Goal: Task Accomplishment & Management: Complete application form

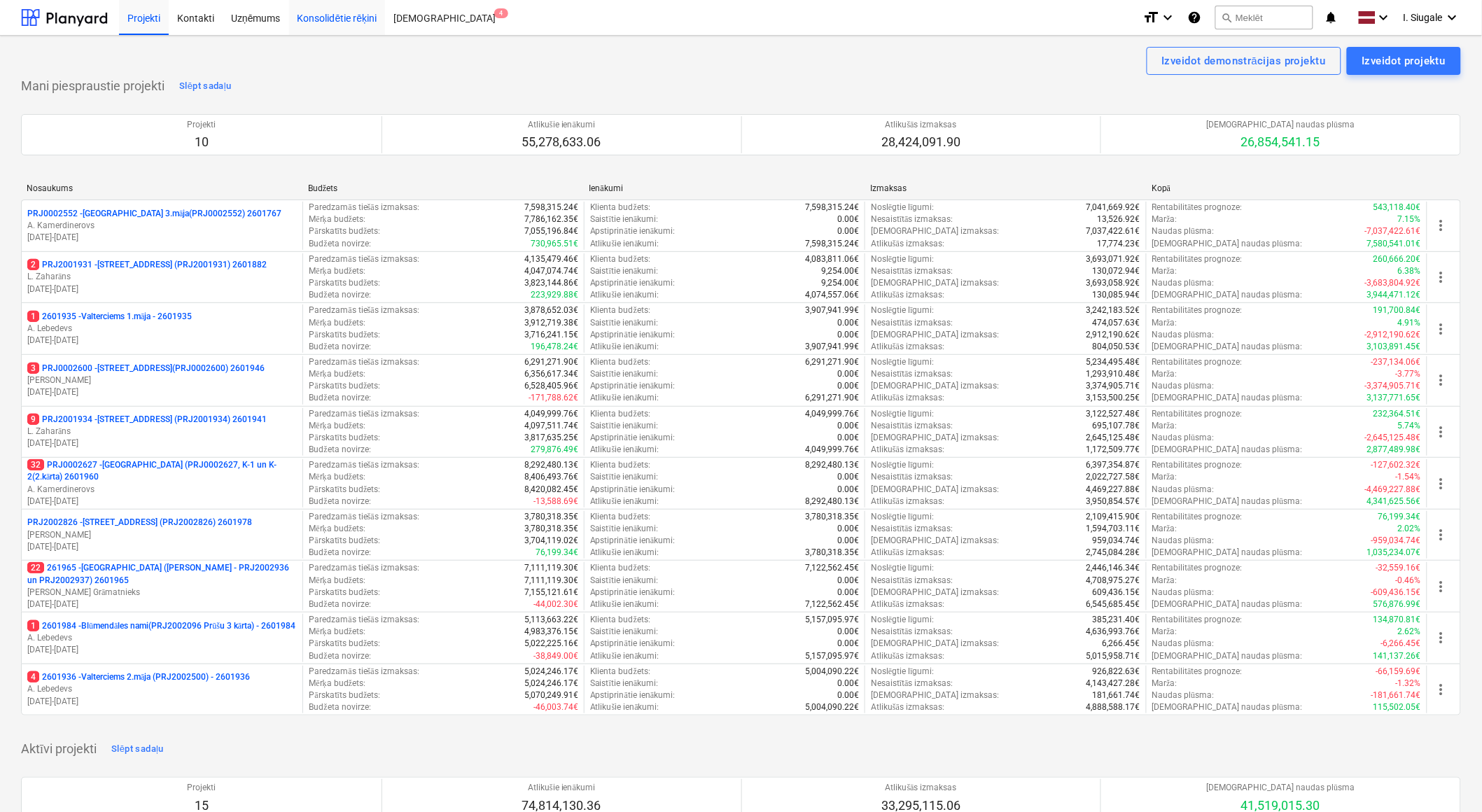
click at [346, 22] on div "Konsolidētie rēķini" at bounding box center [337, 17] width 97 height 36
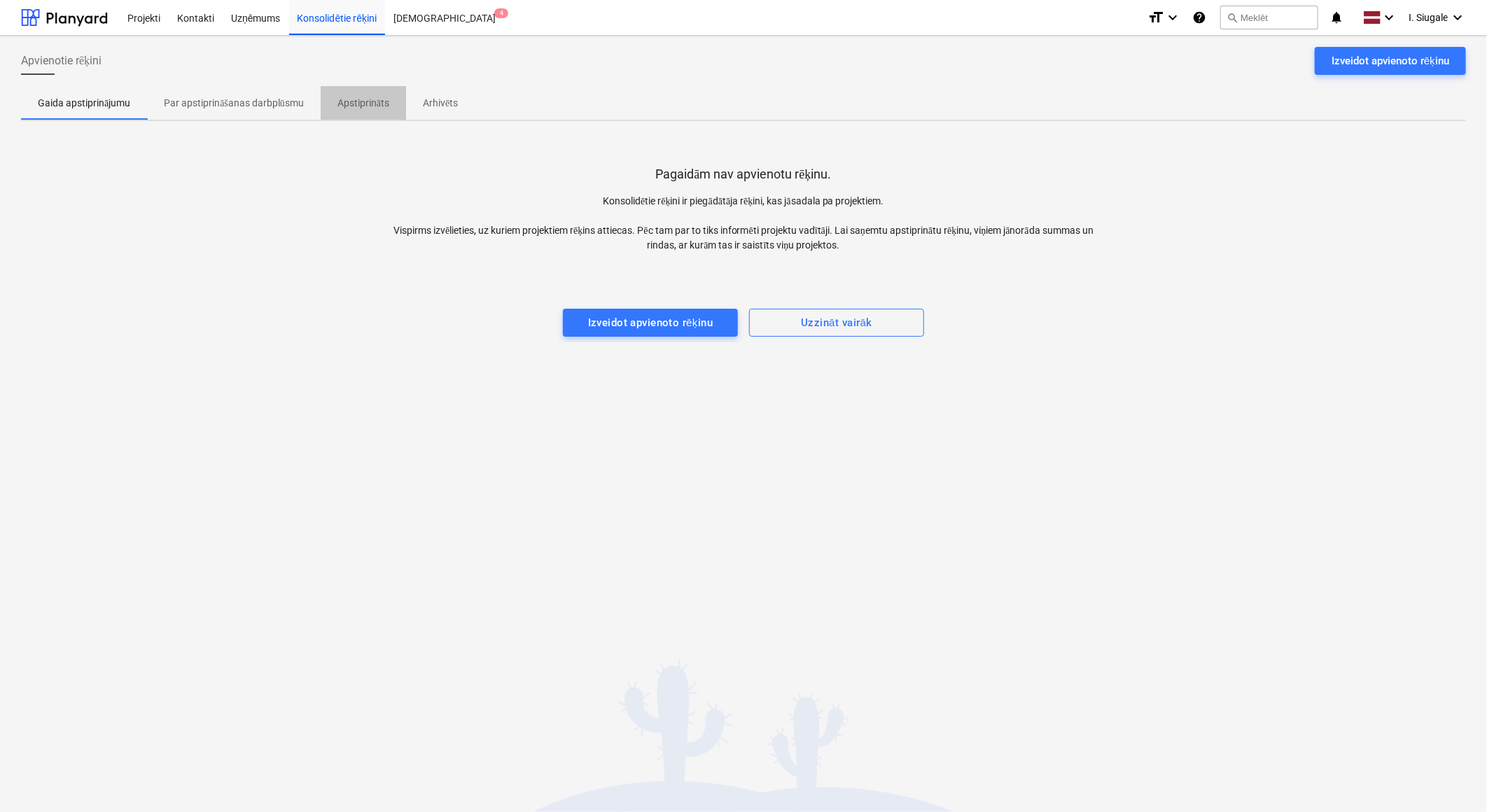
click at [374, 102] on p "Apstiprināts" at bounding box center [363, 103] width 52 height 15
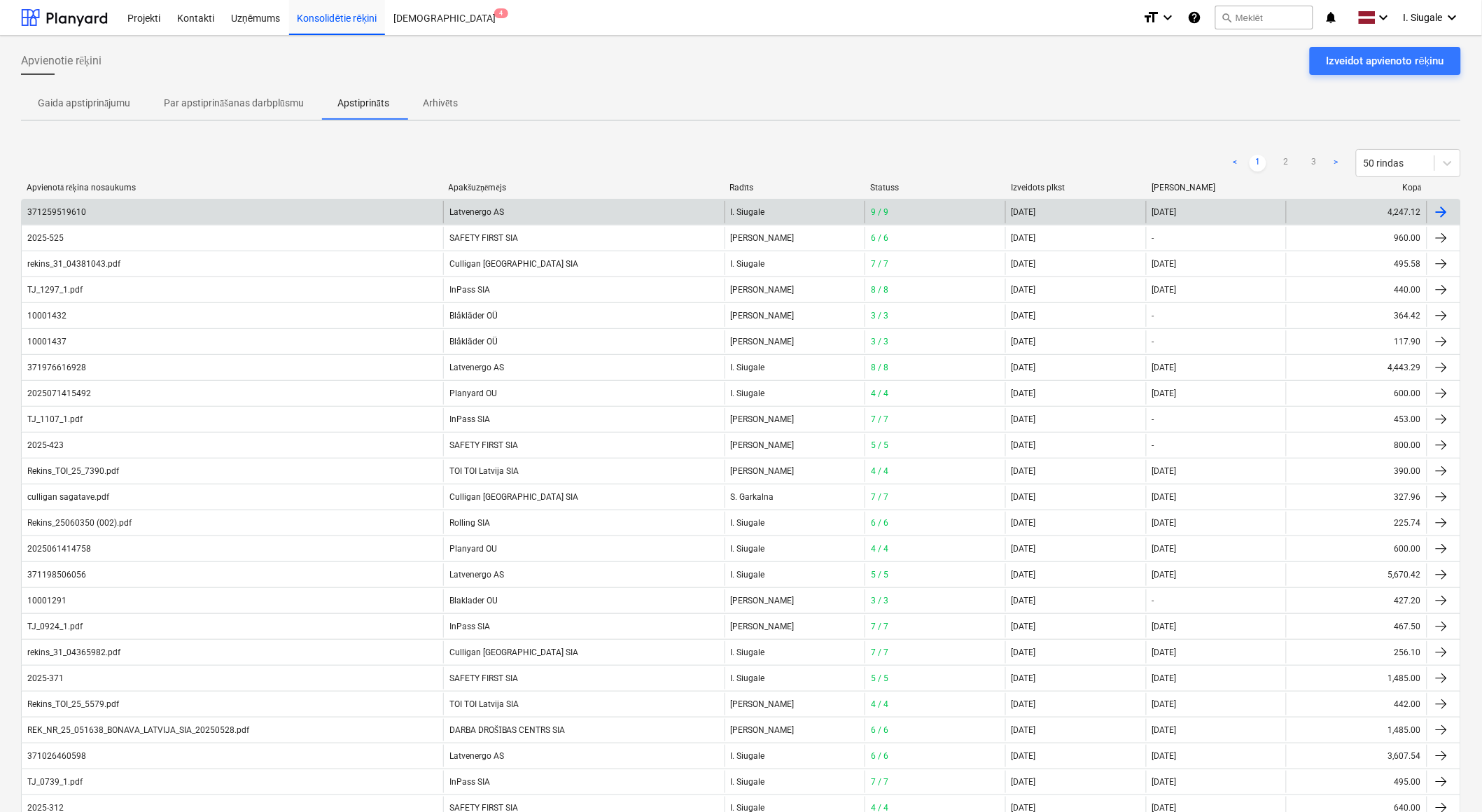
click at [479, 207] on div "Latvenergo AS" at bounding box center [583, 212] width 281 height 23
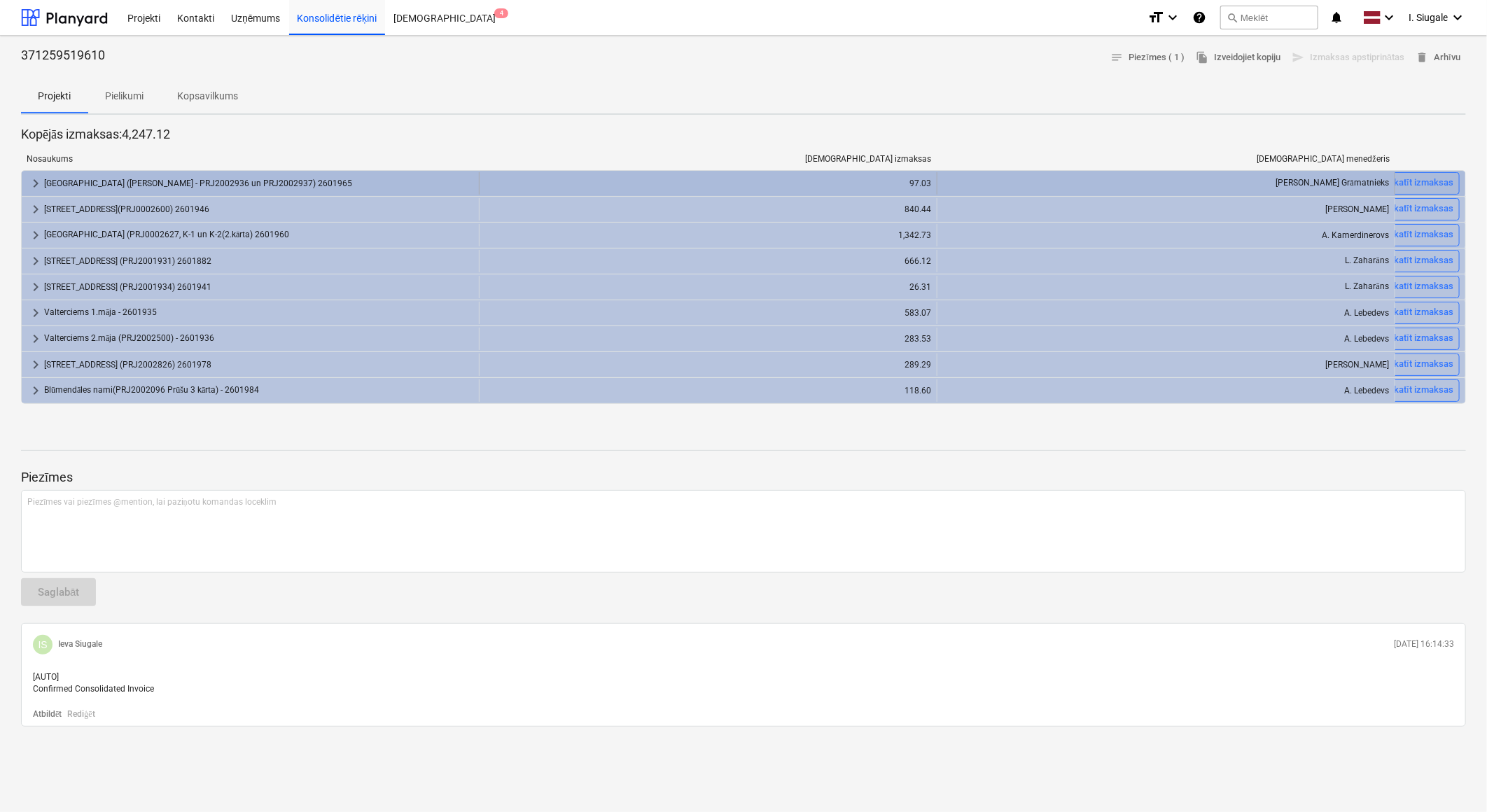
click at [233, 174] on div "[GEOGRAPHIC_DATA] ([PERSON_NAME] - PRJ2002936 un PRJ2002937) 2601965" at bounding box center [258, 184] width 429 height 23
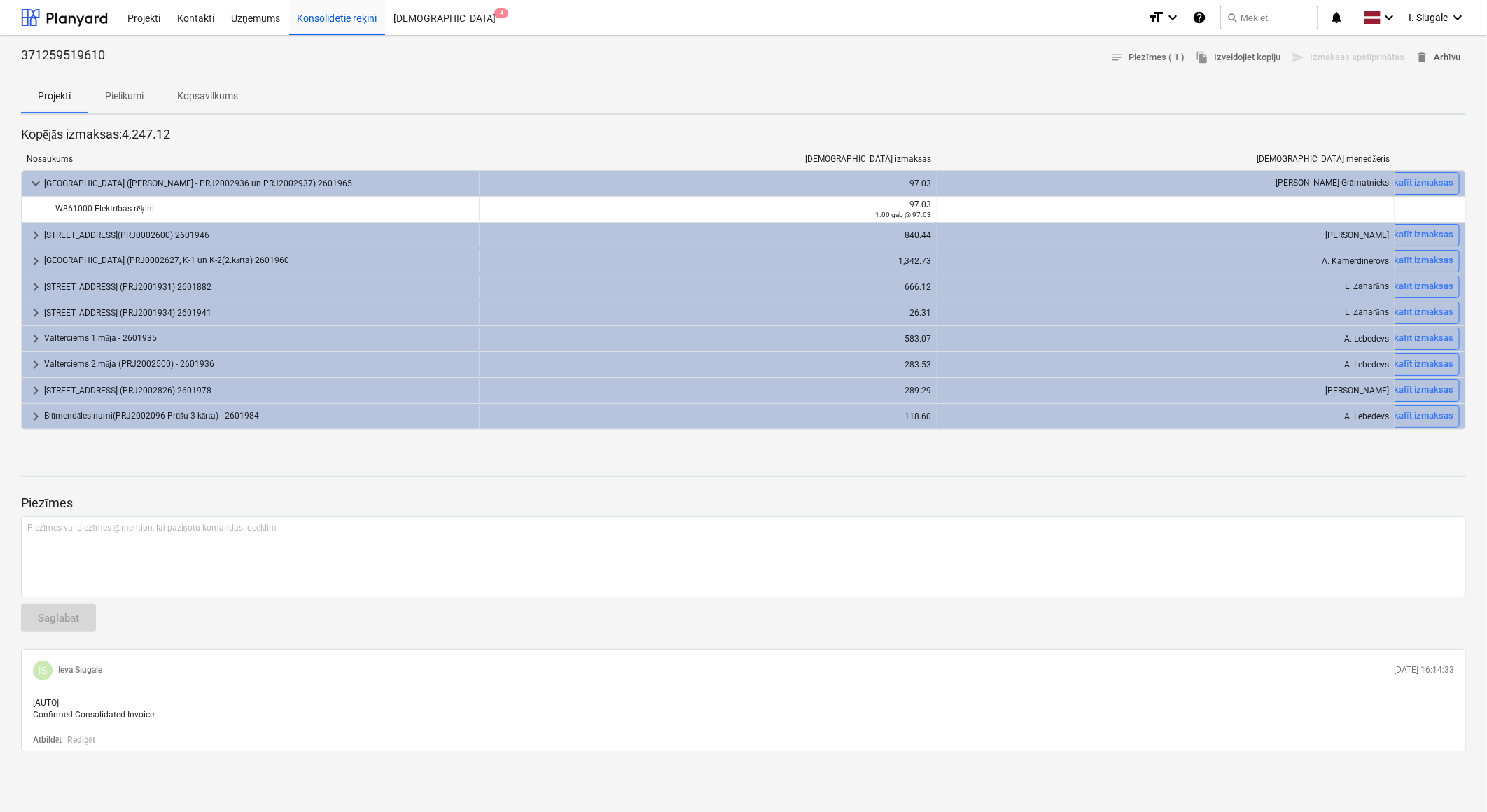
click at [1434, 57] on span "delete Arhīvu" at bounding box center [1438, 57] width 45 height 16
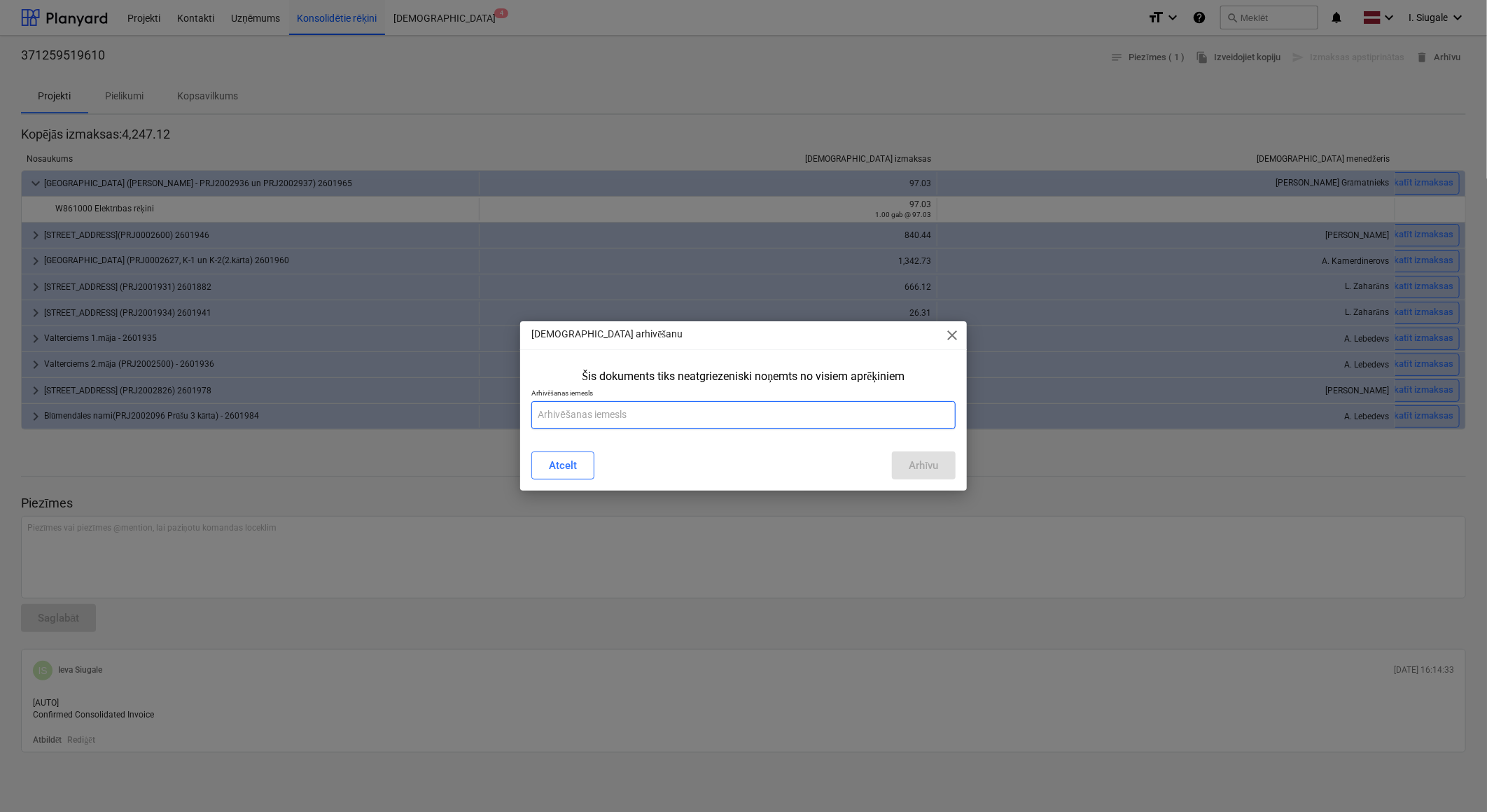
click at [726, 410] on input "text" at bounding box center [743, 415] width 424 height 28
type input "jālabo summa Vienības gatvē"
click at [940, 466] on button "Arhīvu" at bounding box center [923, 466] width 63 height 28
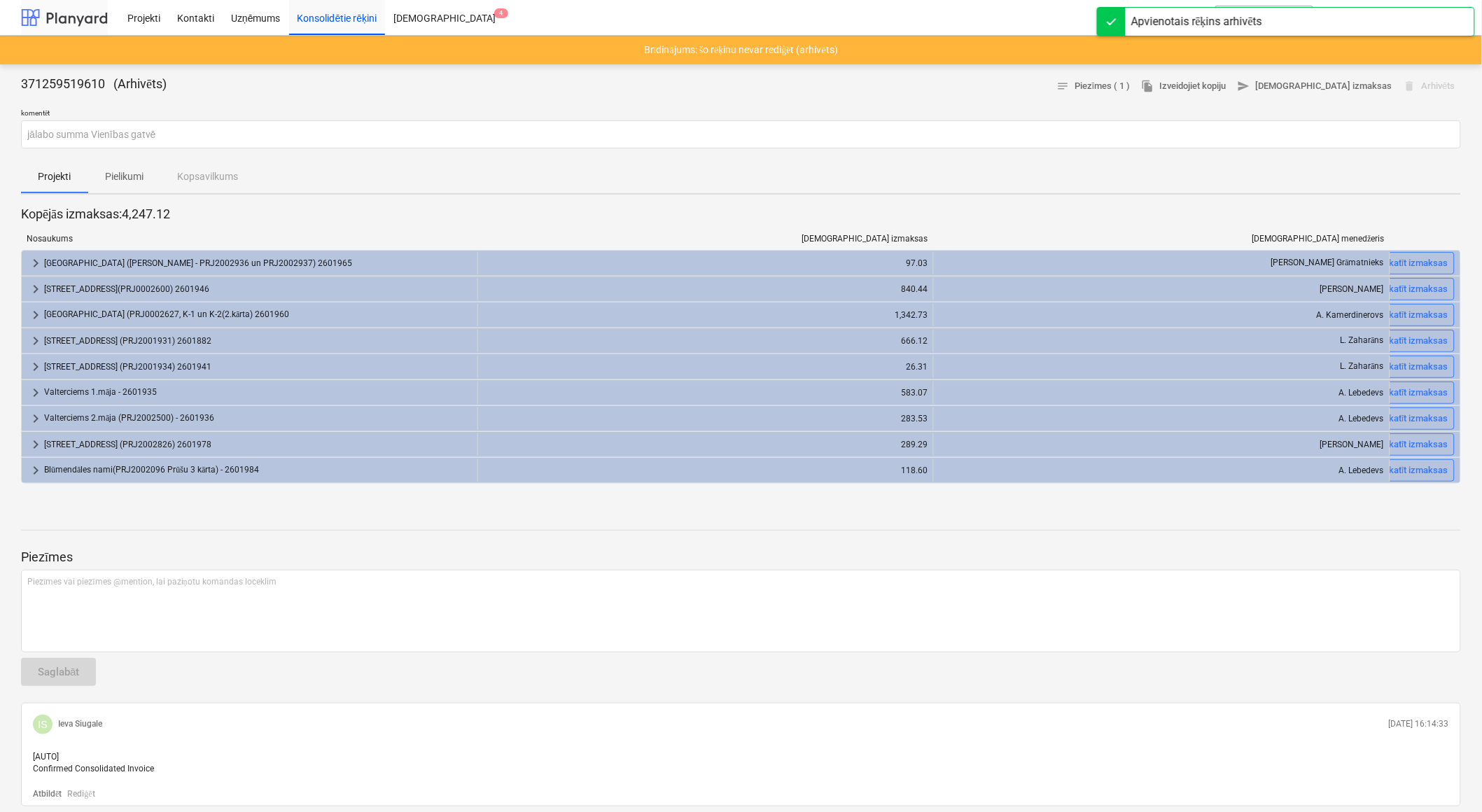
click at [82, 19] on div at bounding box center [64, 18] width 87 height 35
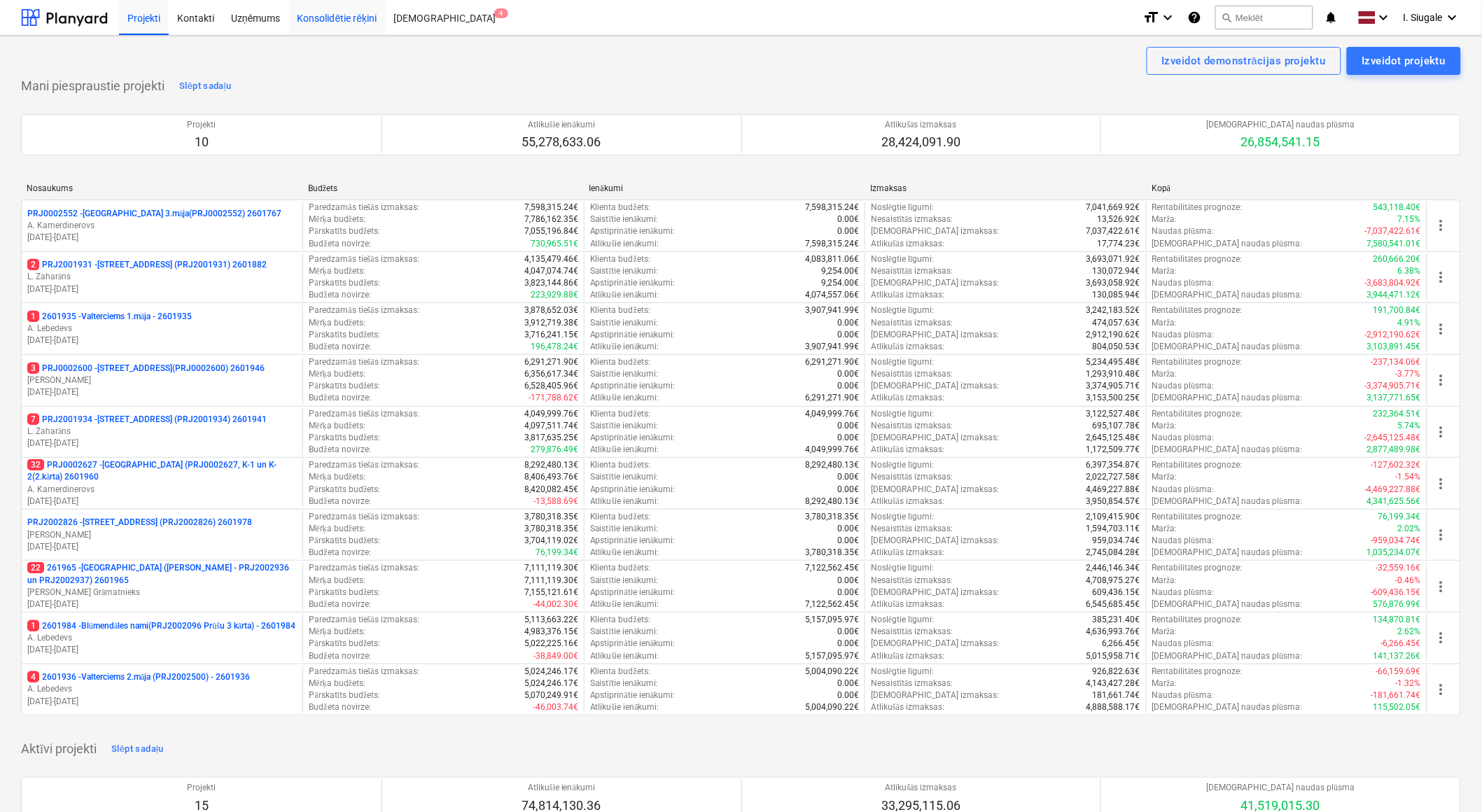
click at [337, 18] on div "Konsolidētie rēķini" at bounding box center [337, 17] width 97 height 36
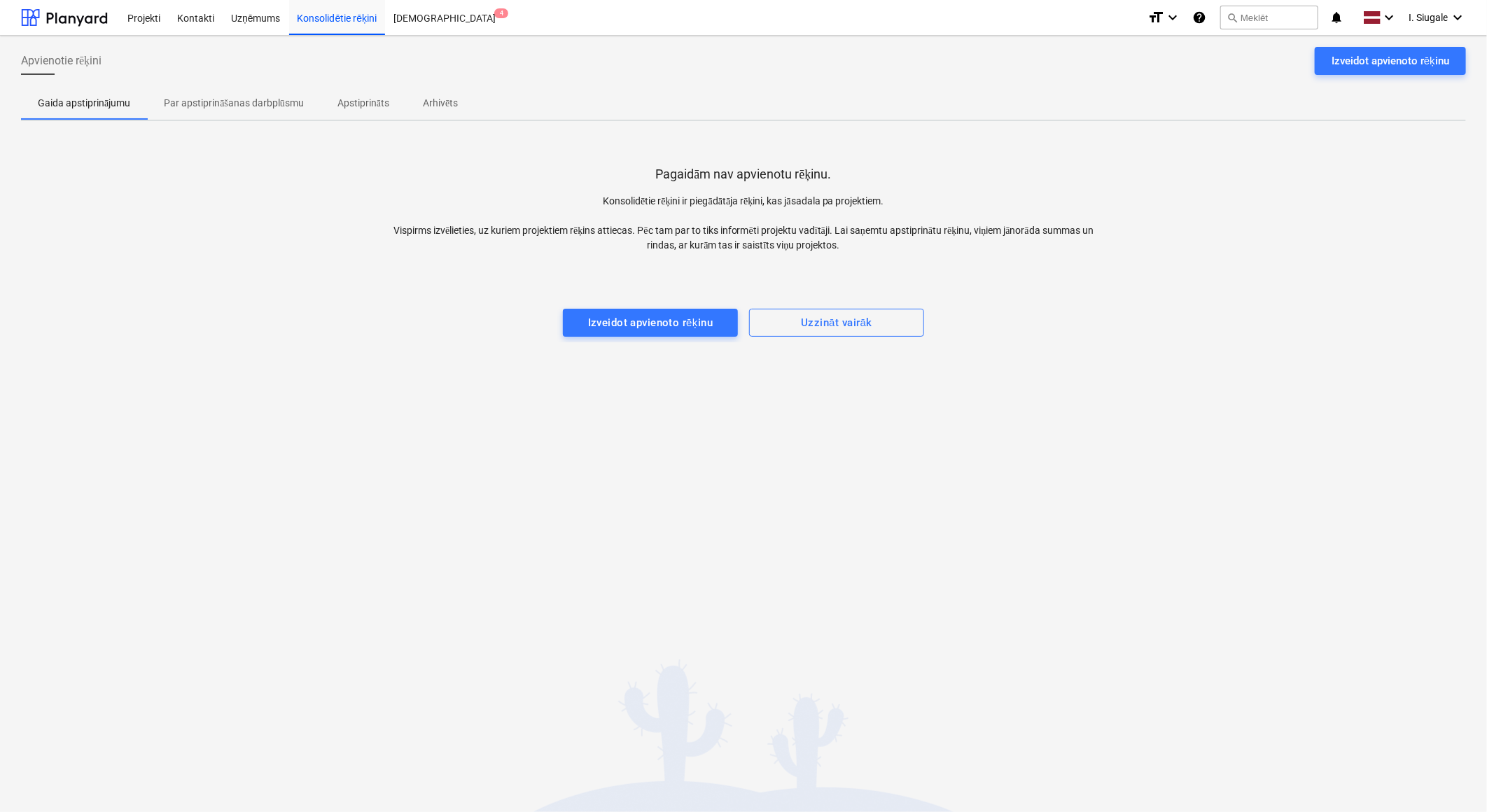
click at [445, 102] on p "Arhivēts" at bounding box center [441, 103] width 35 height 15
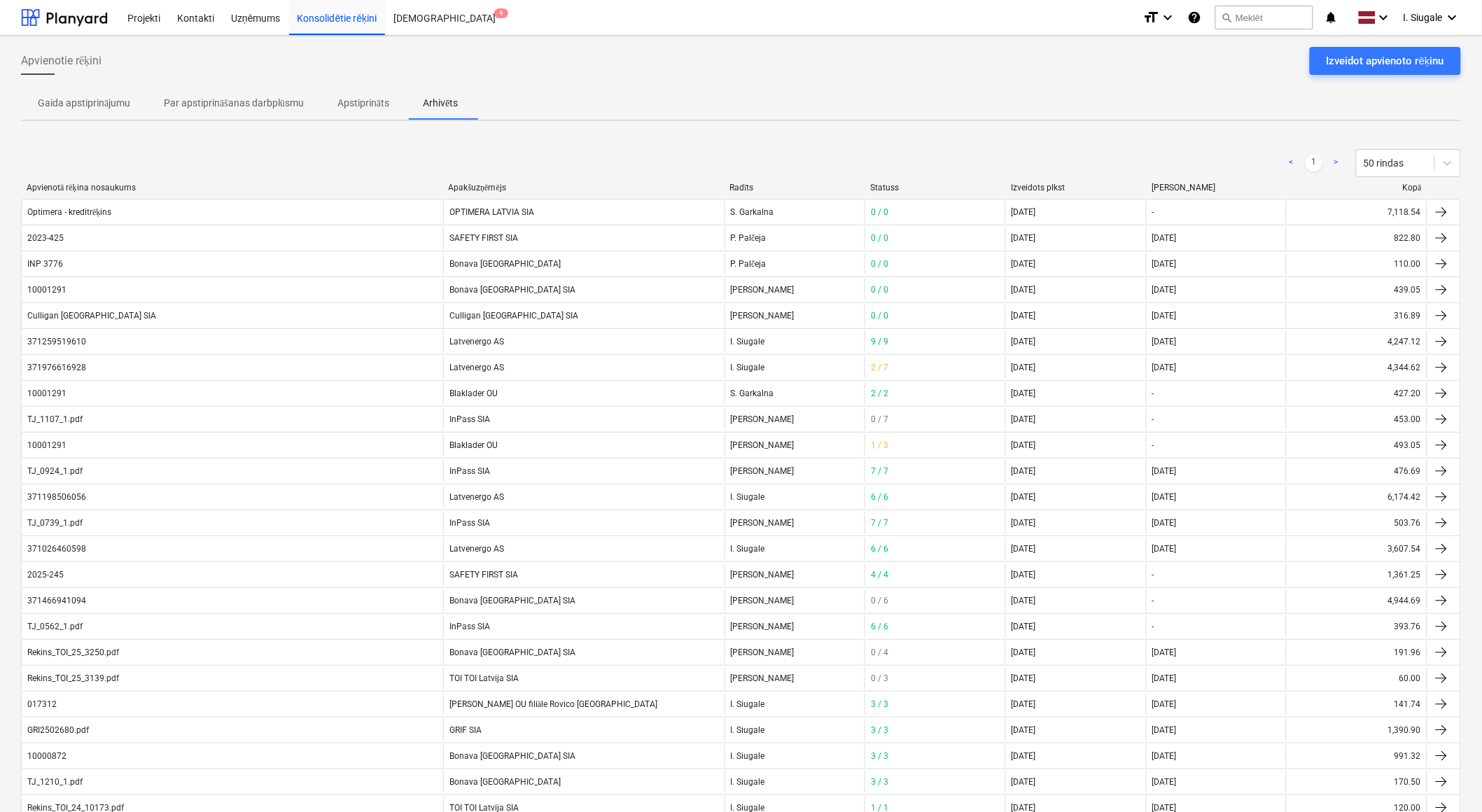
click at [250, 105] on p "Par apstiprināšanas darbplūsmu" at bounding box center [234, 103] width 140 height 15
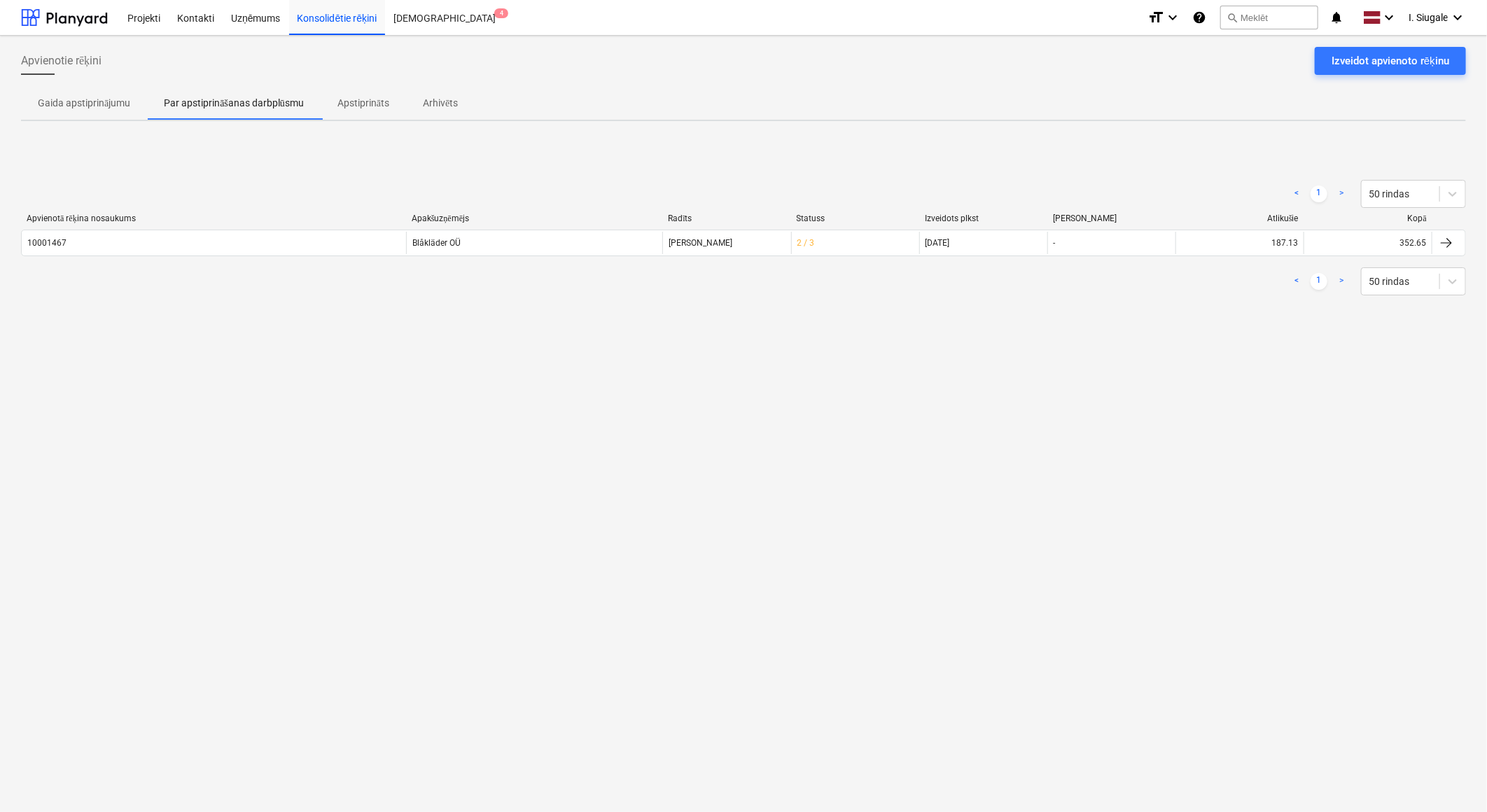
click at [368, 100] on p "Apstiprināts" at bounding box center [363, 103] width 52 height 15
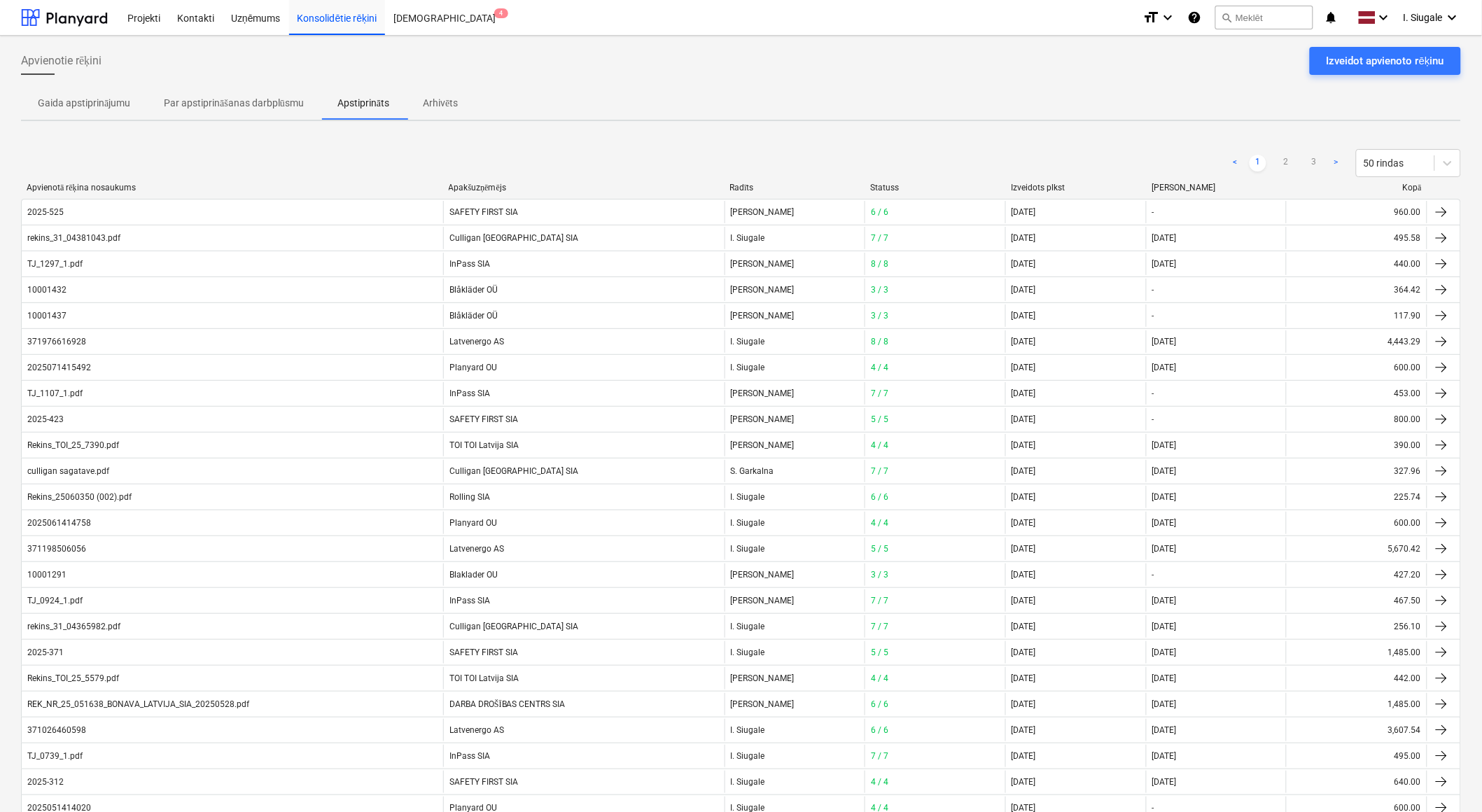
click at [443, 107] on p "Arhivēts" at bounding box center [440, 103] width 35 height 15
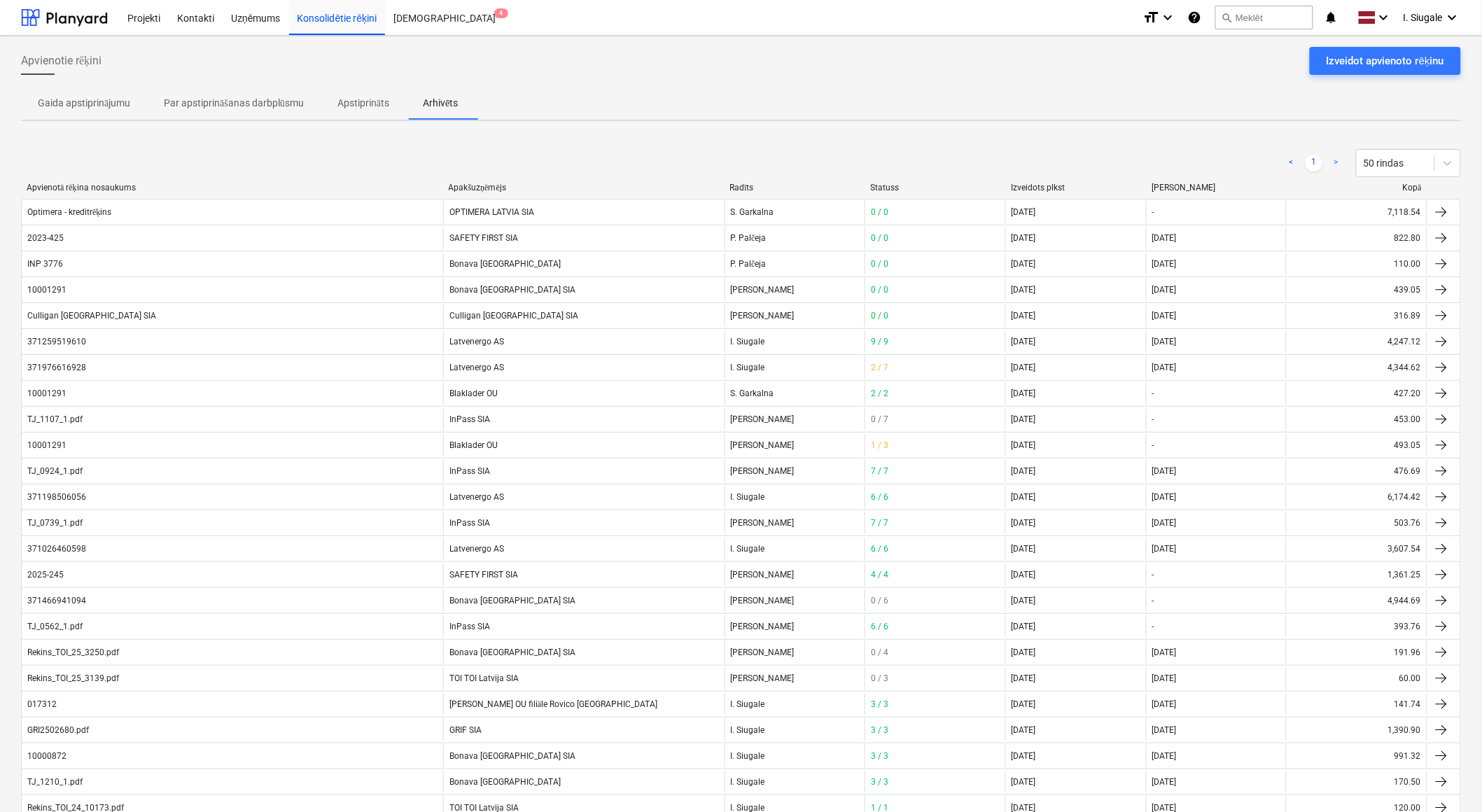
click at [227, 107] on p "Par apstiprināšanas darbplūsmu" at bounding box center [234, 103] width 140 height 15
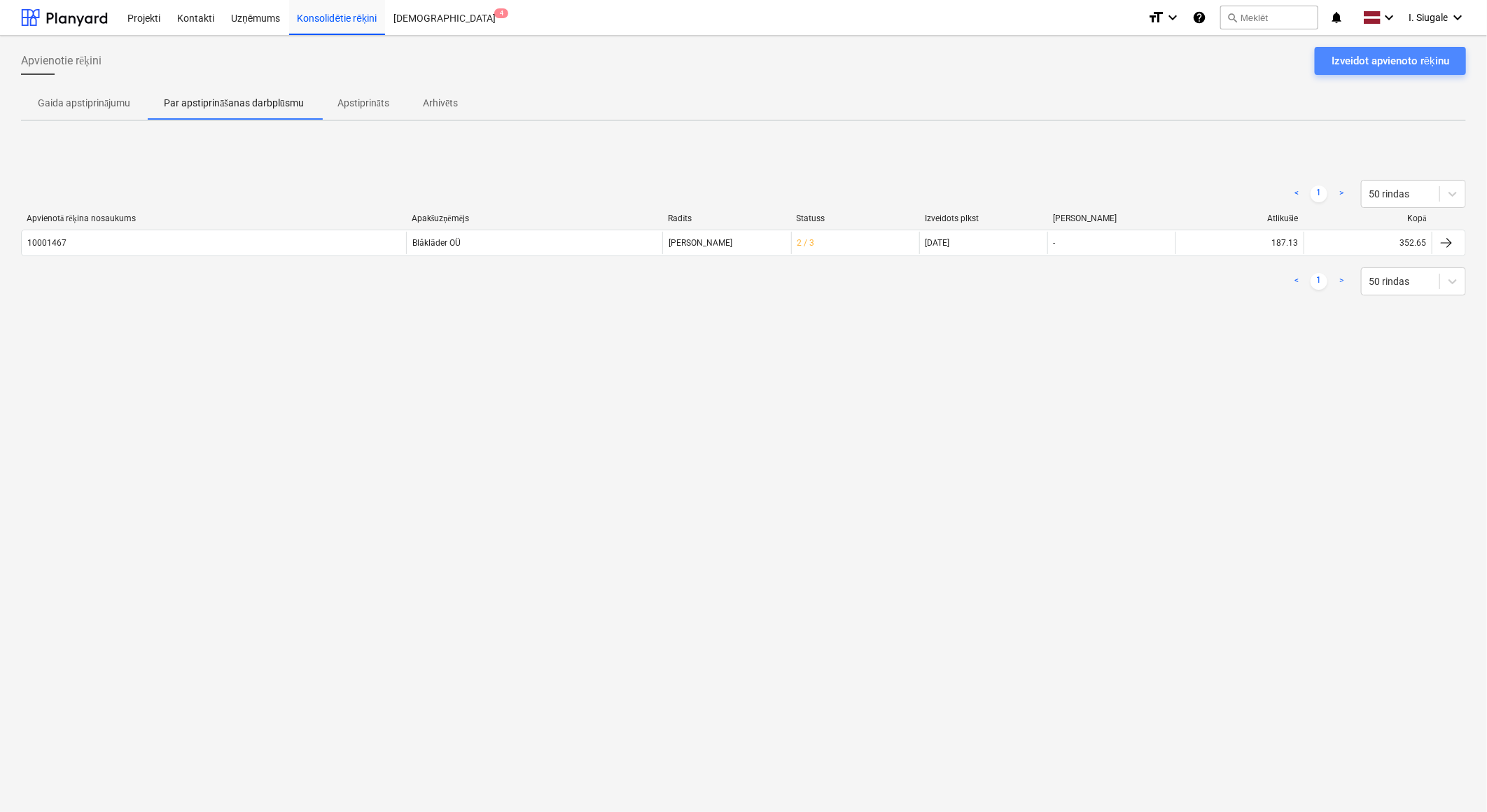
click at [1394, 56] on div "Izveidot apvienoto rēķinu" at bounding box center [1390, 61] width 117 height 18
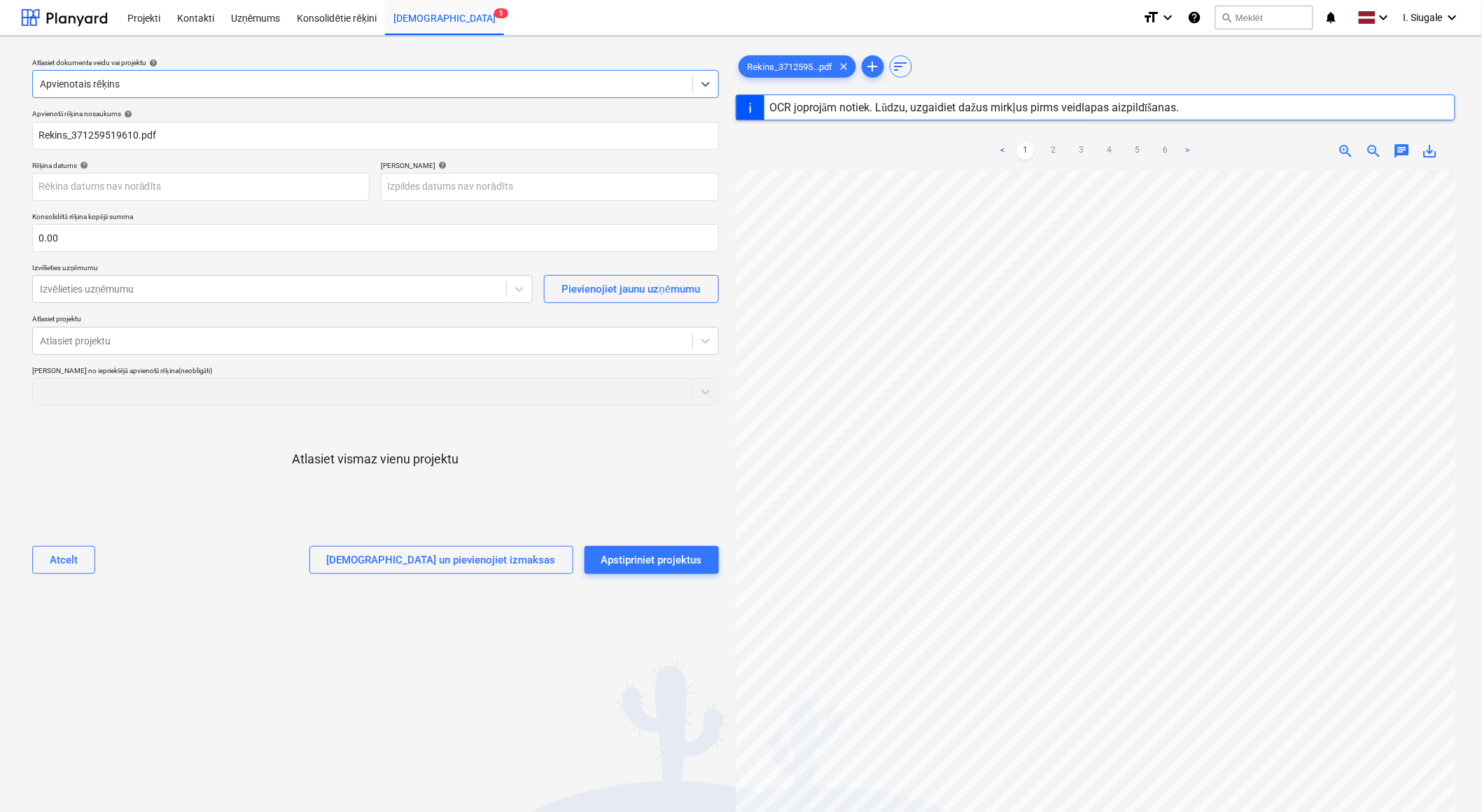
type input "371259519610"
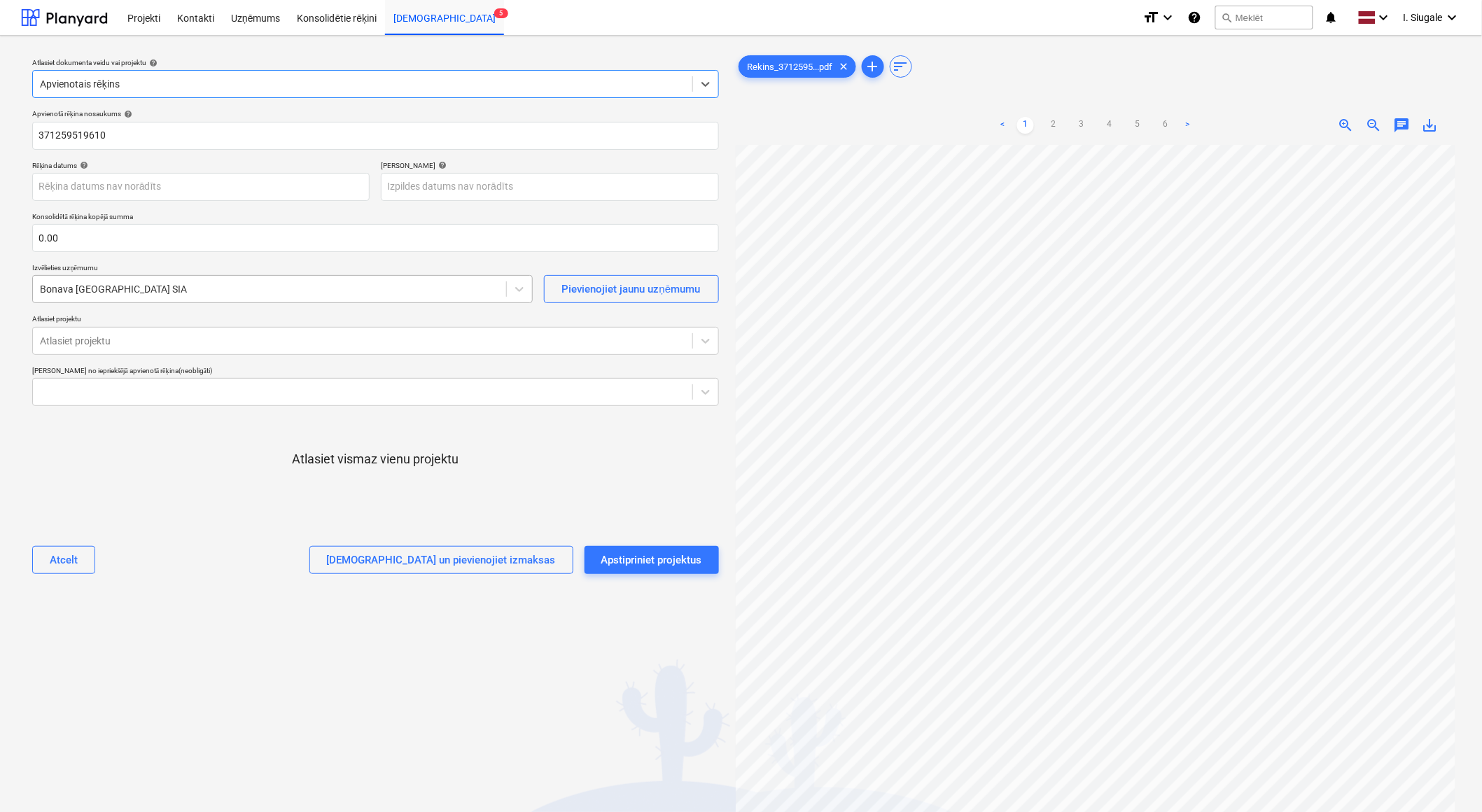
click at [144, 290] on div at bounding box center [269, 289] width 460 height 14
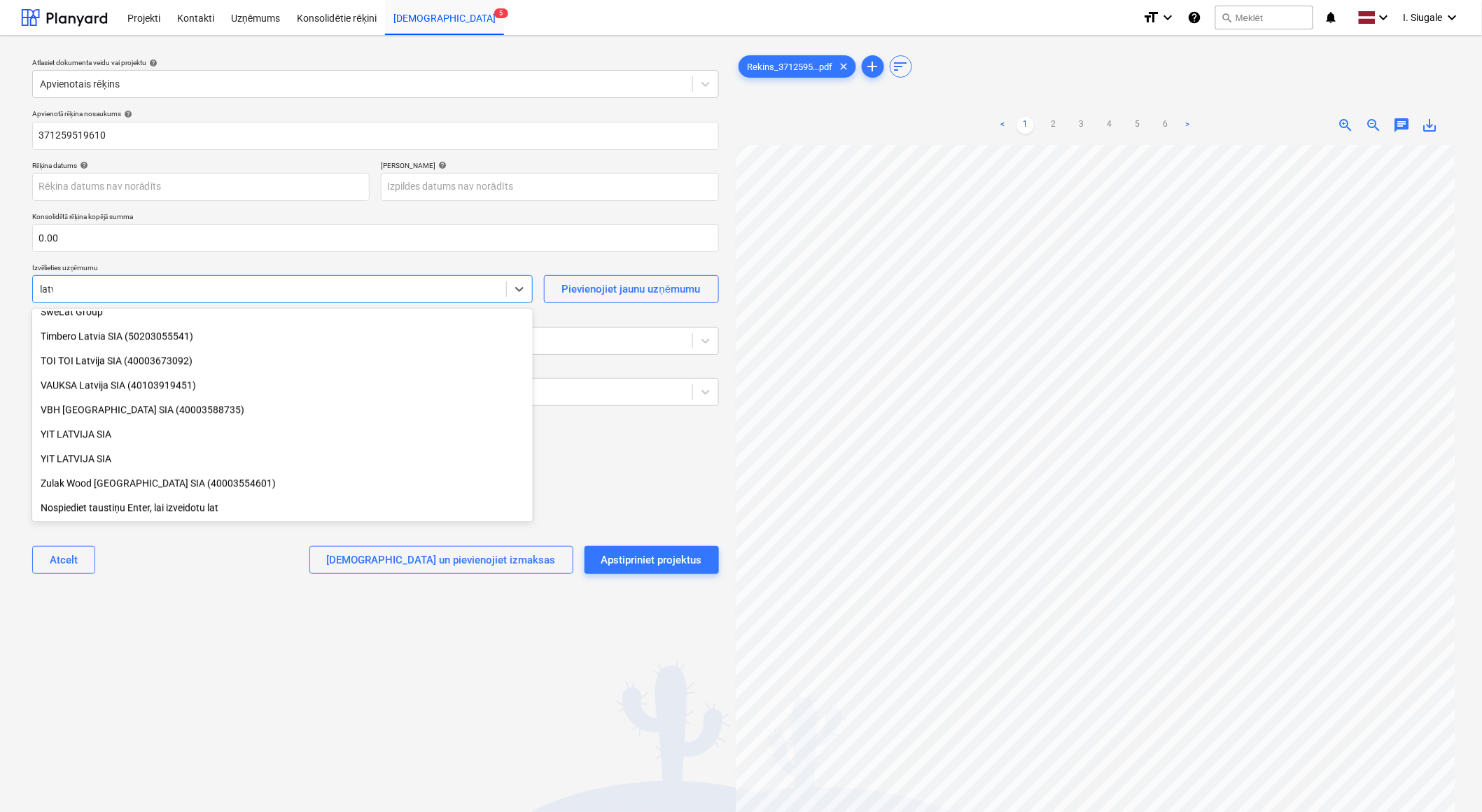
scroll to position [819, 0]
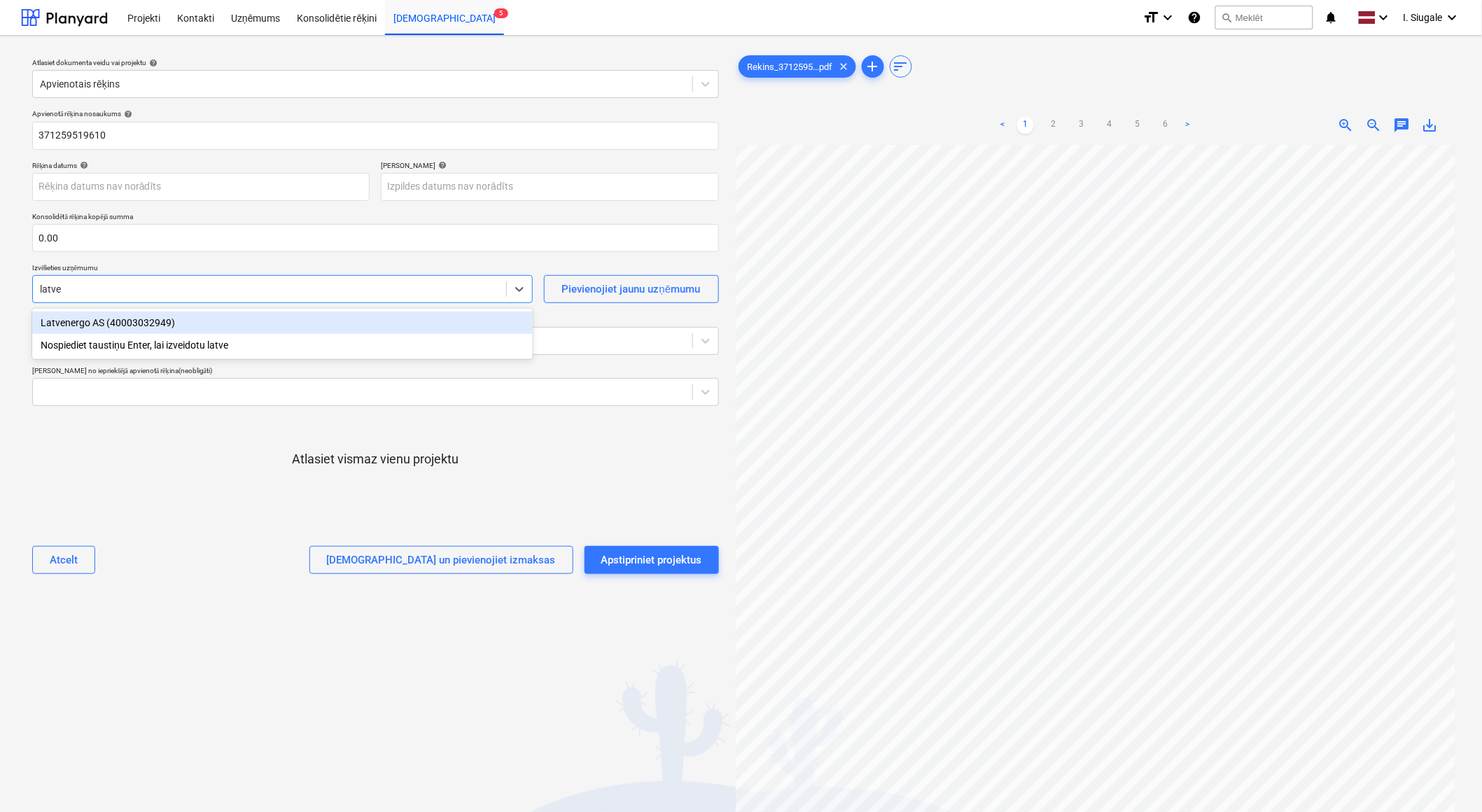
type input "latven"
click at [137, 318] on div "Latvenergo AS (40003032949)" at bounding box center [283, 323] width 501 height 23
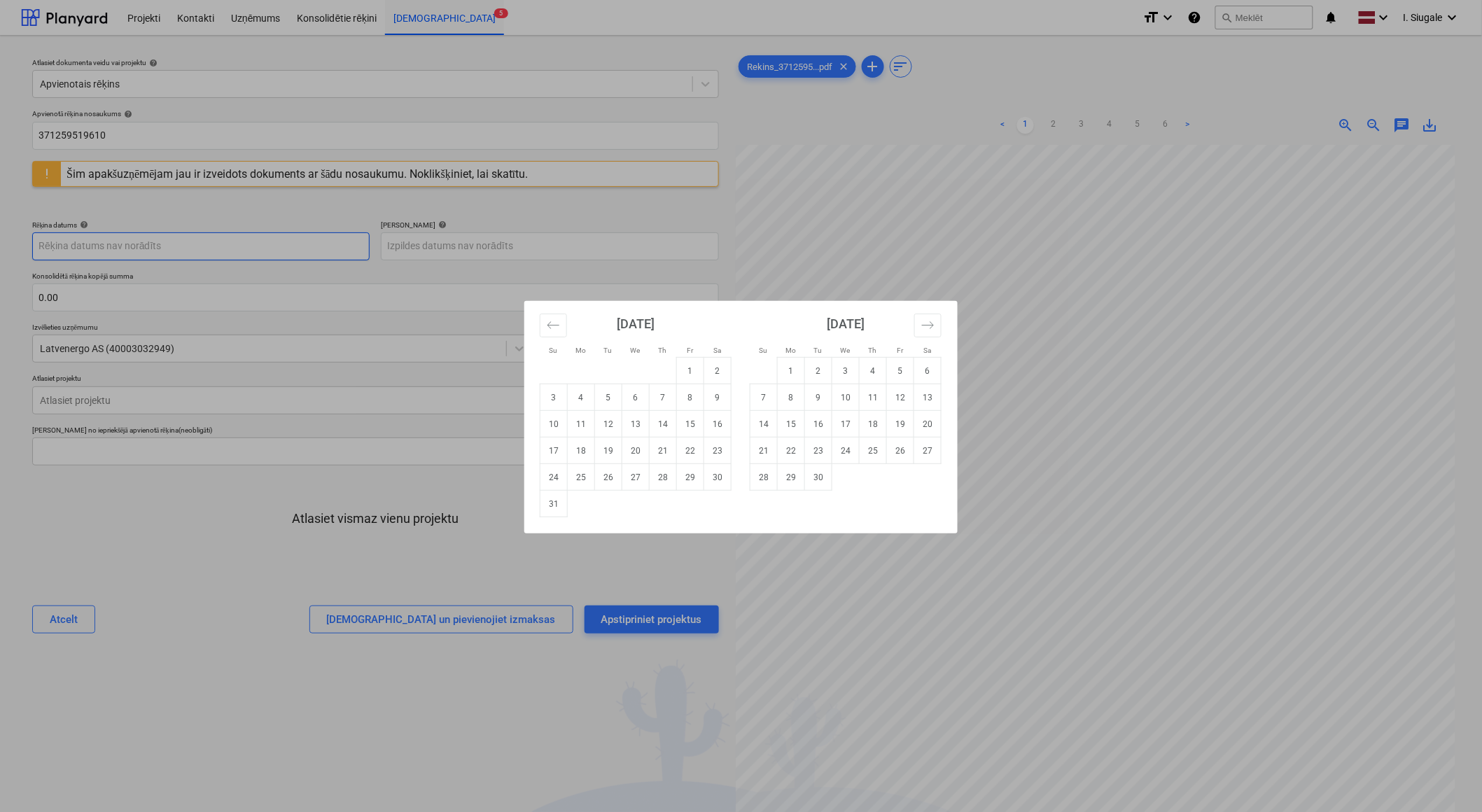
click at [169, 247] on body "Projekti Kontakti Uzņēmums Konsolidētie rēķini Iesūtne 5 format_size keyboard_a…" at bounding box center [741, 406] width 1482 height 812
drag, startPoint x: 660, startPoint y: 401, endPoint x: 639, endPoint y: 367, distance: 40.0
click at [660, 401] on td "7" at bounding box center [663, 398] width 28 height 27
type input "[DATE]"
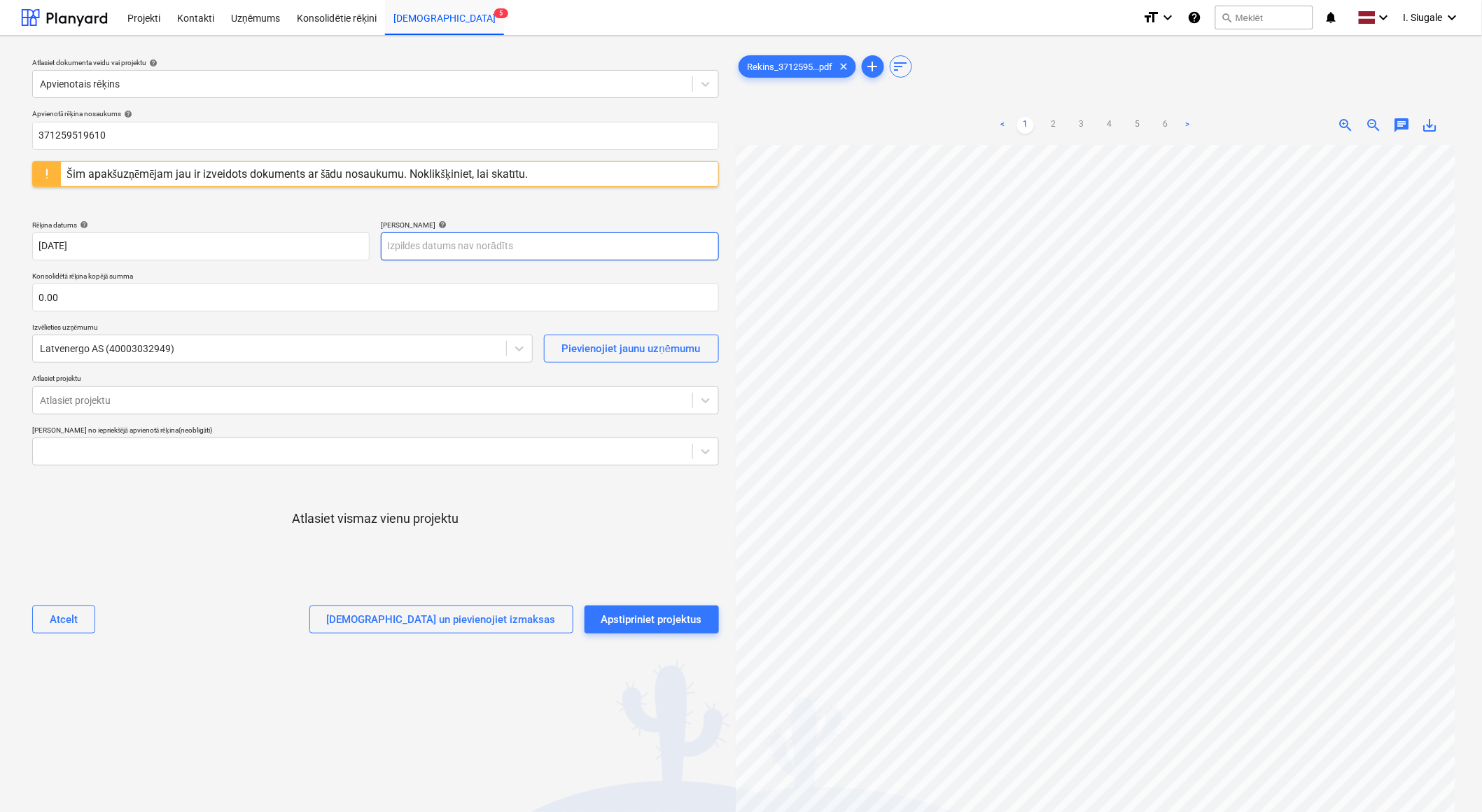
click at [517, 250] on body "Projekti Kontakti Uzņēmums Konsolidētie rēķini Iesūtne 5 format_size keyboard_a…" at bounding box center [741, 406] width 1482 height 812
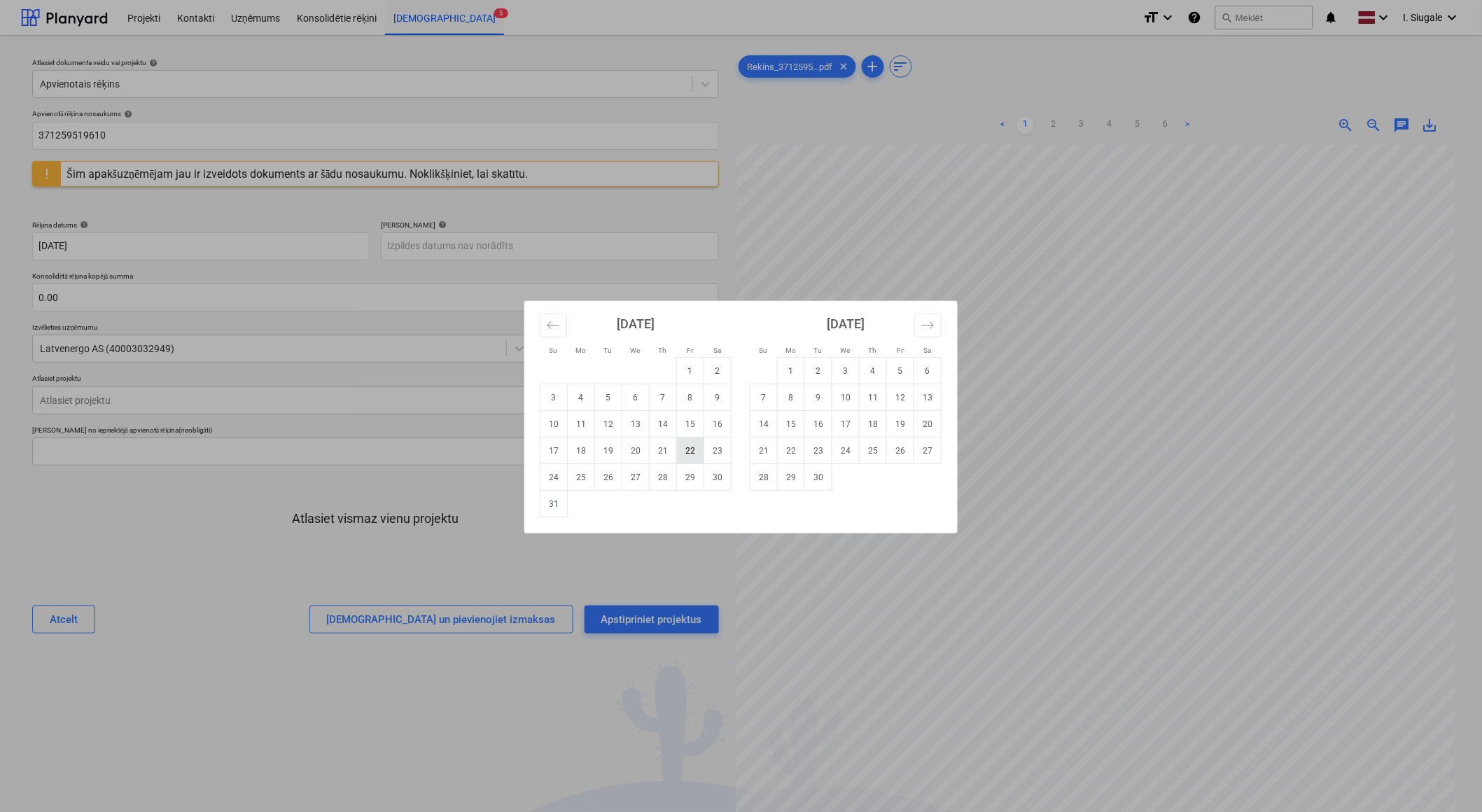
click at [687, 452] on td "22" at bounding box center [691, 451] width 28 height 27
type input "[DATE]"
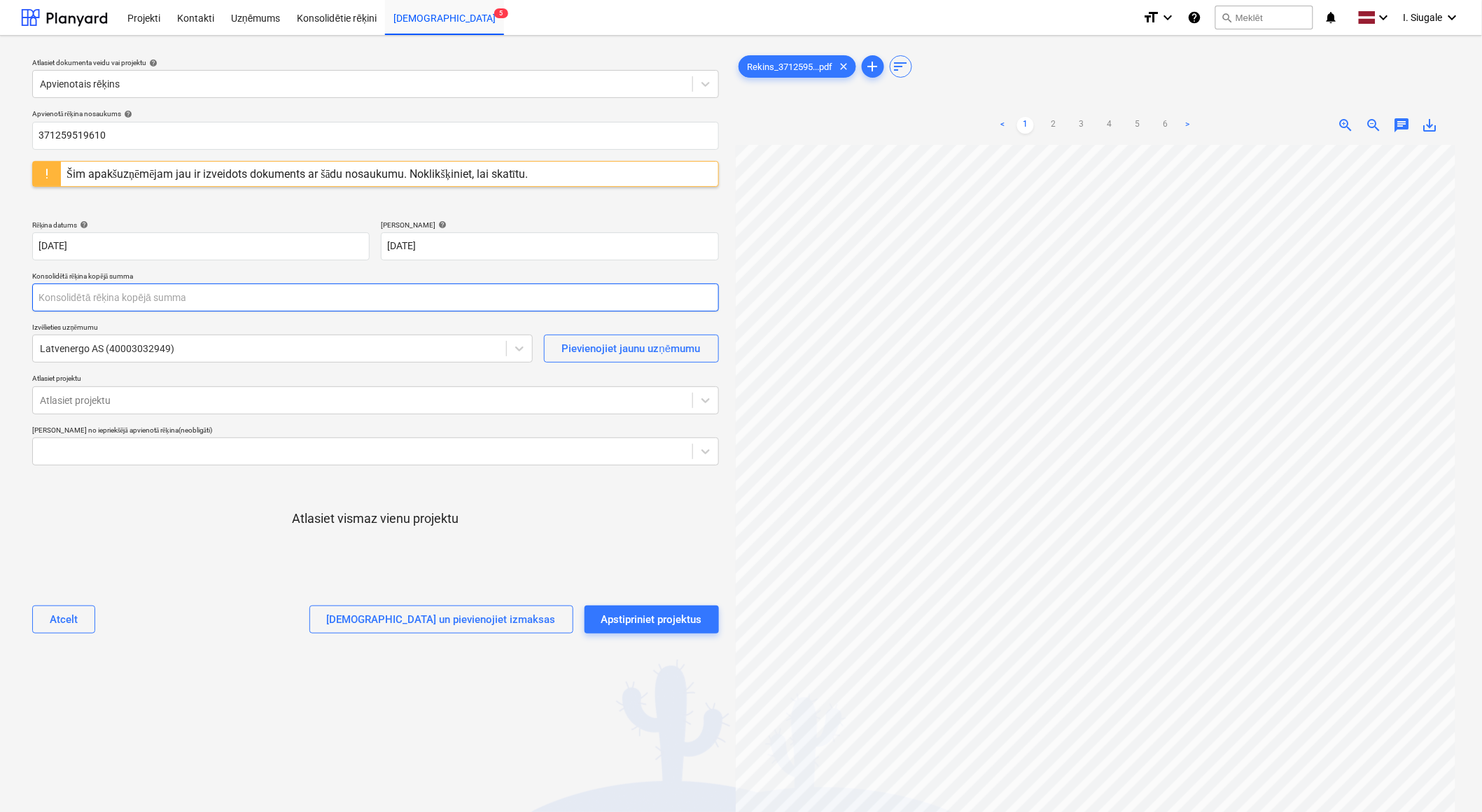
click at [93, 295] on input "text" at bounding box center [375, 298] width 687 height 28
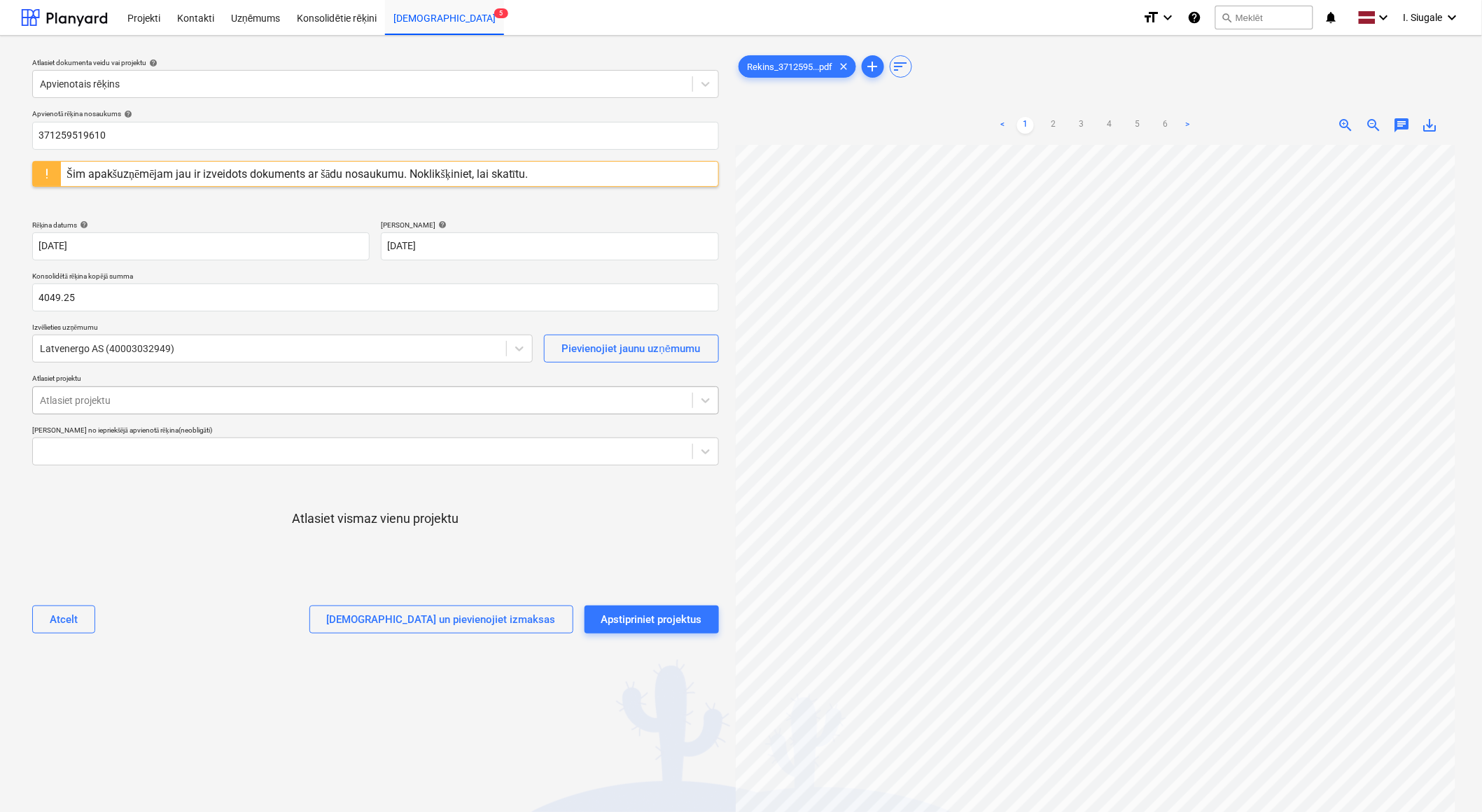
type input "4,049.25"
click at [129, 400] on div at bounding box center [362, 401] width 646 height 14
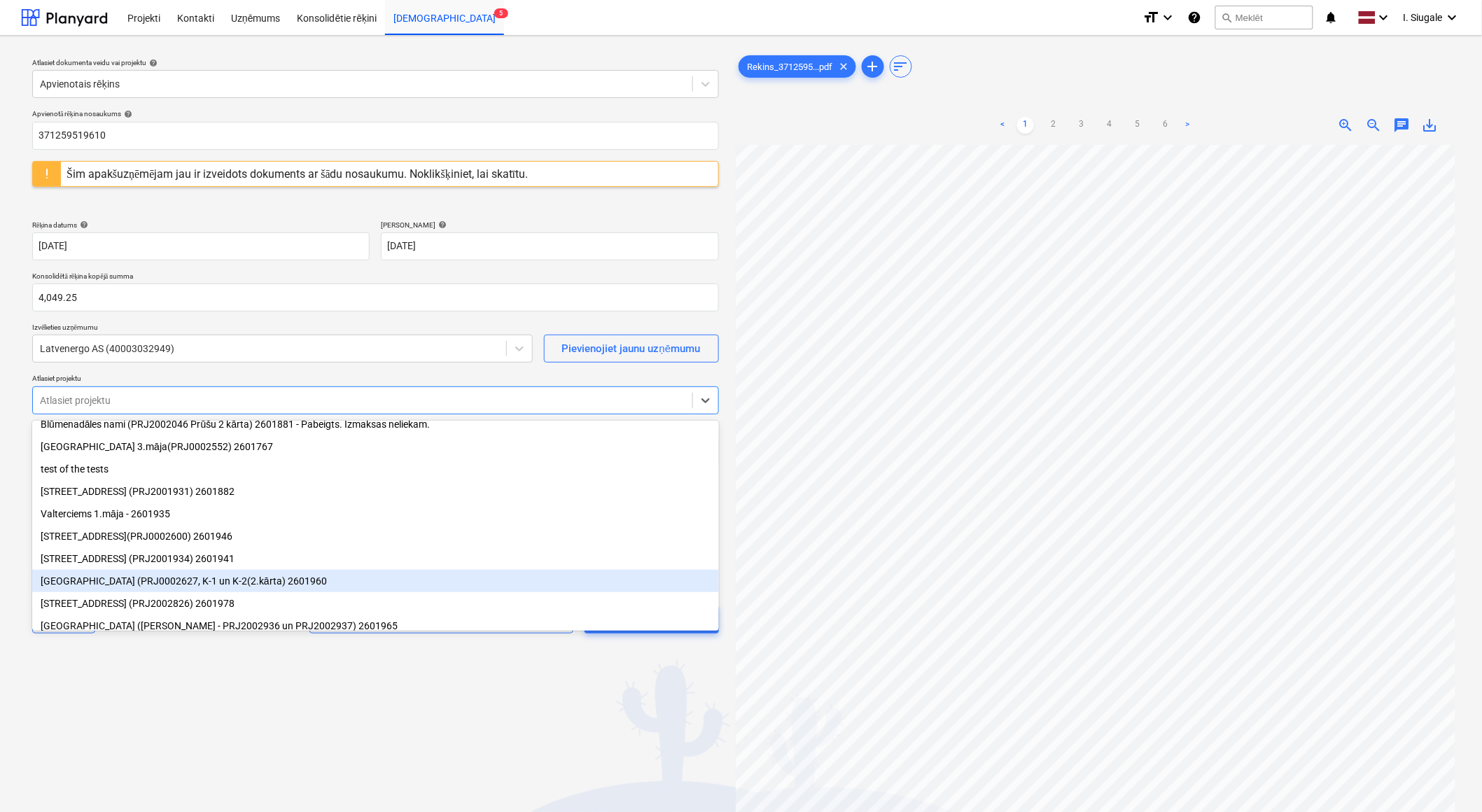
scroll to position [138, 0]
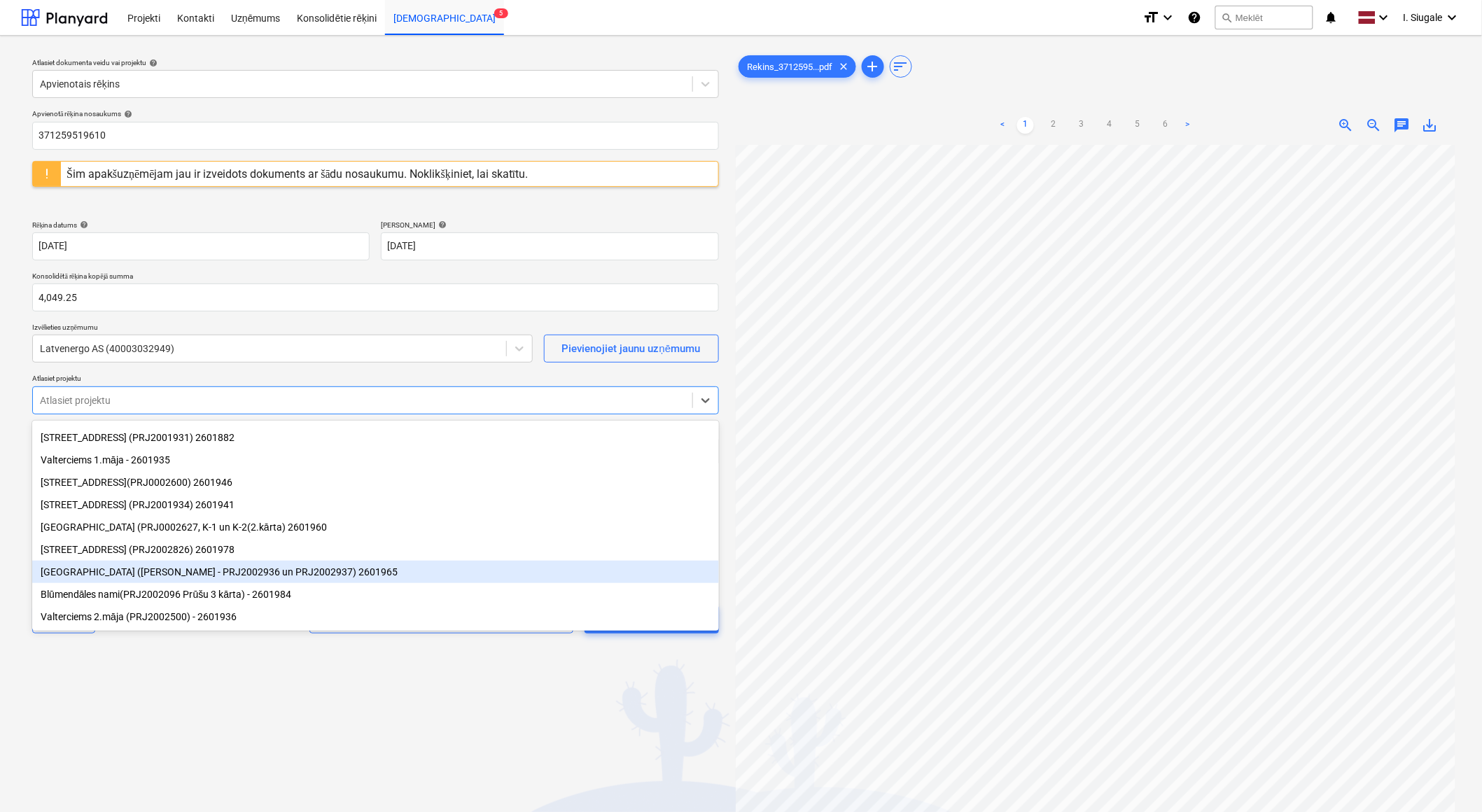
click at [311, 571] on div "[GEOGRAPHIC_DATA] ([PERSON_NAME] - PRJ2002936 un PRJ2002937) 2601965" at bounding box center [375, 572] width 687 height 23
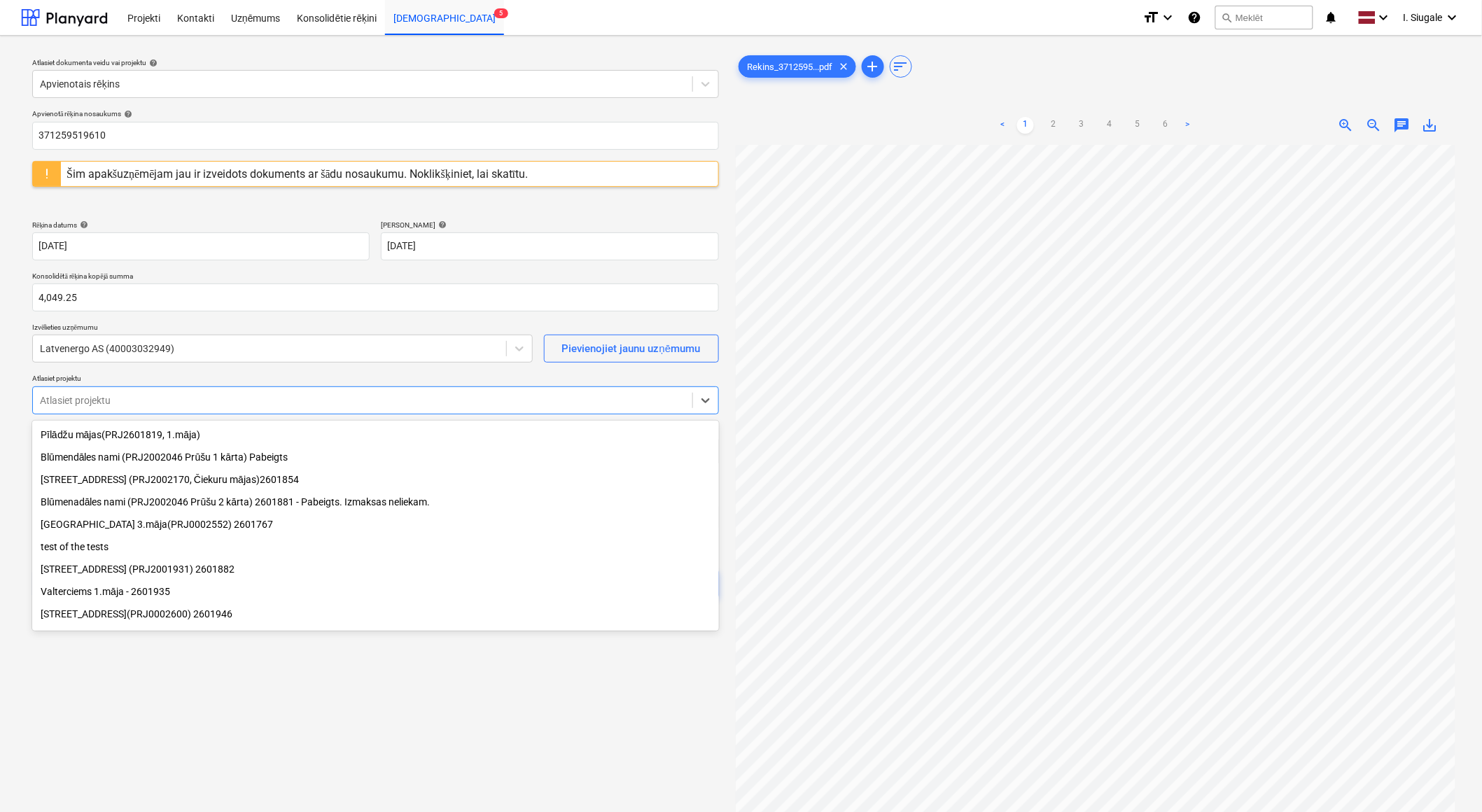
scroll to position [78, 0]
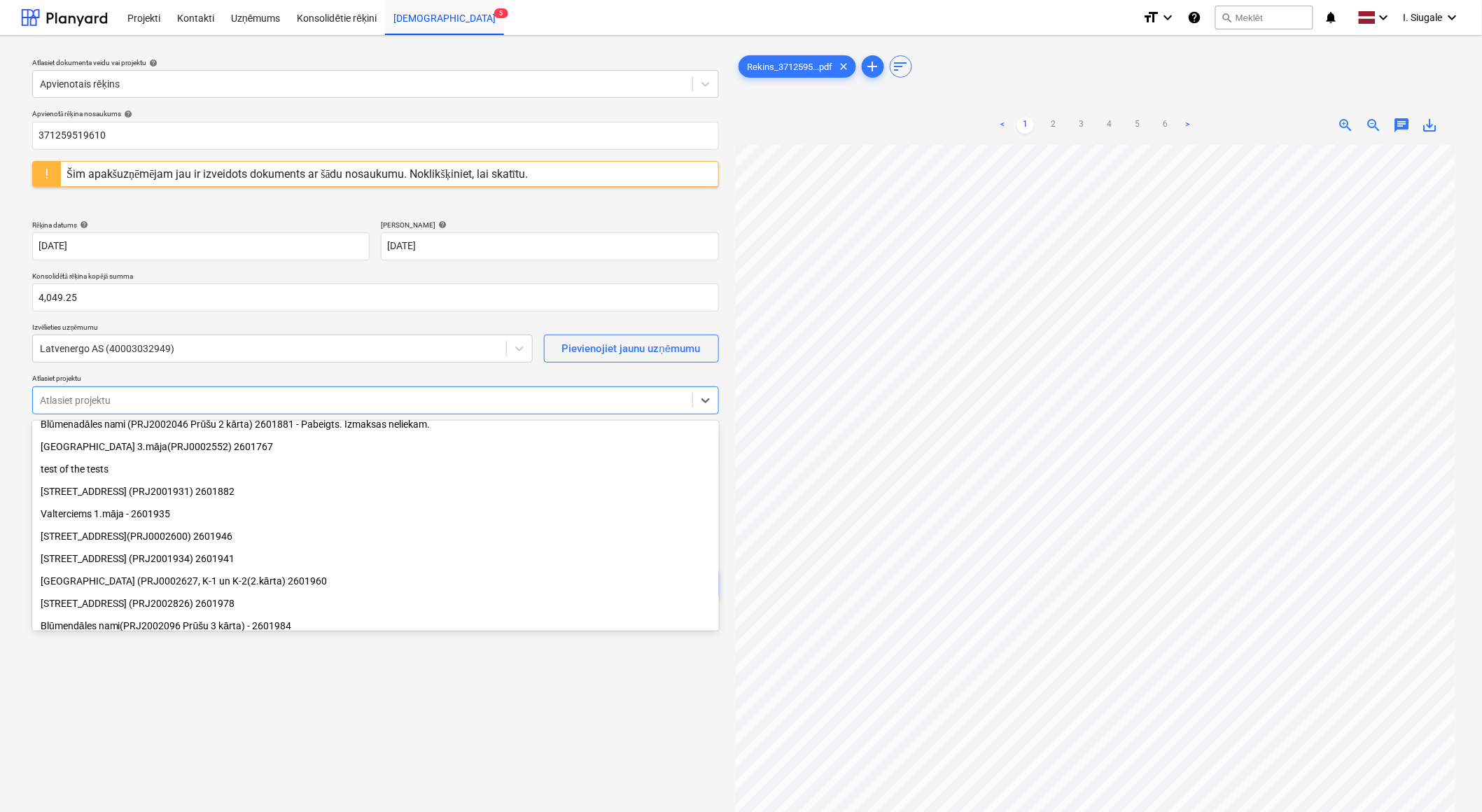
click at [136, 495] on div "[STREET_ADDRESS] (PRJ2001931) 2601882" at bounding box center [375, 491] width 687 height 23
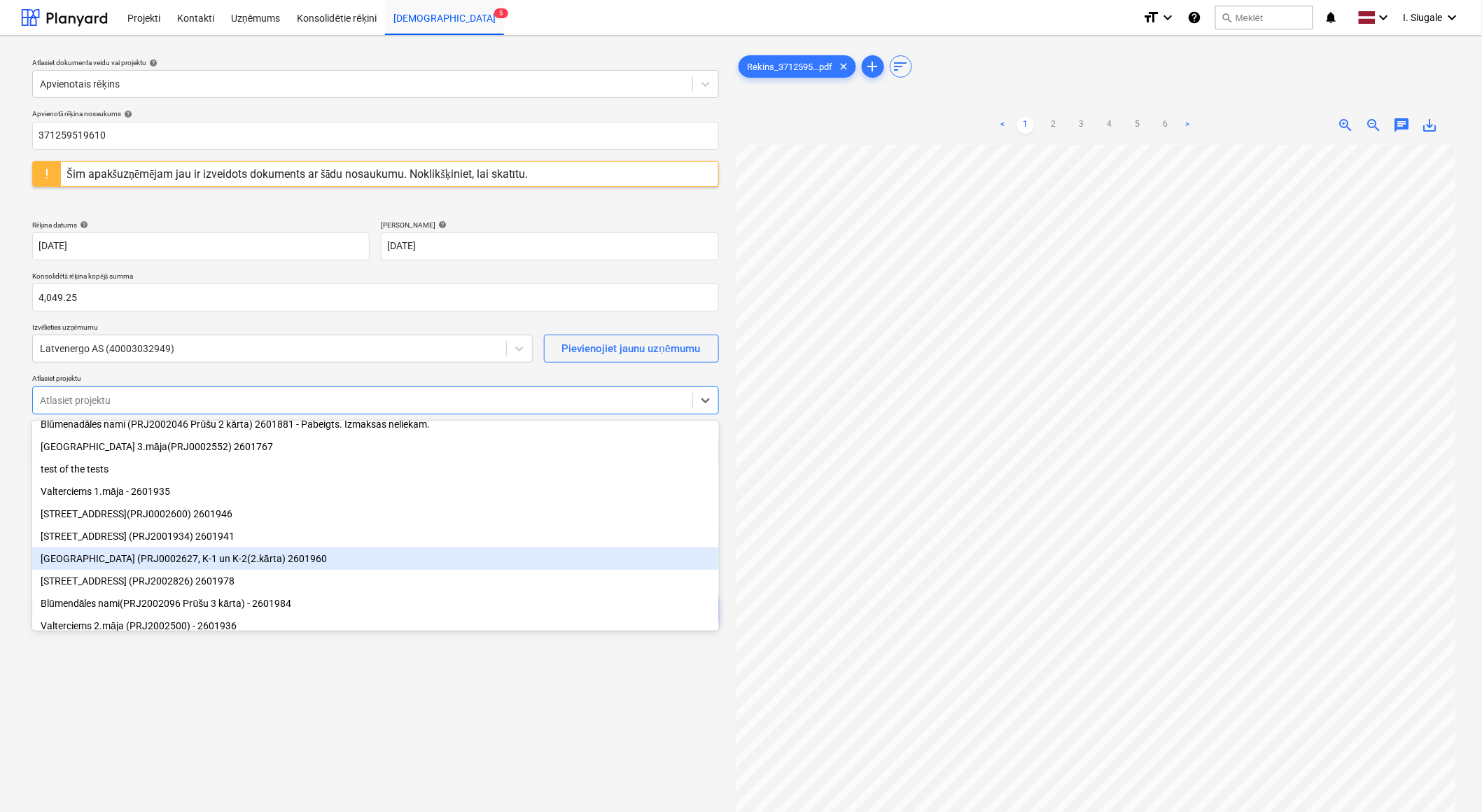
scroll to position [93, 0]
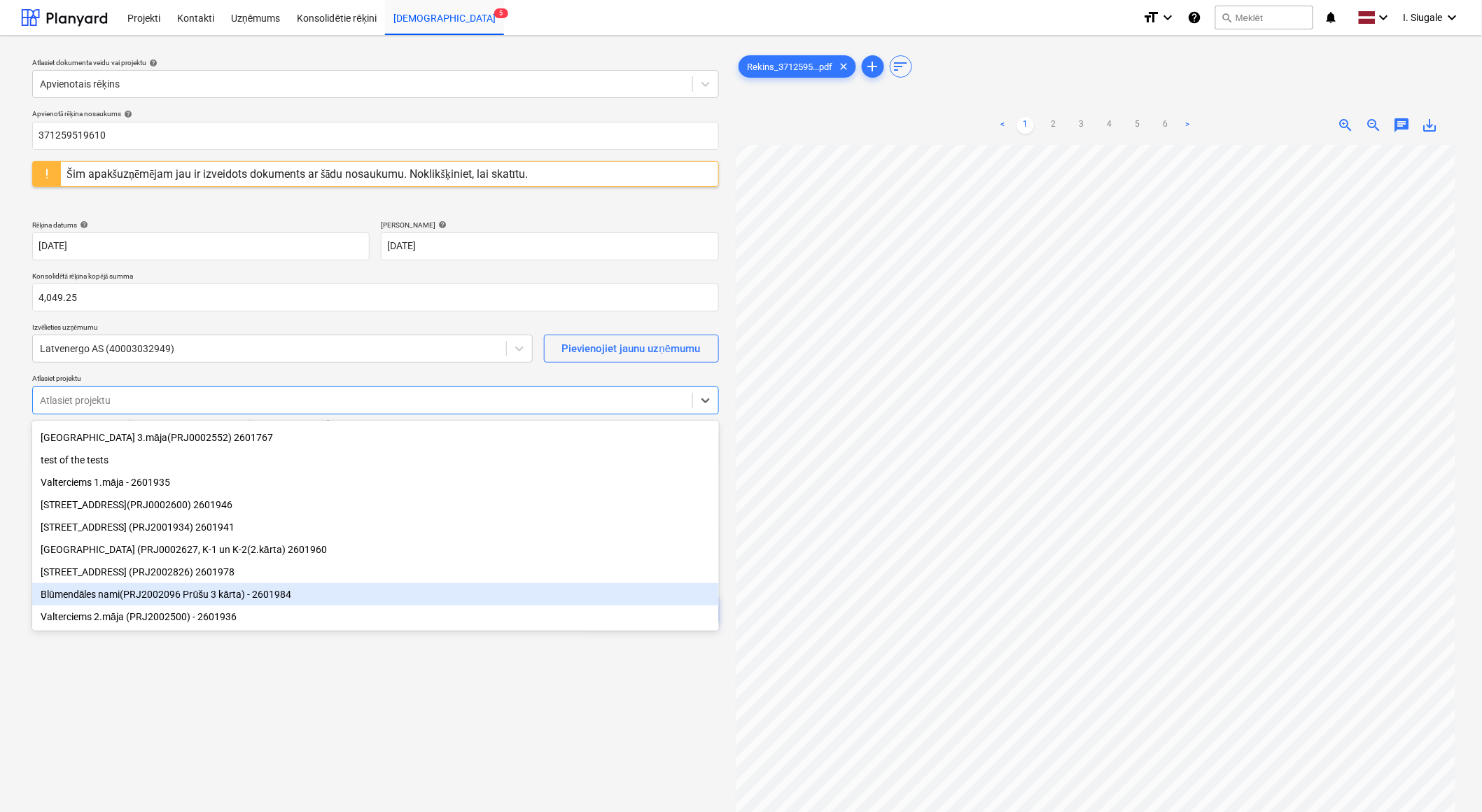
click at [193, 596] on div "Blūmendāles nami(PRJ2002096 Prūšu 3 kārta) - 2601984" at bounding box center [375, 594] width 687 height 23
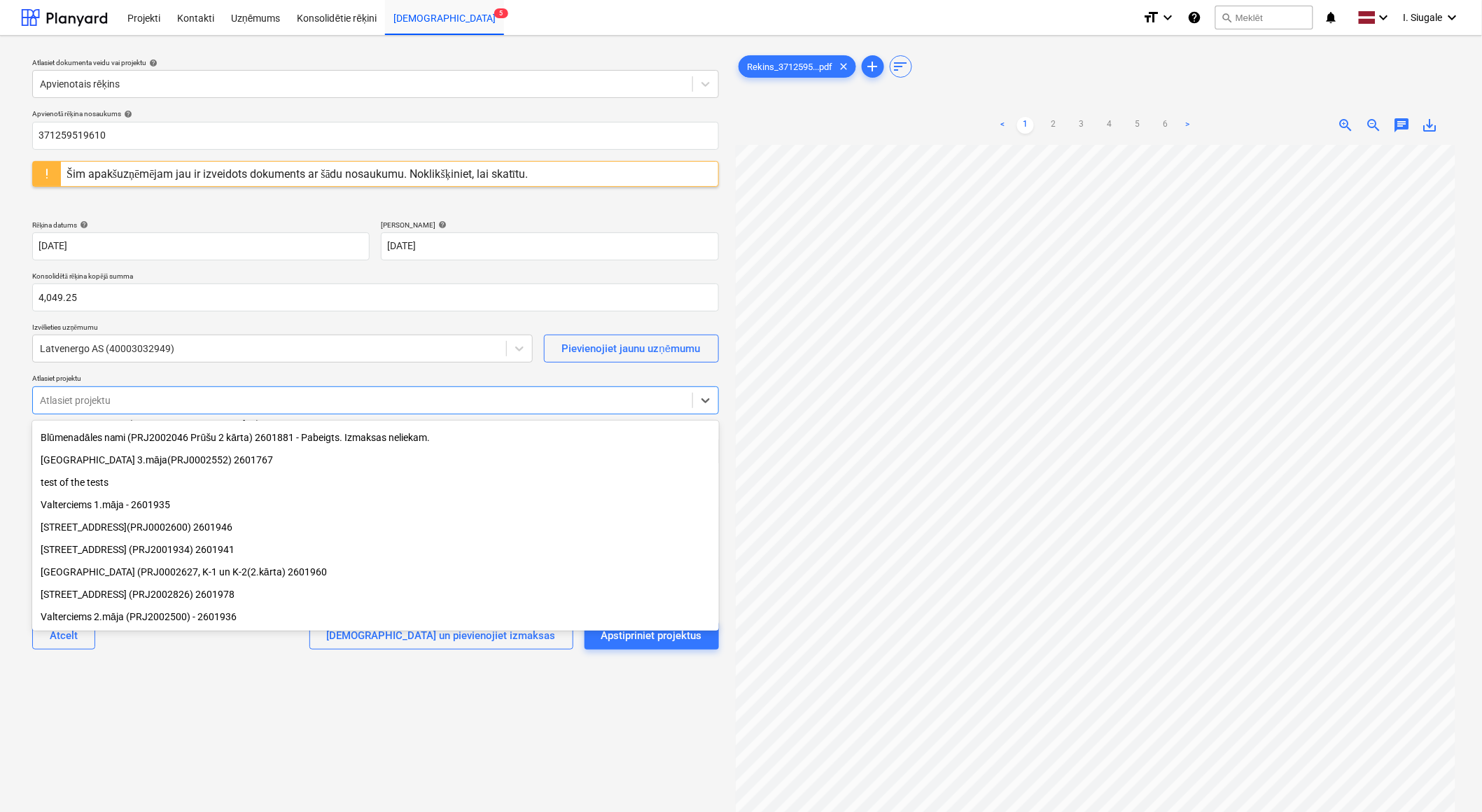
click at [153, 548] on div "[STREET_ADDRESS] (PRJ2001934) 2601941" at bounding box center [375, 549] width 687 height 23
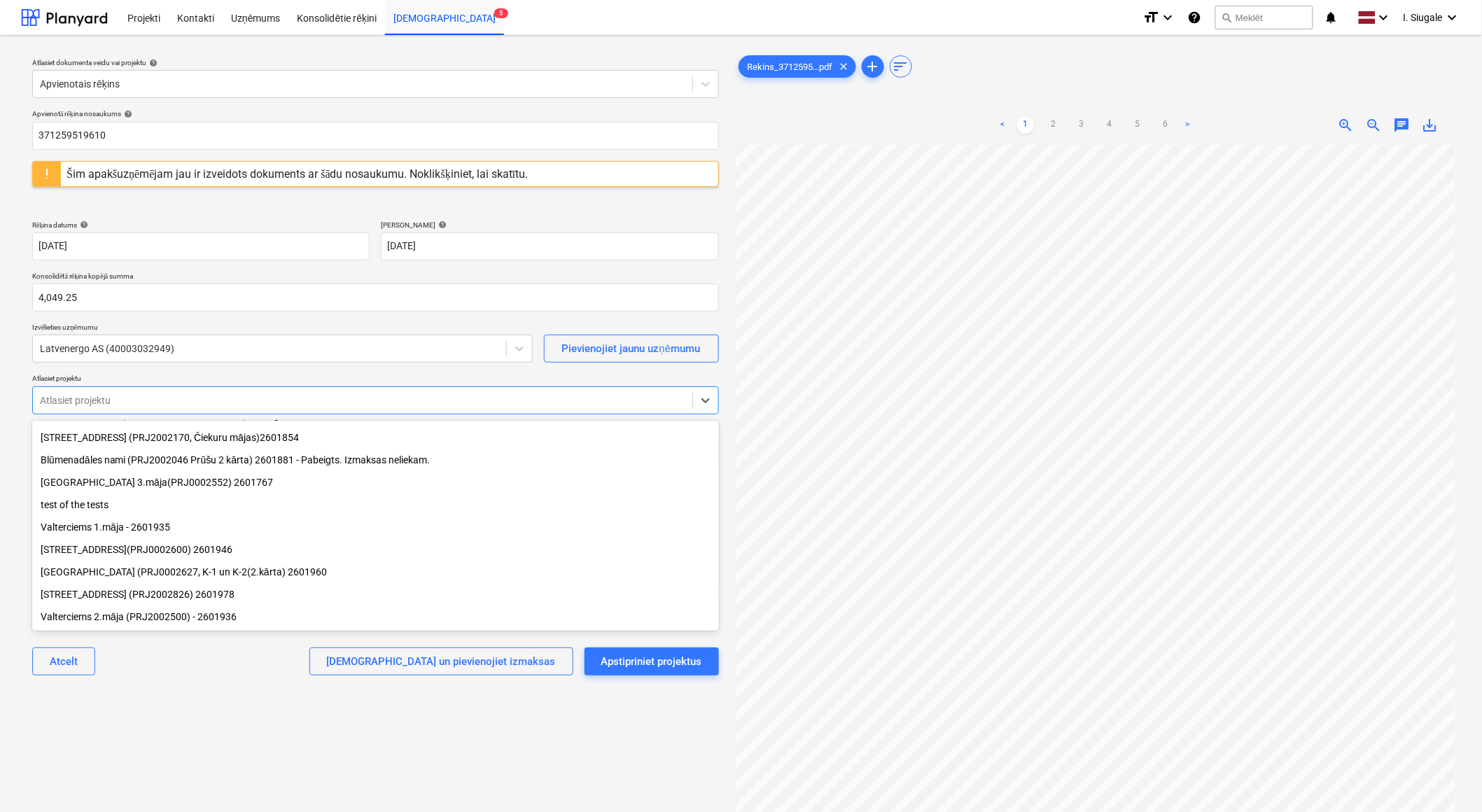
scroll to position [46, 0]
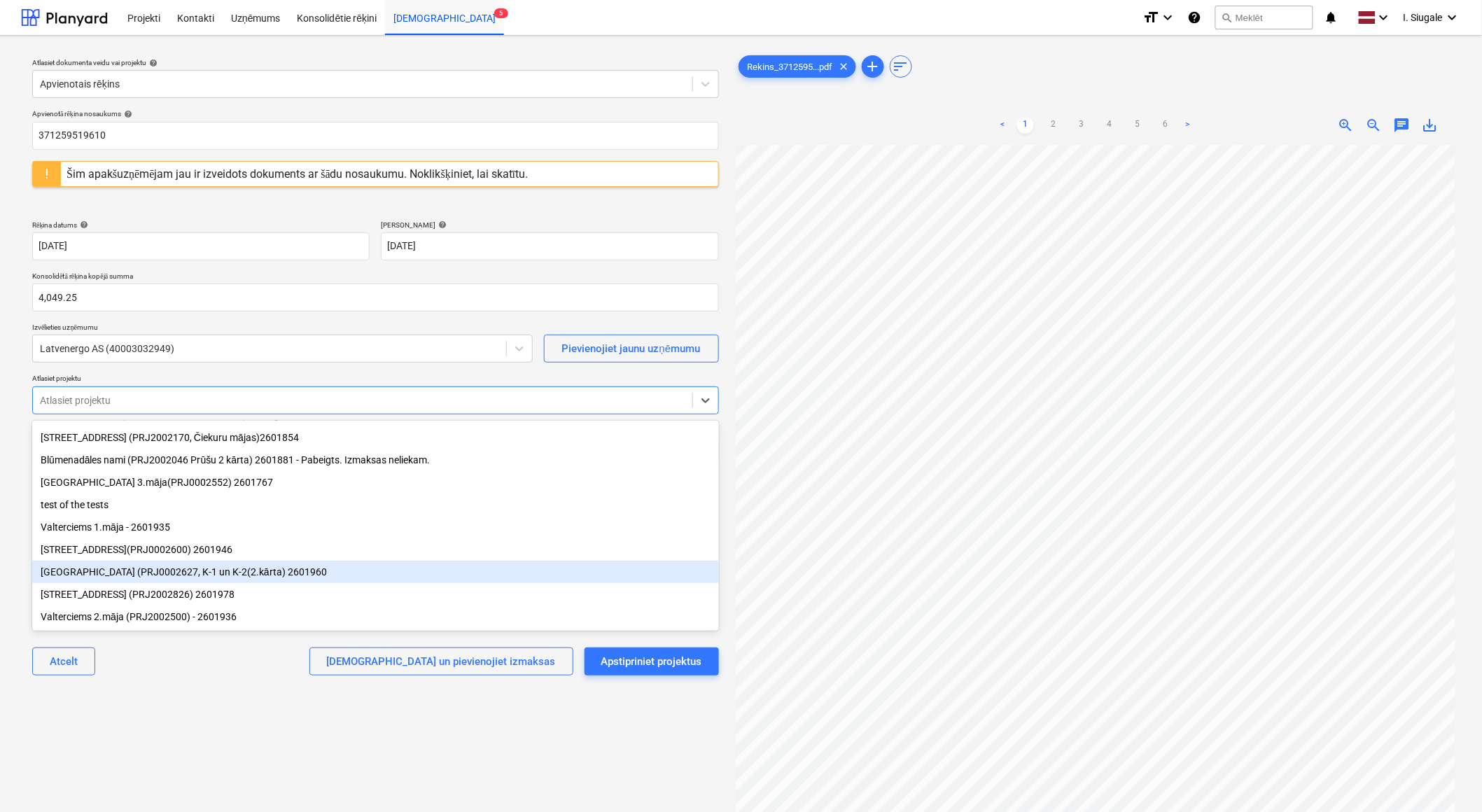
click at [158, 576] on div "[GEOGRAPHIC_DATA] (PRJ0002627, K-1 un K-2(2.kārta) 2601960" at bounding box center [375, 572] width 687 height 23
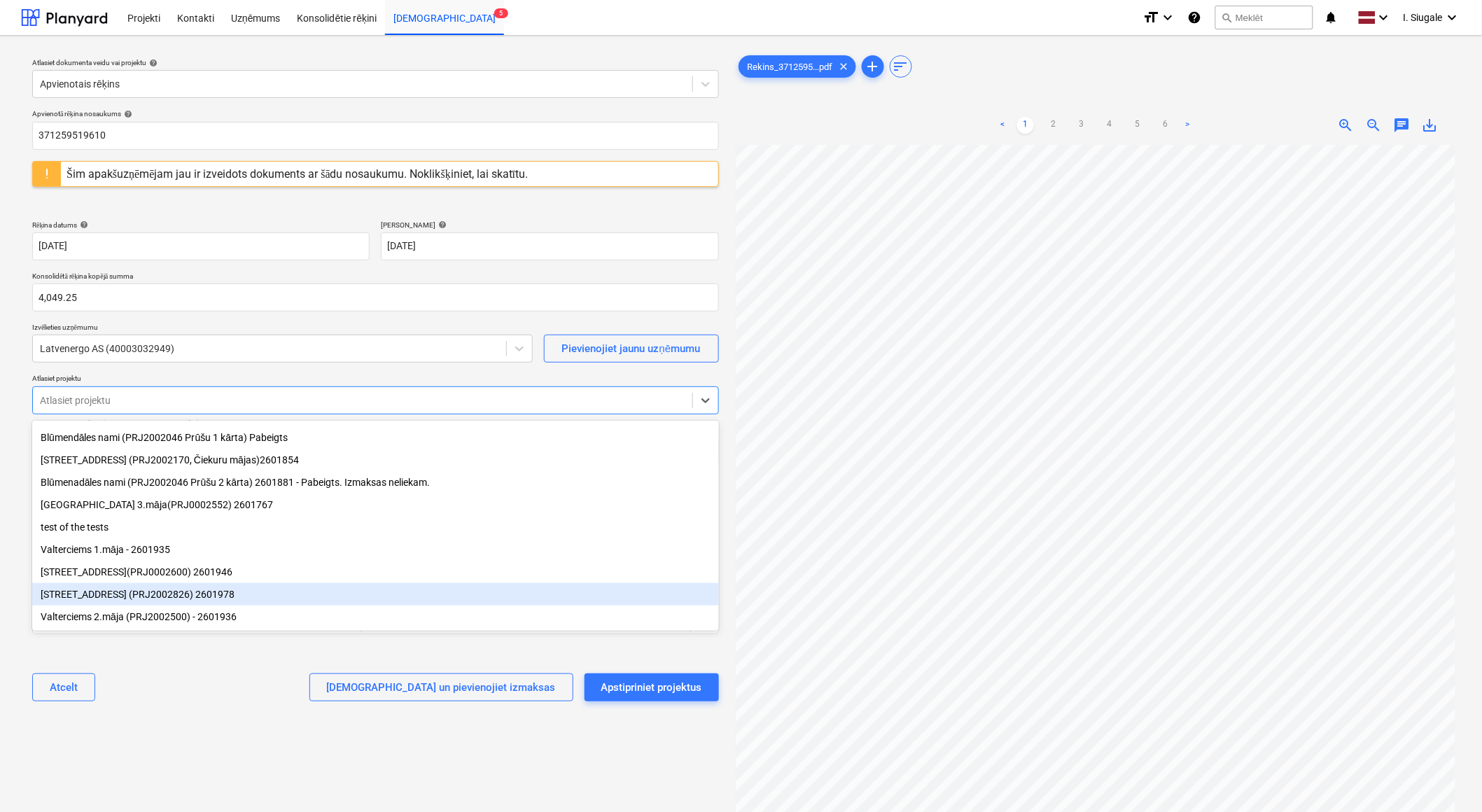
click at [157, 595] on div "[STREET_ADDRESS] (PRJ2002826) 2601978" at bounding box center [375, 594] width 687 height 23
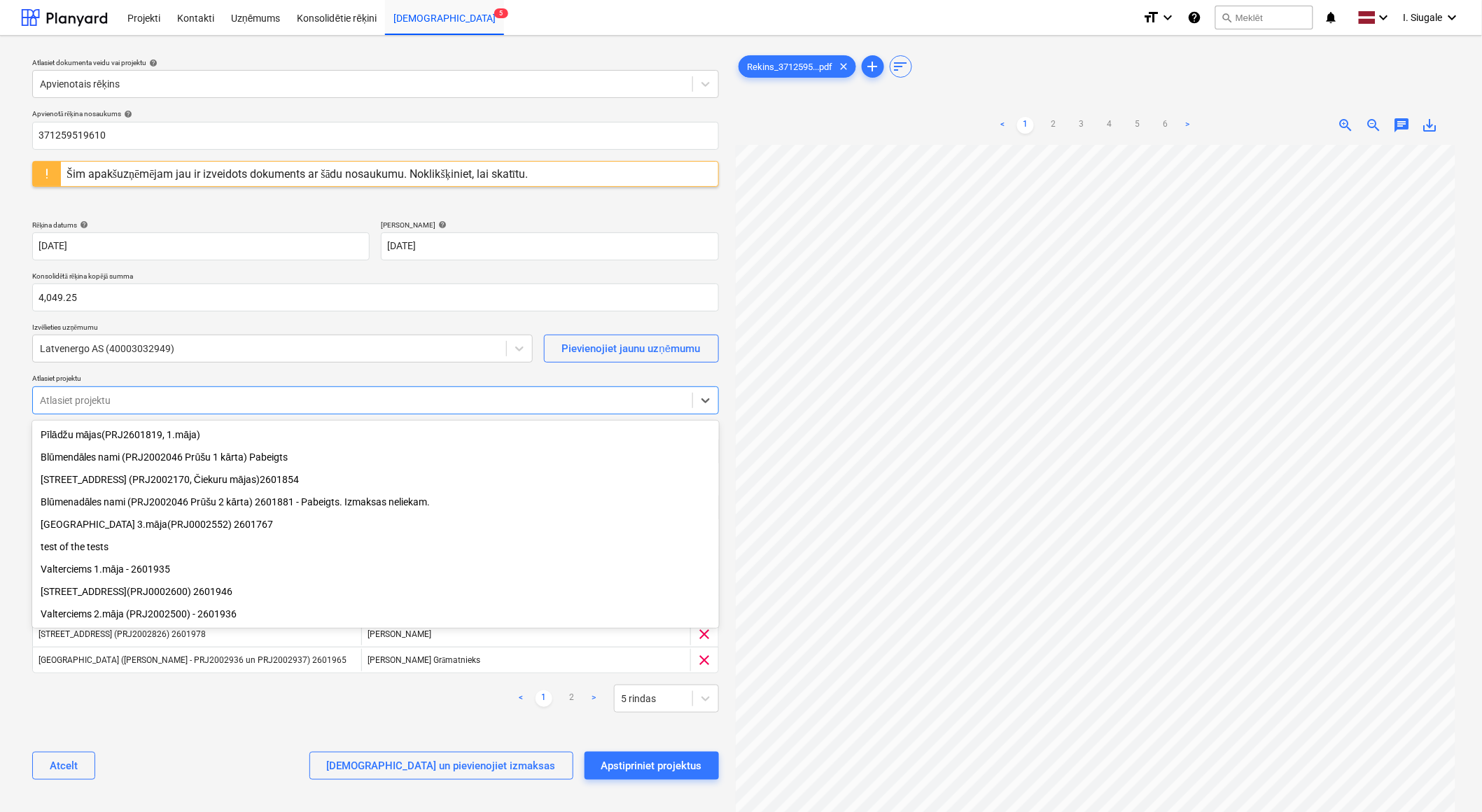
scroll to position [1, 0]
click at [165, 595] on div "[STREET_ADDRESS](PRJ0002600) 2601946" at bounding box center [375, 592] width 687 height 23
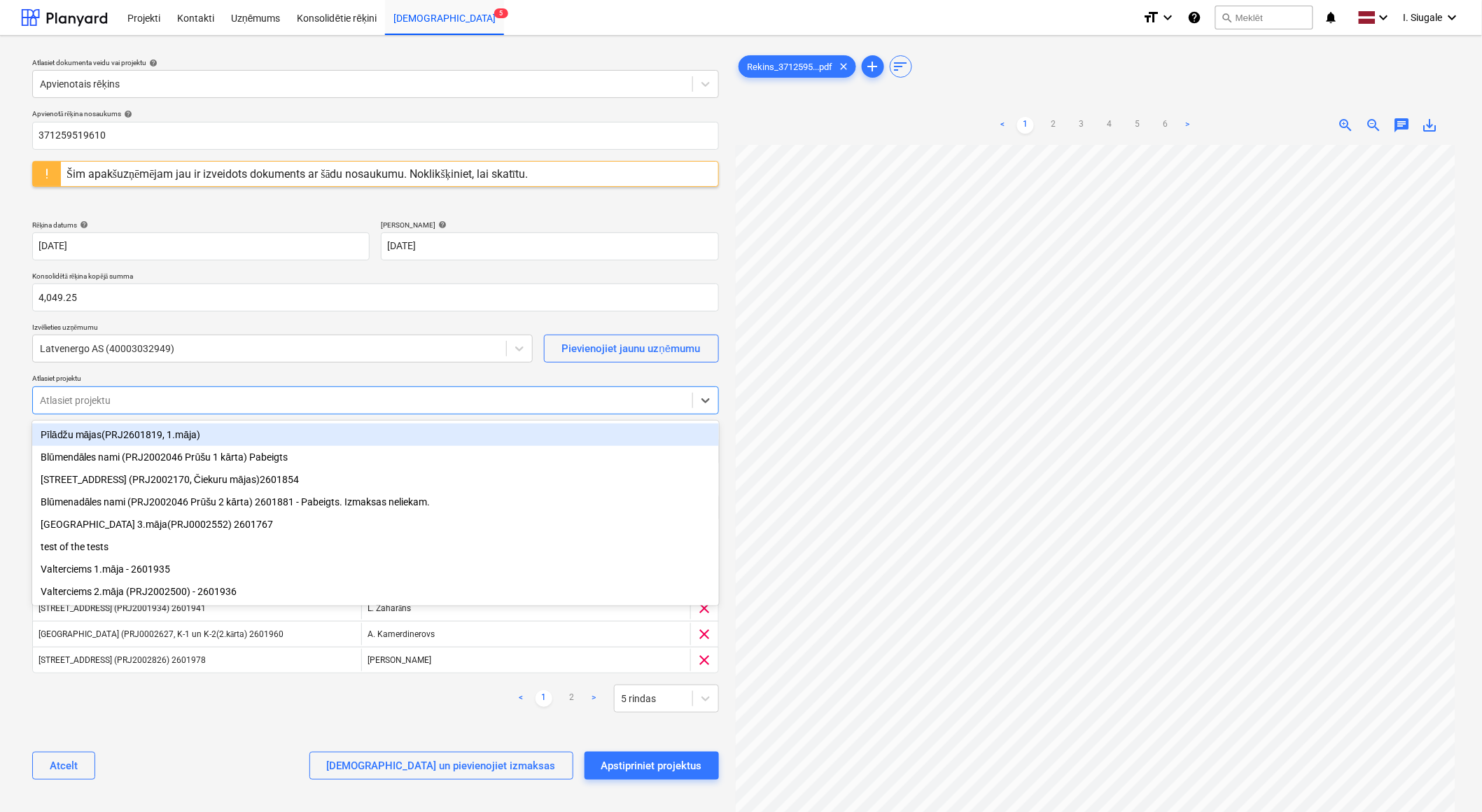
scroll to position [0, 0]
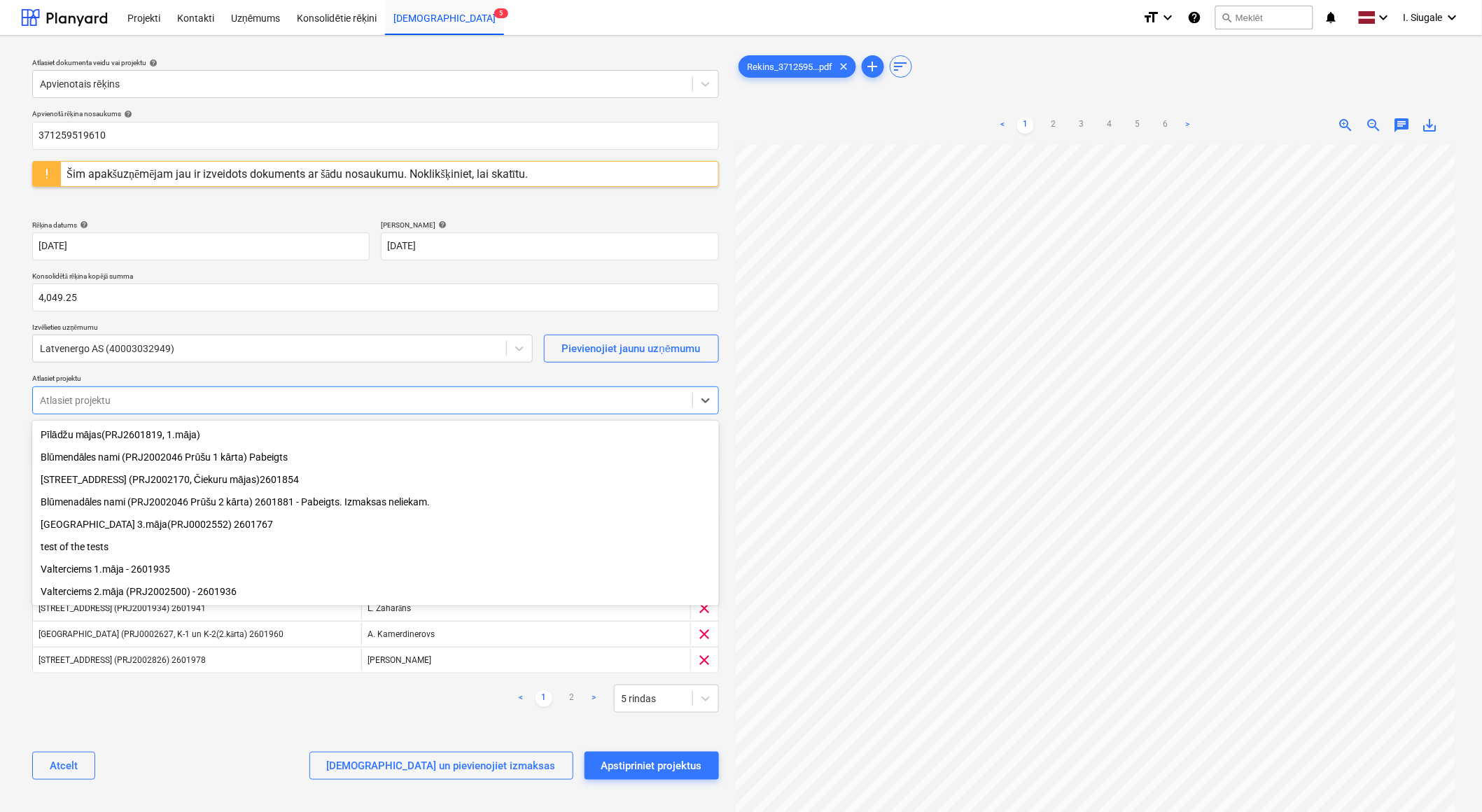
click at [146, 571] on div "Valterciems 1.māja - 2601935" at bounding box center [375, 569] width 687 height 23
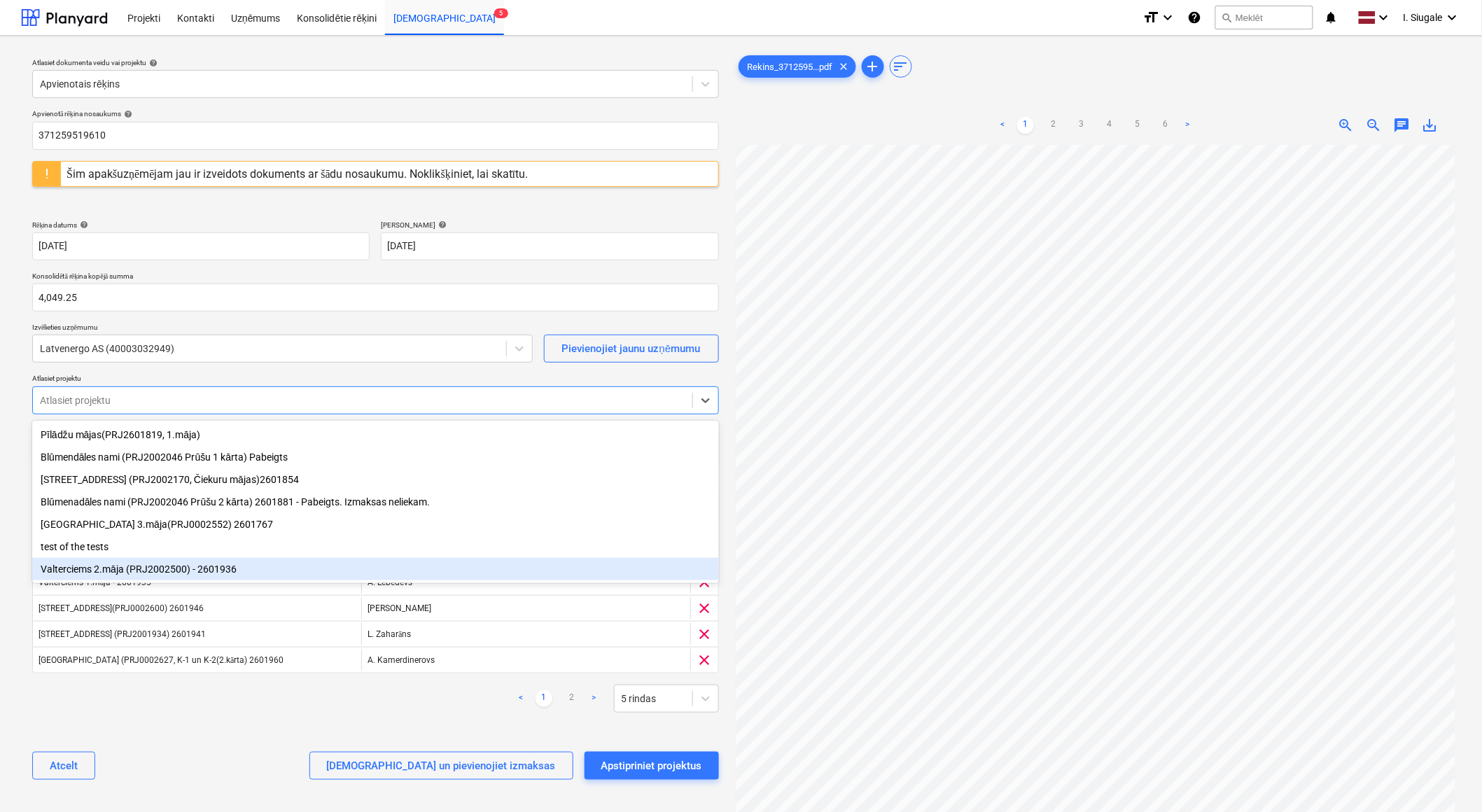
click at [177, 574] on div "Valterciems 2.māja (PRJ2002500) - 2601936" at bounding box center [375, 569] width 687 height 23
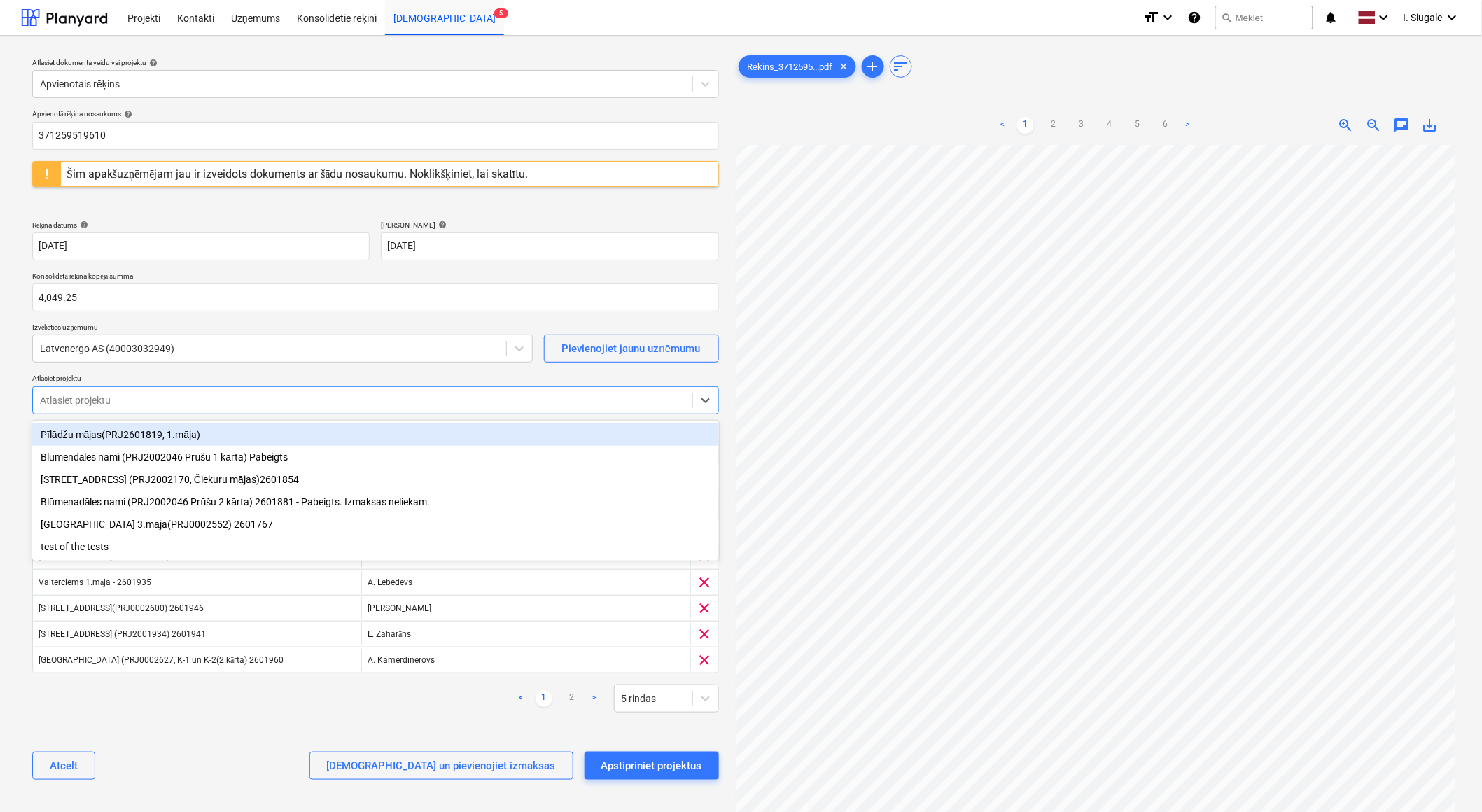
click at [214, 731] on div "Apvienotā rēķina nosaukums help 371259519610 Šim apakšuzņēmējam jau ir izveidot…" at bounding box center [375, 450] width 698 height 693
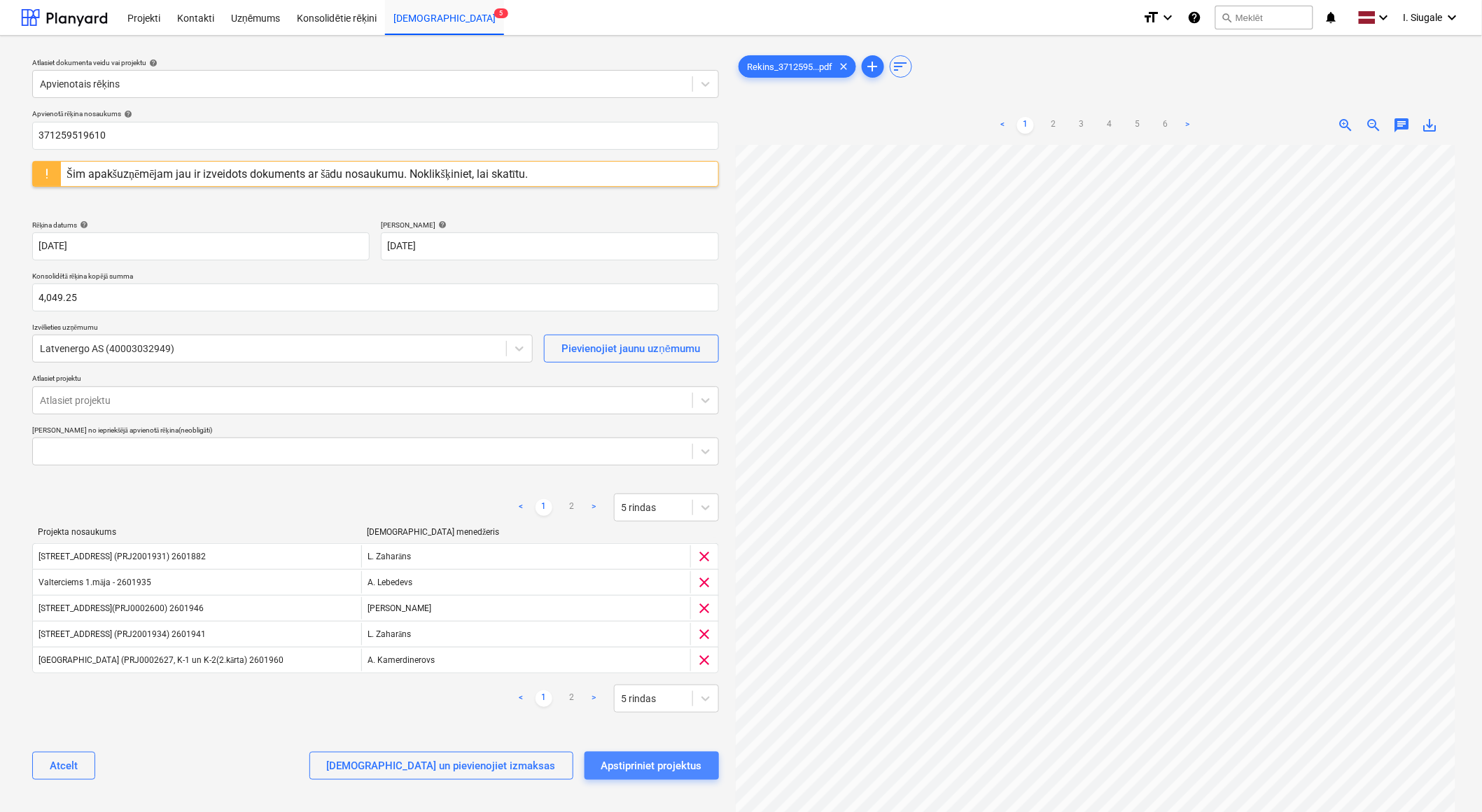
click at [649, 765] on div "Apstipriniet projektus" at bounding box center [652, 765] width 101 height 18
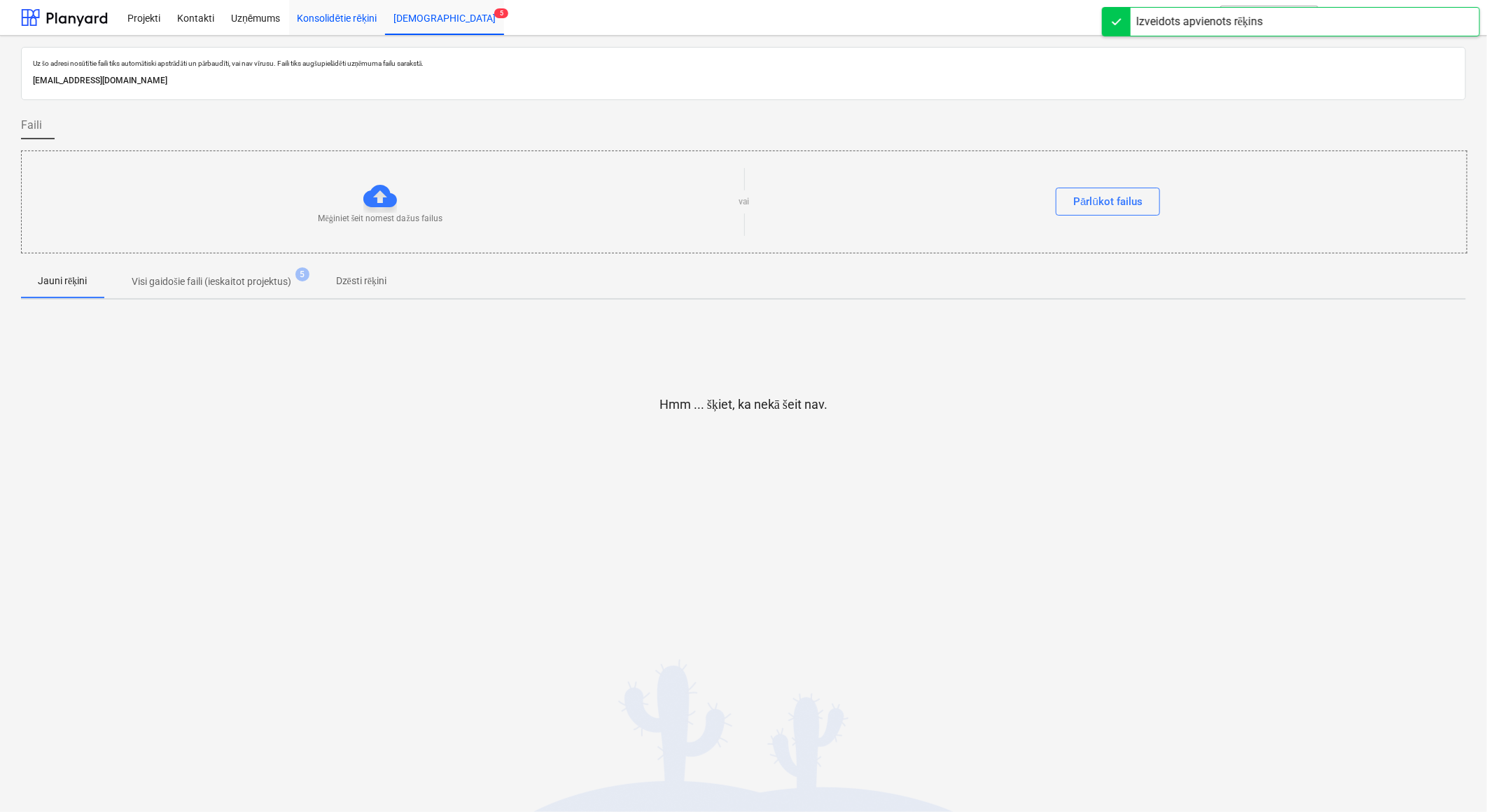
click at [345, 16] on div "Konsolidētie rēķini" at bounding box center [337, 17] width 97 height 36
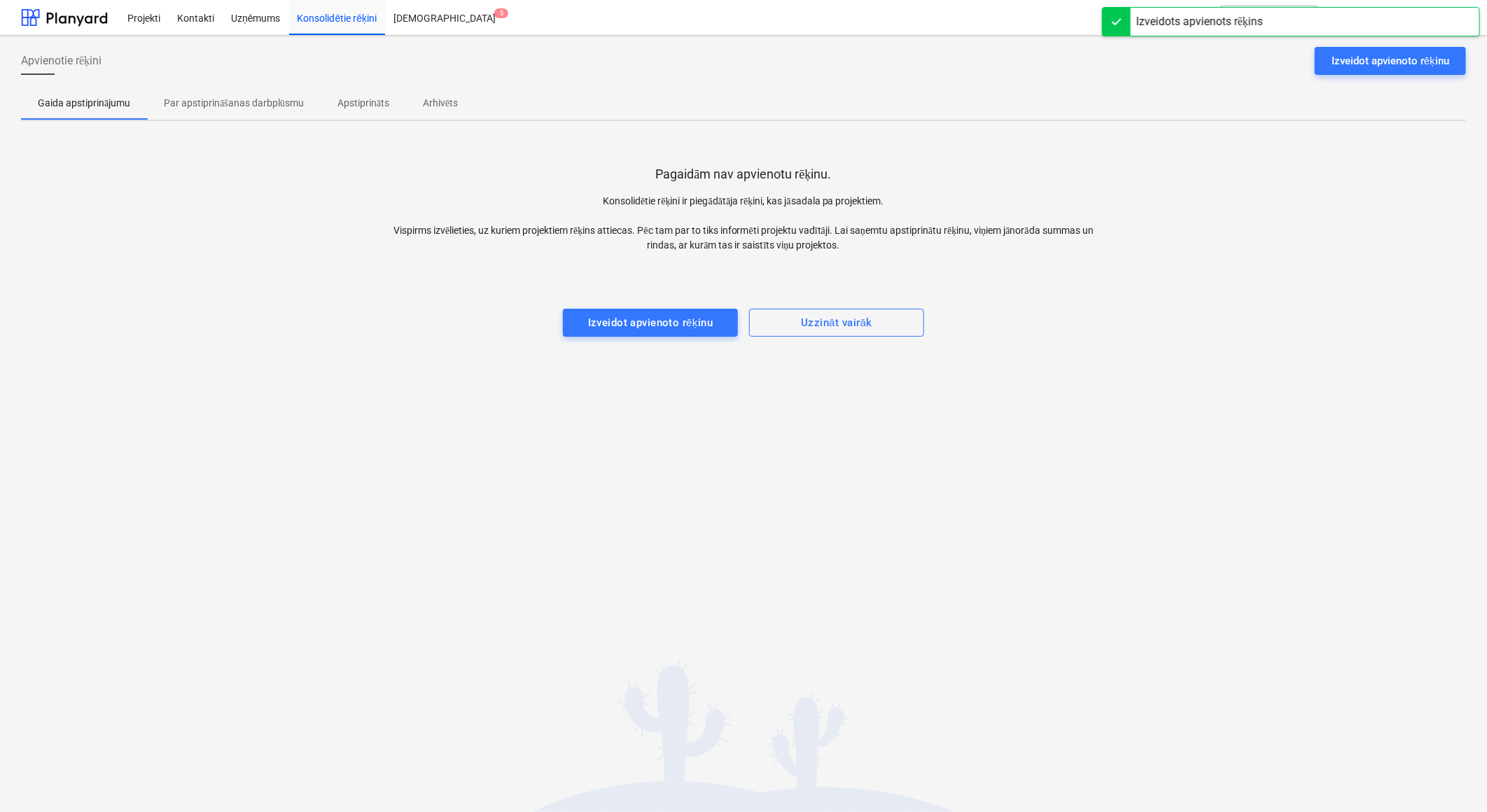
click at [261, 100] on p "Par apstiprināšanas darbplūsmu" at bounding box center [234, 103] width 140 height 15
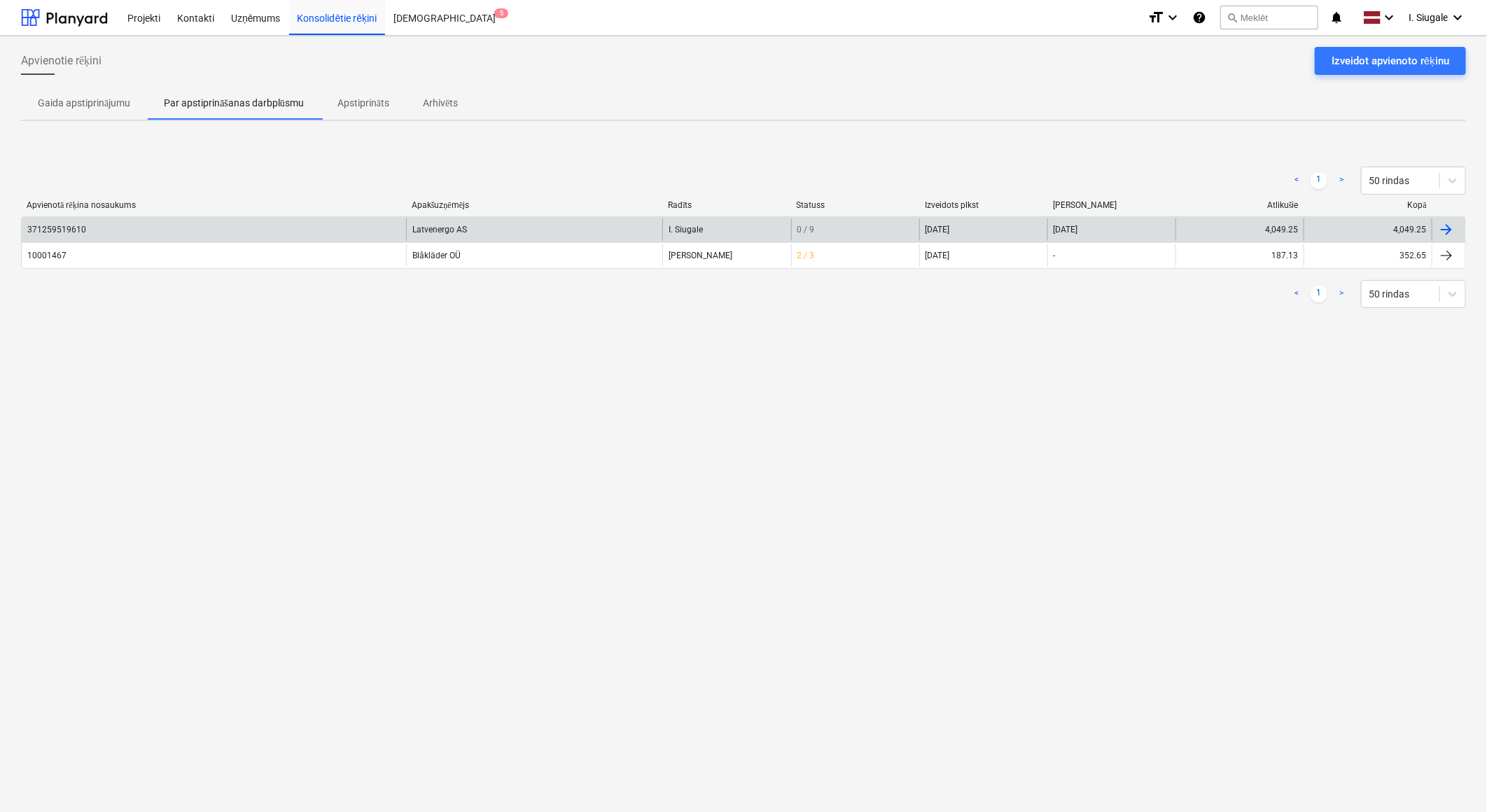
click at [320, 229] on div "371259519610" at bounding box center [214, 230] width 385 height 23
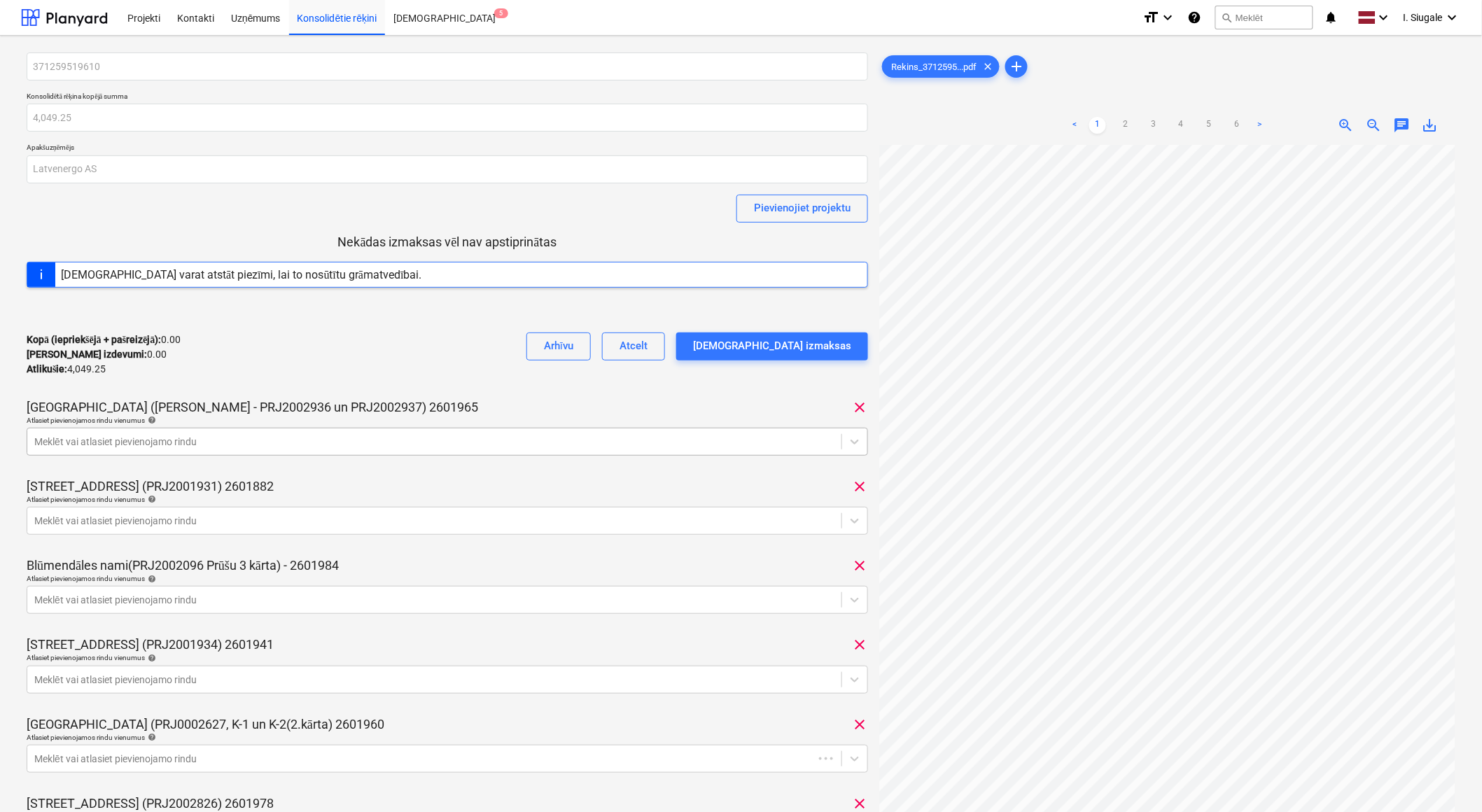
click at [259, 448] on div at bounding box center [435, 442] width 800 height 14
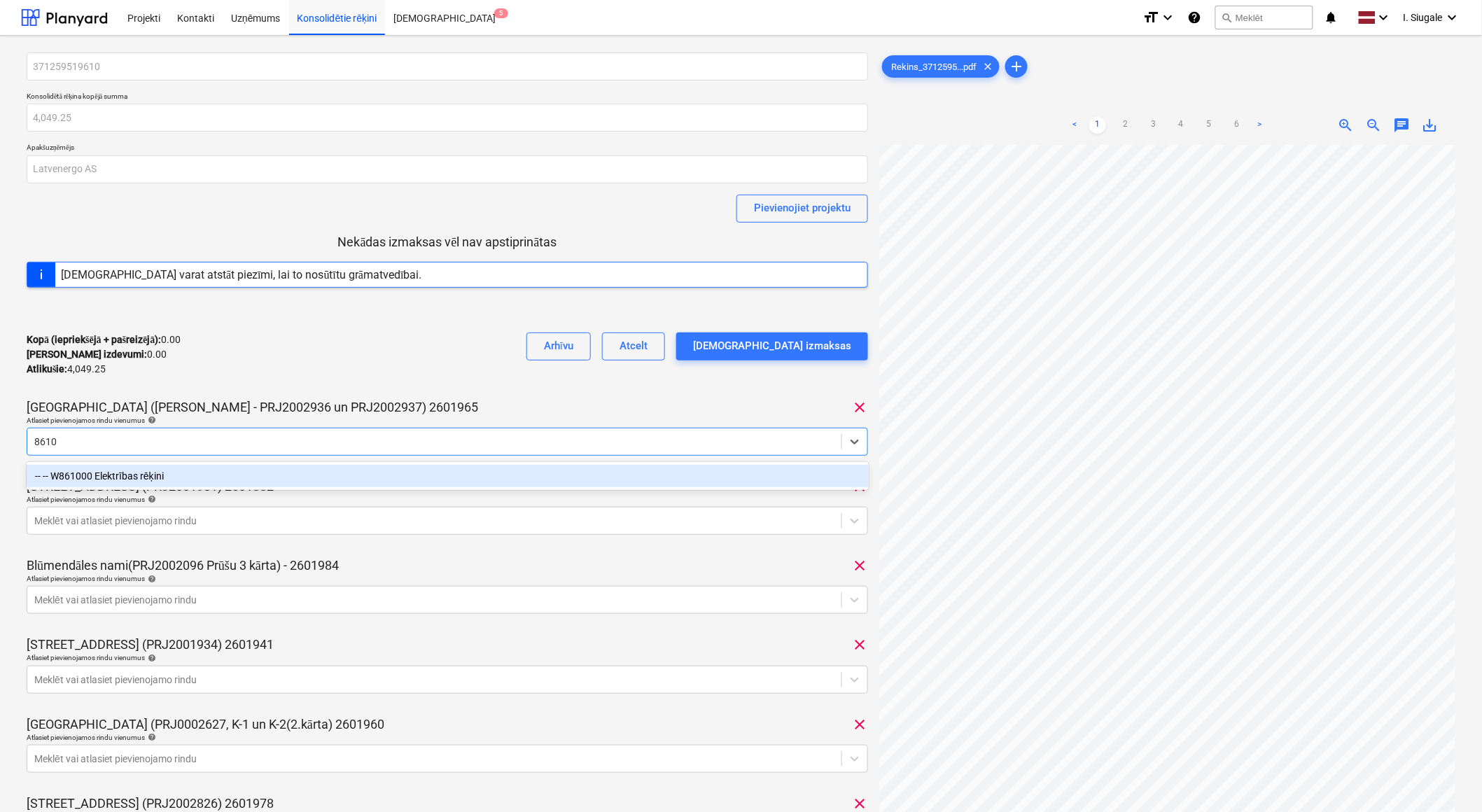
type input "86100"
click at [241, 471] on div "-- -- W861000 Elektrības rēķini" at bounding box center [448, 476] width 842 height 23
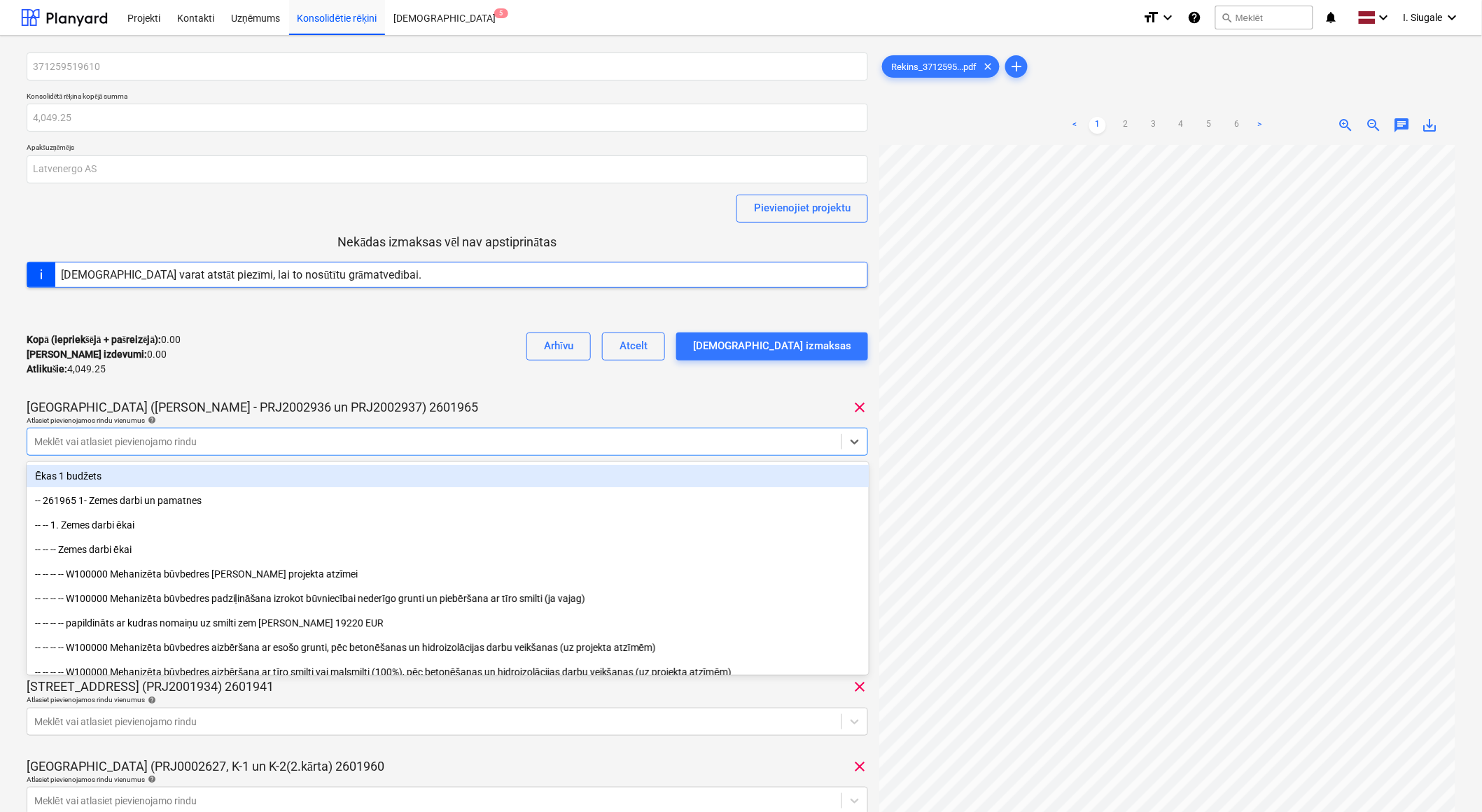
click at [340, 353] on div "Kopā (iepriekšējā + pašreizējā) : 0.00 Kārtējie izdevumi : 0.00 Atlikušie : 4,0…" at bounding box center [448, 355] width 841 height 66
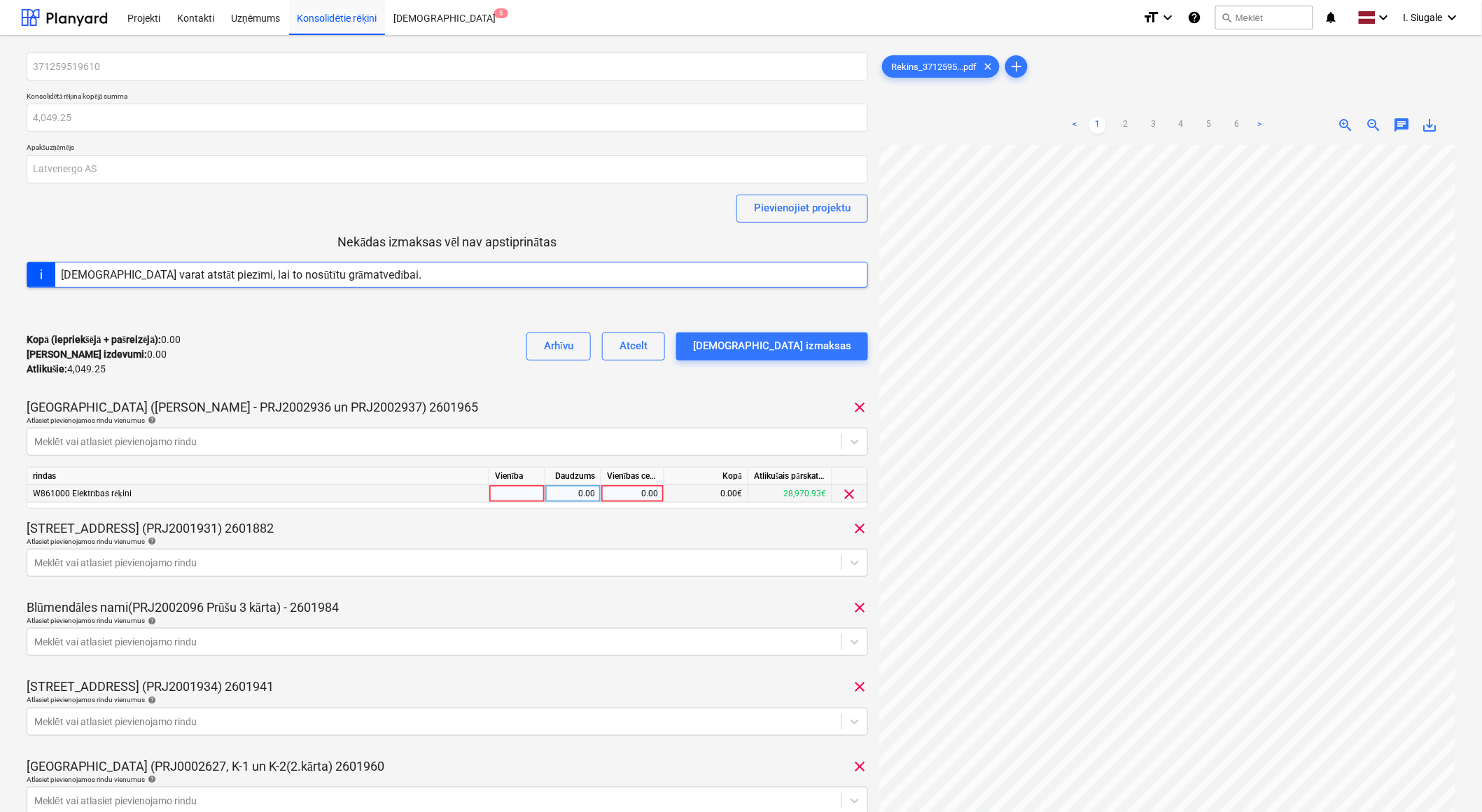
click at [512, 500] on div at bounding box center [517, 493] width 56 height 18
type input "1"
click at [582, 495] on div "0.00" at bounding box center [573, 493] width 44 height 18
type input "1"
click at [614, 497] on div "0.00" at bounding box center [633, 493] width 51 height 18
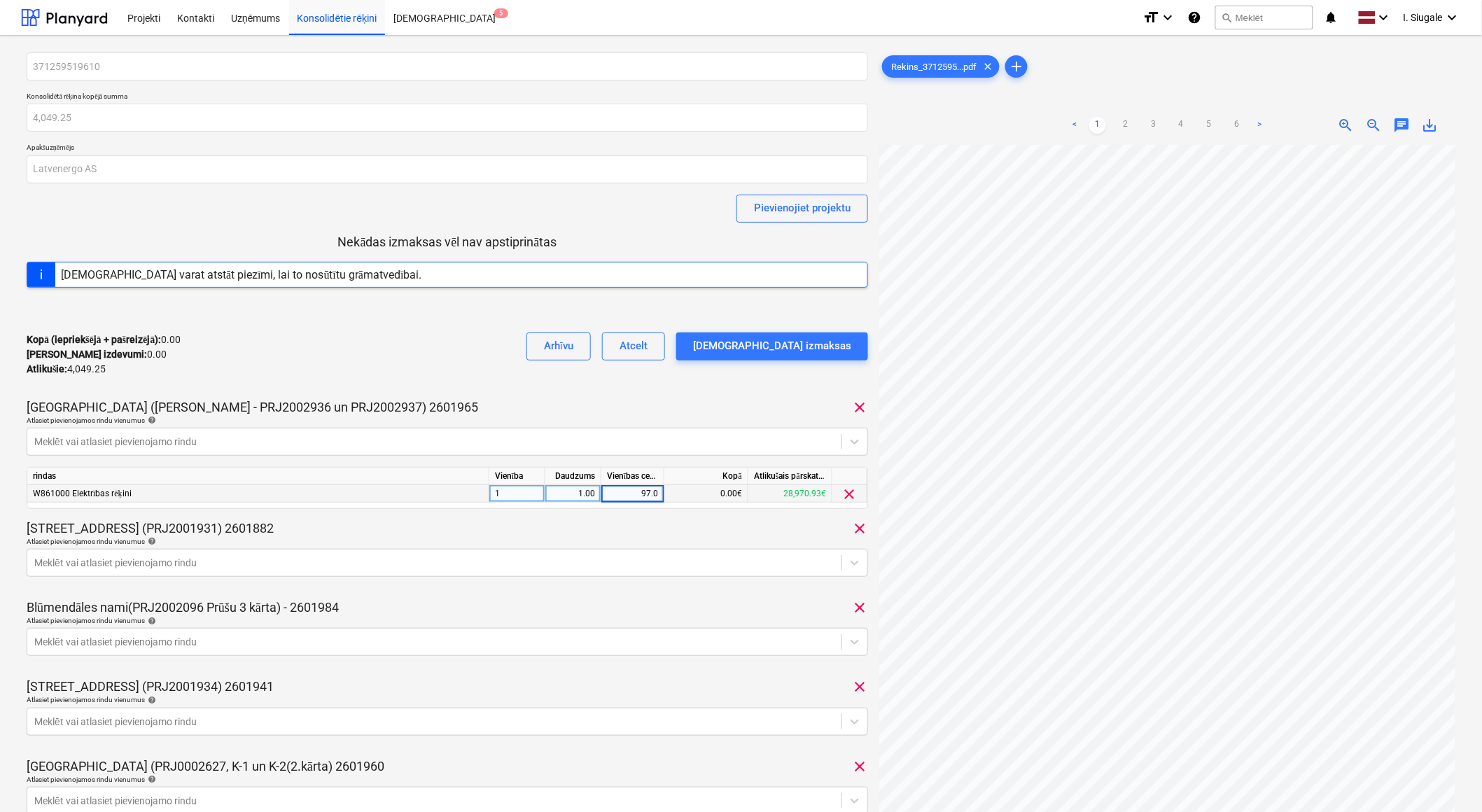
type input "97.03"
click at [525, 383] on div "Kopā (iepriekšējā + pašreizējā) : 0.00 Kārtējie izdevumi : 0.00 Atlikušie : 4,0…" at bounding box center [448, 355] width 841 height 66
click at [168, 562] on div at bounding box center [435, 563] width 800 height 14
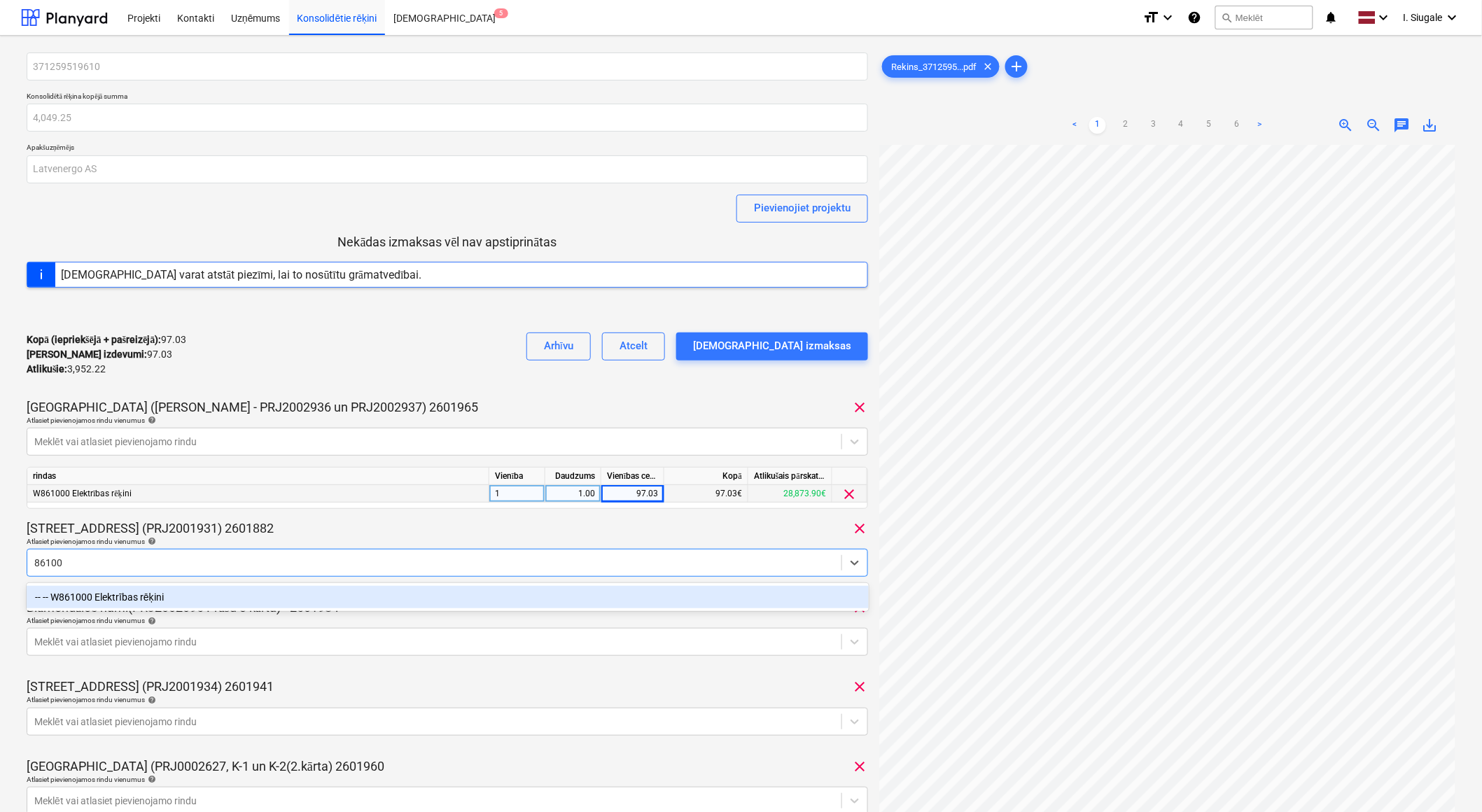
type input "861000"
click at [165, 592] on div "-- -- W861000 Elektrības rēķini" at bounding box center [448, 597] width 842 height 23
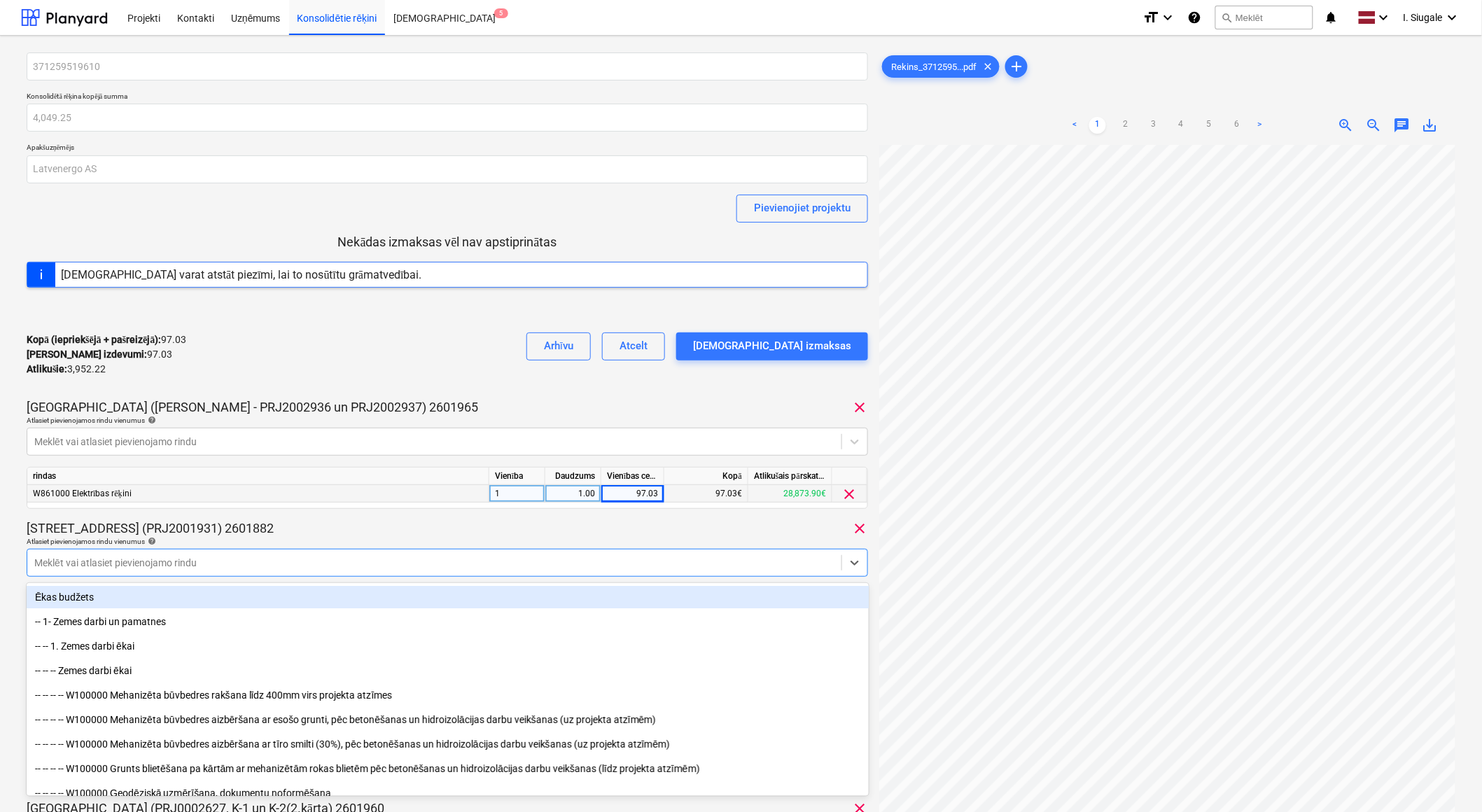
click at [443, 330] on div "Kopā (iepriekšējā + pašreizējā) : 97.03 Kārtējie izdevumi : 97.03 Atlikušie : 3…" at bounding box center [448, 355] width 841 height 66
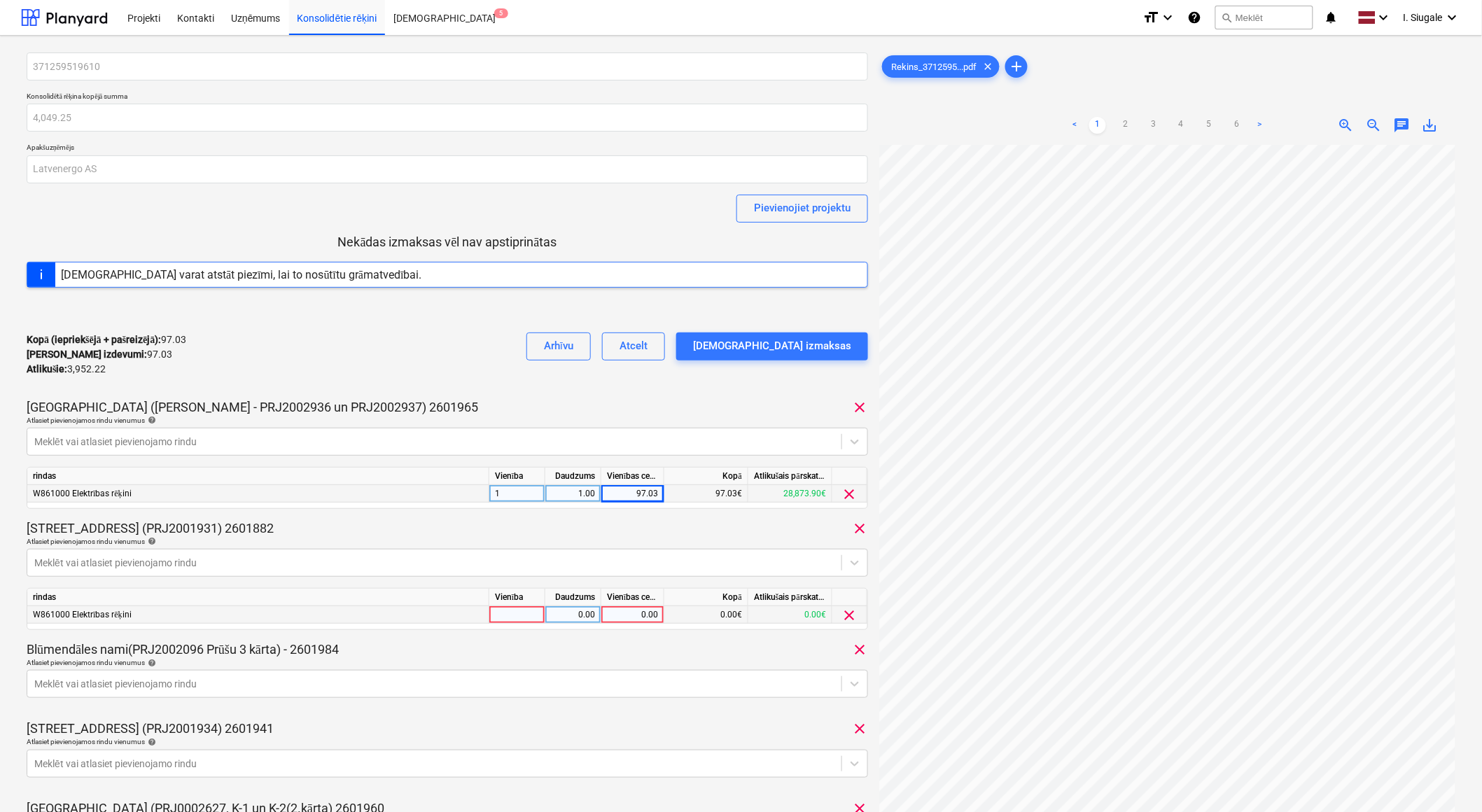
click at [501, 614] on div at bounding box center [517, 615] width 56 height 18
type input "1"
click at [570, 614] on div "0.00" at bounding box center [573, 615] width 44 height 18
type input "1"
click at [630, 614] on div "0.00" at bounding box center [633, 615] width 51 height 18
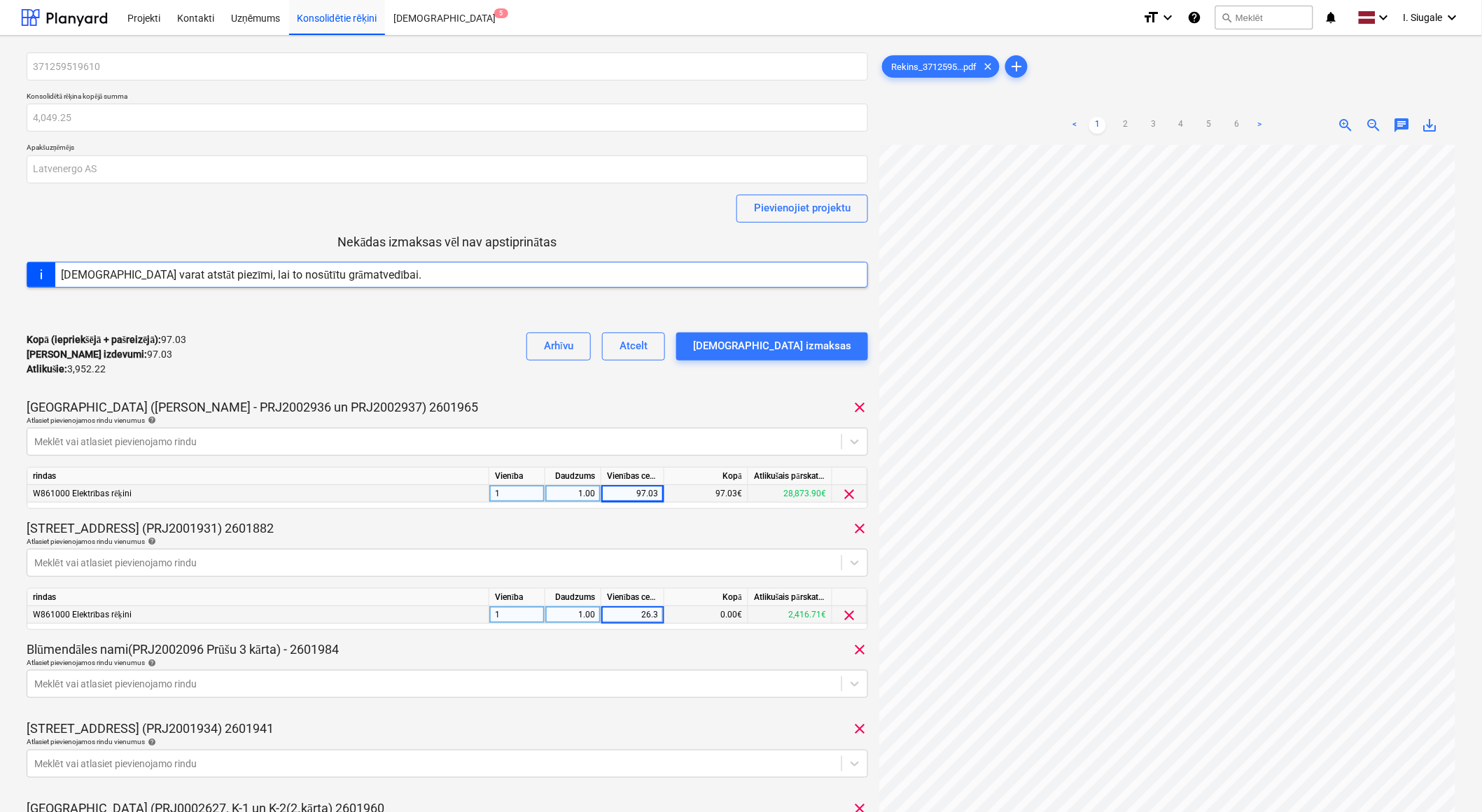
type input "26.31"
click at [507, 652] on div "Blūmendāles nami(PRJ2002096 Prūšu 3 kārta) - 2601984 clear" at bounding box center [448, 649] width 841 height 17
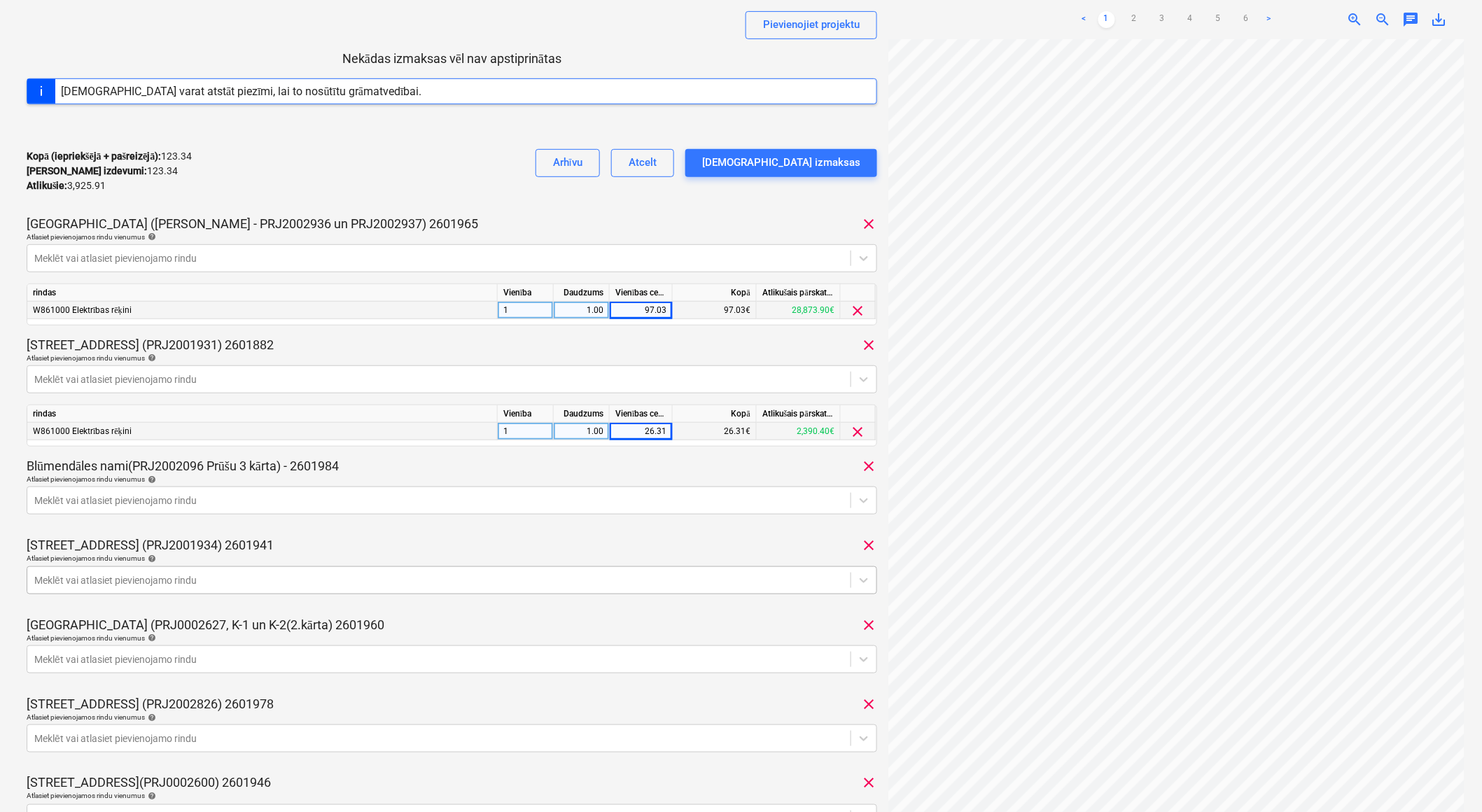
scroll to position [233, 0]
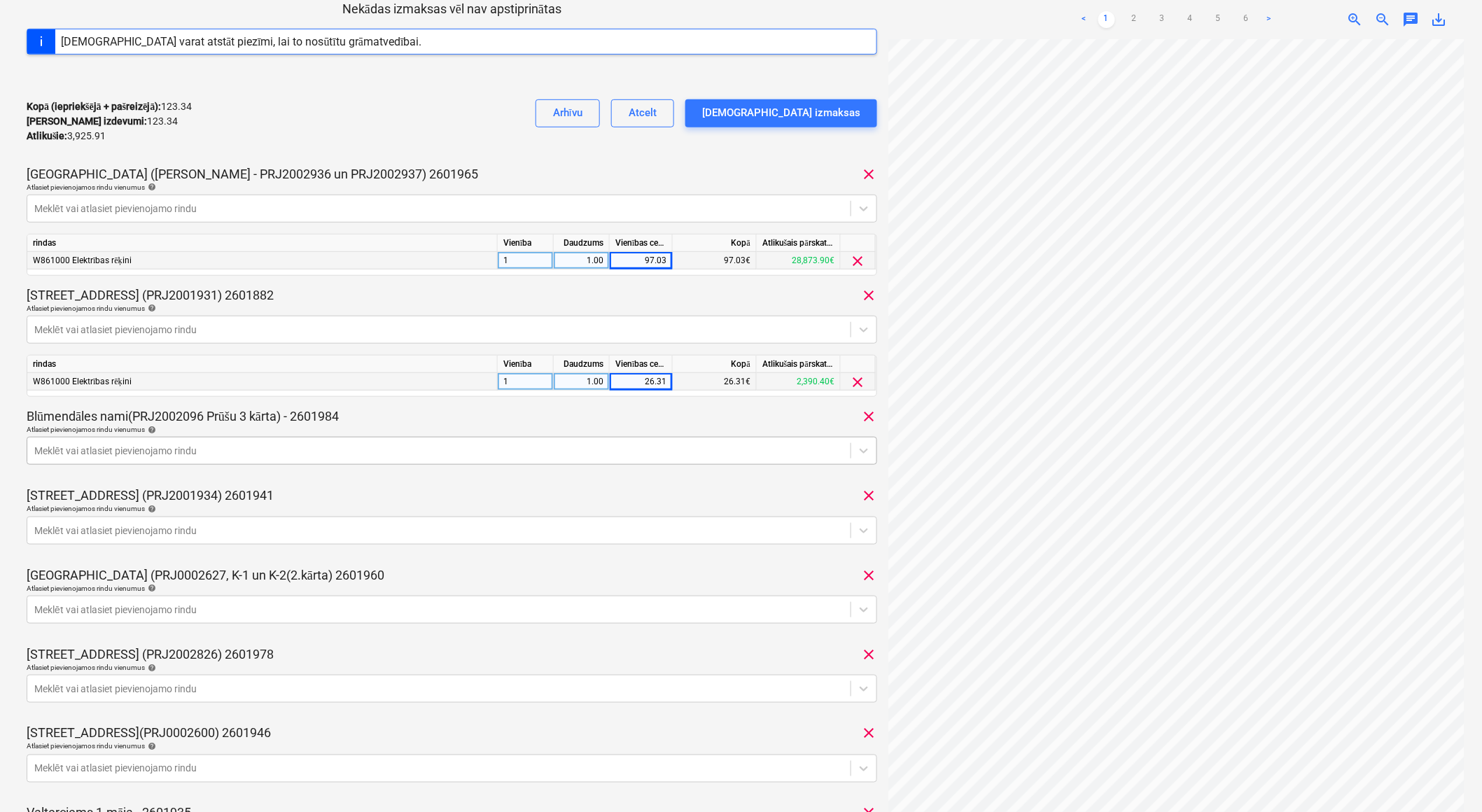
click at [367, 449] on div at bounding box center [439, 451] width 810 height 14
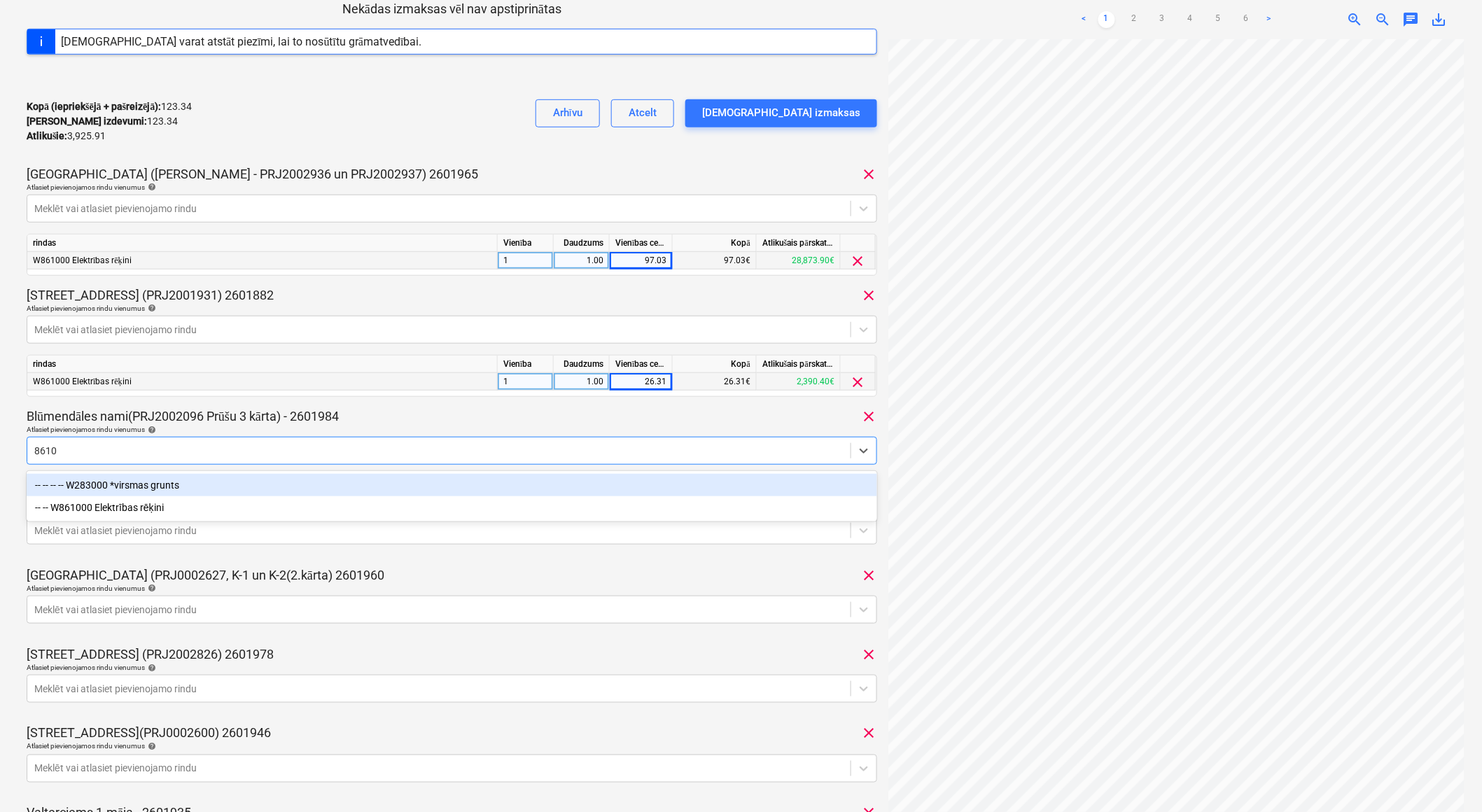
type input "86100"
click at [264, 476] on div "-- -- W861000 Elektrības rēķini" at bounding box center [453, 485] width 851 height 23
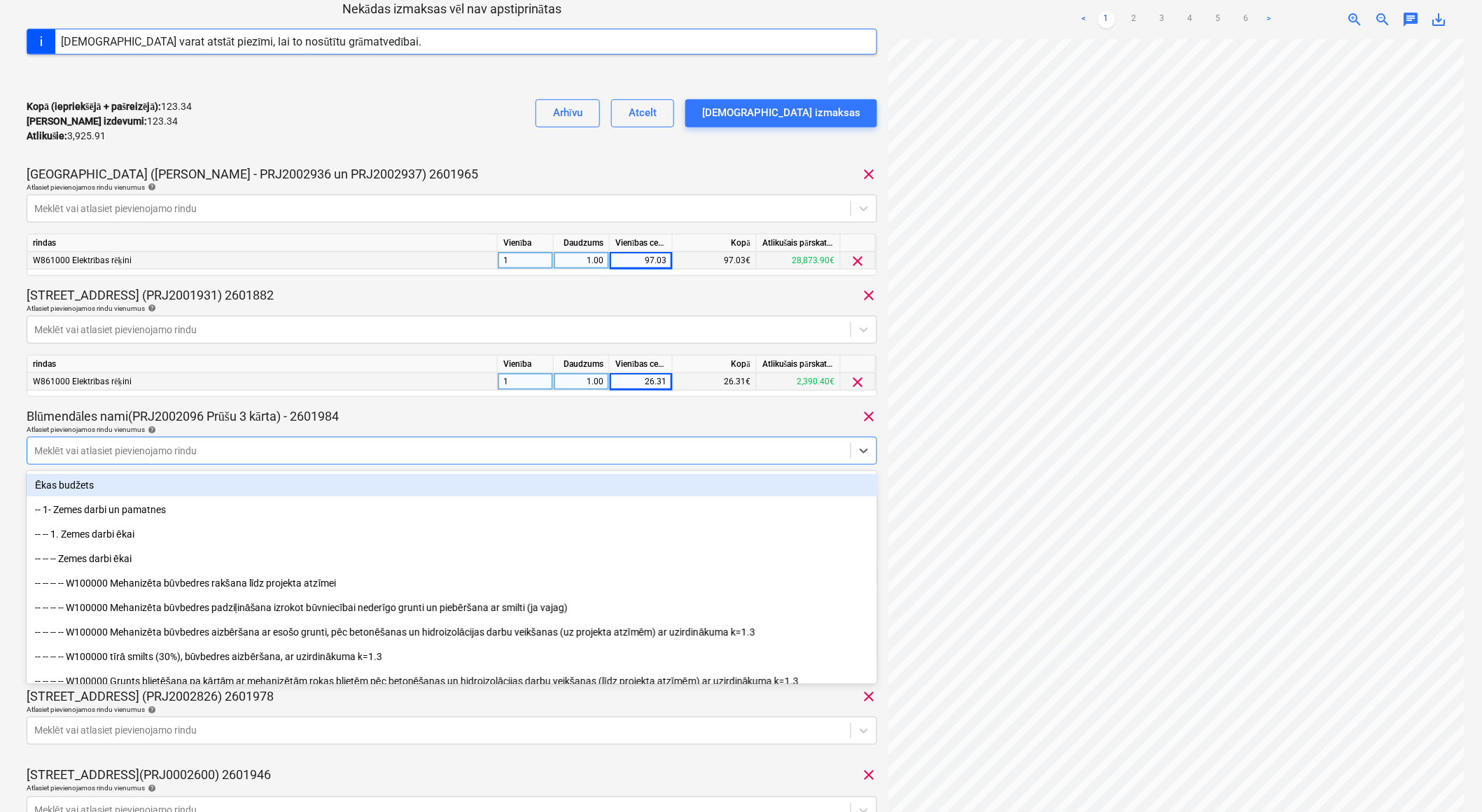
click at [444, 411] on div "Blūmendāles nami(PRJ2002096 Prūšu 3 kārta) - 2601984 clear" at bounding box center [452, 416] width 851 height 17
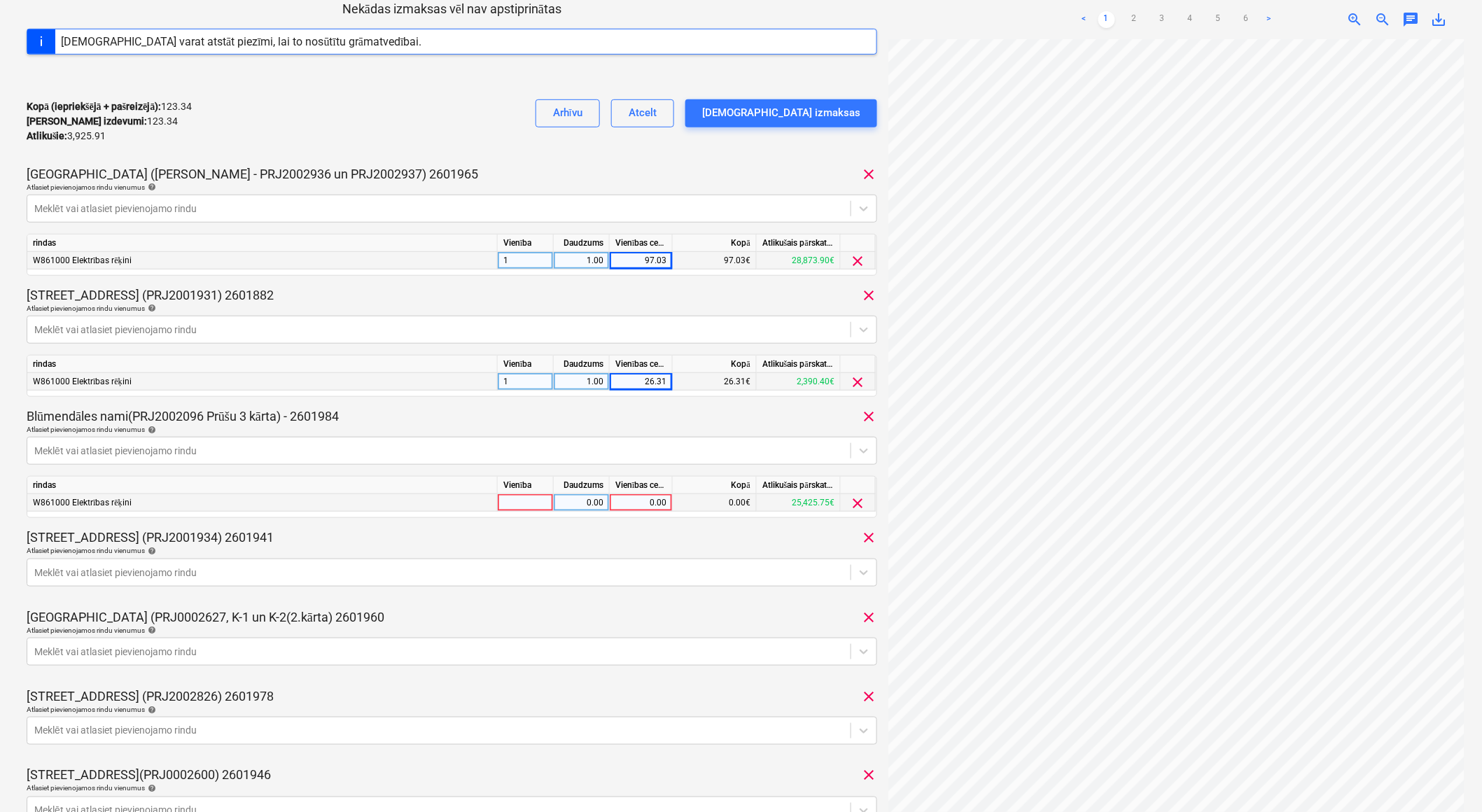
click at [520, 500] on div at bounding box center [525, 502] width 56 height 18
type input "1"
click at [578, 507] on div "0.00" at bounding box center [581, 502] width 44 height 18
type input "1"
click at [614, 535] on div "[PERSON_NAME][STREET_ADDRESS] (PRJ2001934) 2601941 clear" at bounding box center [452, 538] width 851 height 17
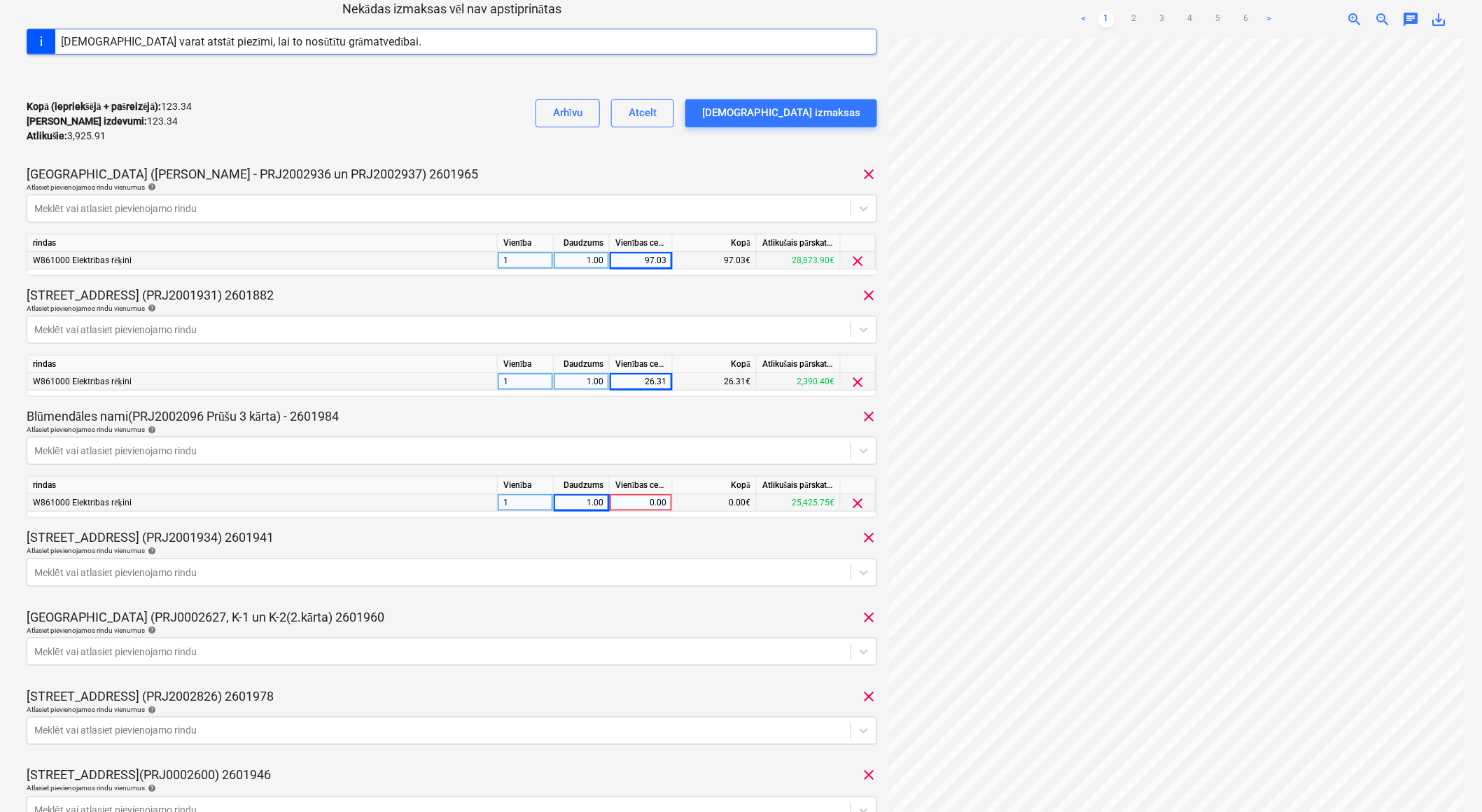
click at [642, 510] on div "0.00" at bounding box center [641, 502] width 51 height 18
type input "118.60"
click at [576, 611] on div "[GEOGRAPHIC_DATA] (PRJ0002627, K-1 un K-2(2.kārta) 2601960 clear" at bounding box center [452, 617] width 851 height 17
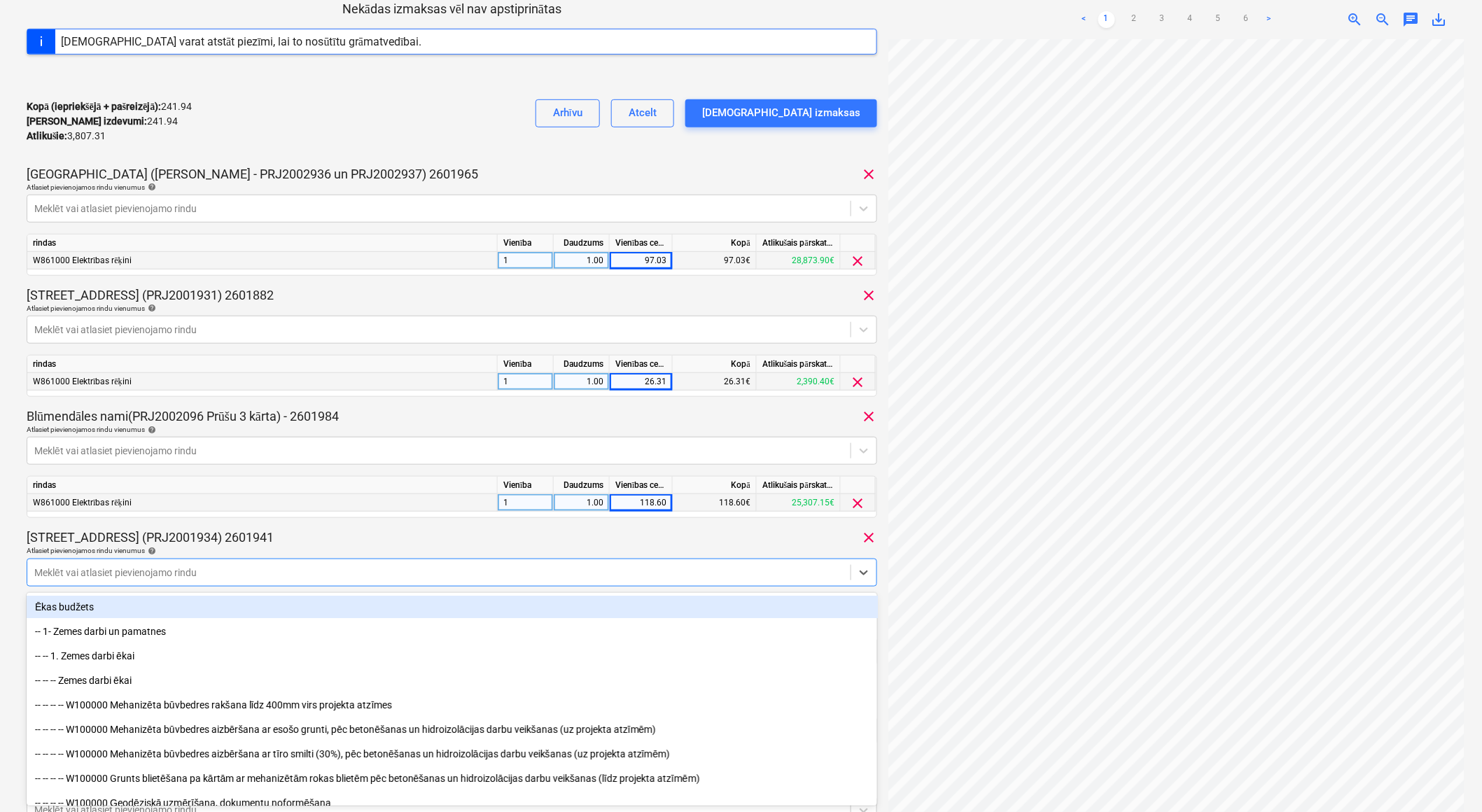
click at [443, 570] on div at bounding box center [439, 572] width 810 height 14
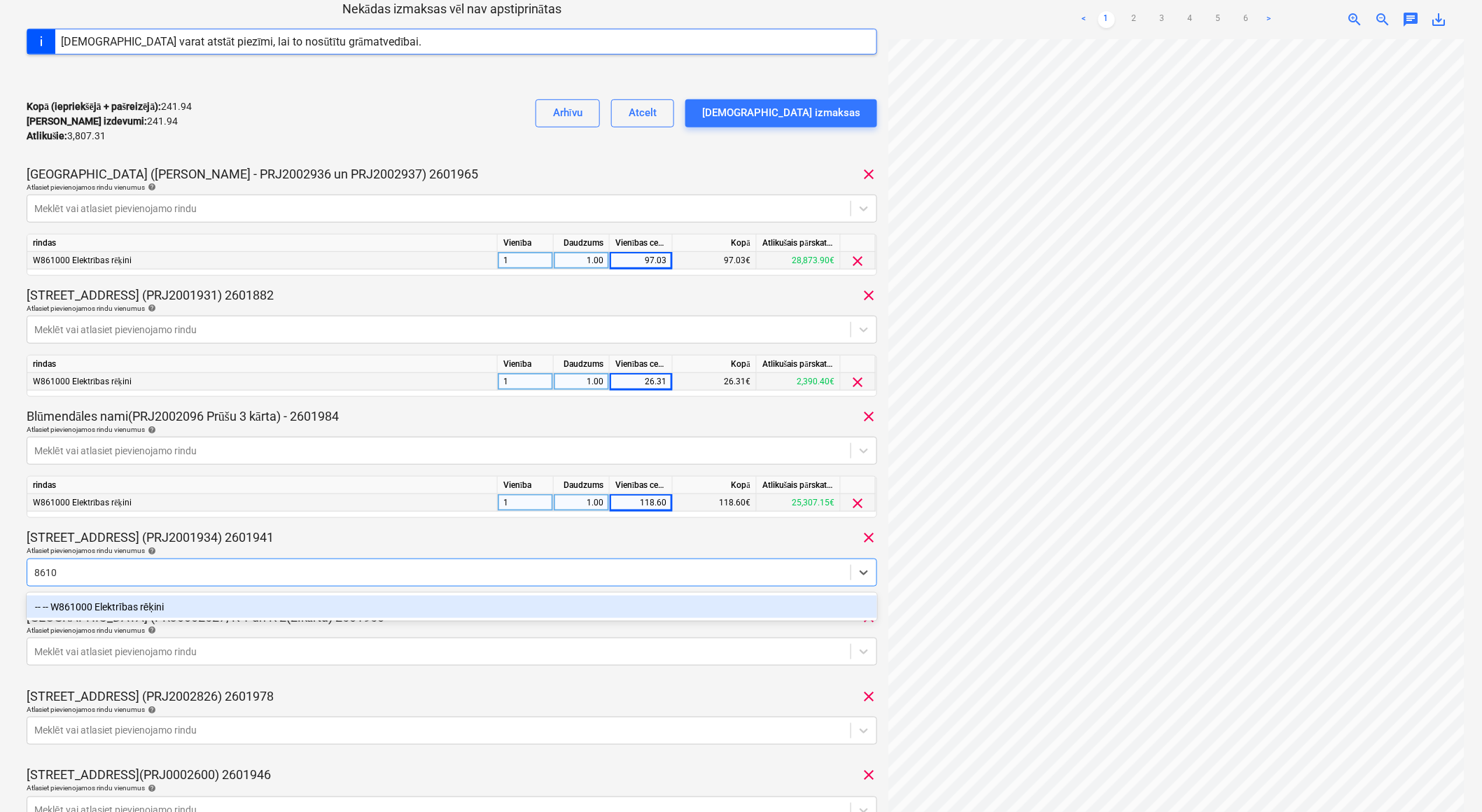
type input "86100"
click at [337, 601] on div "-- -- W861000 Elektrības rēķini" at bounding box center [453, 607] width 851 height 23
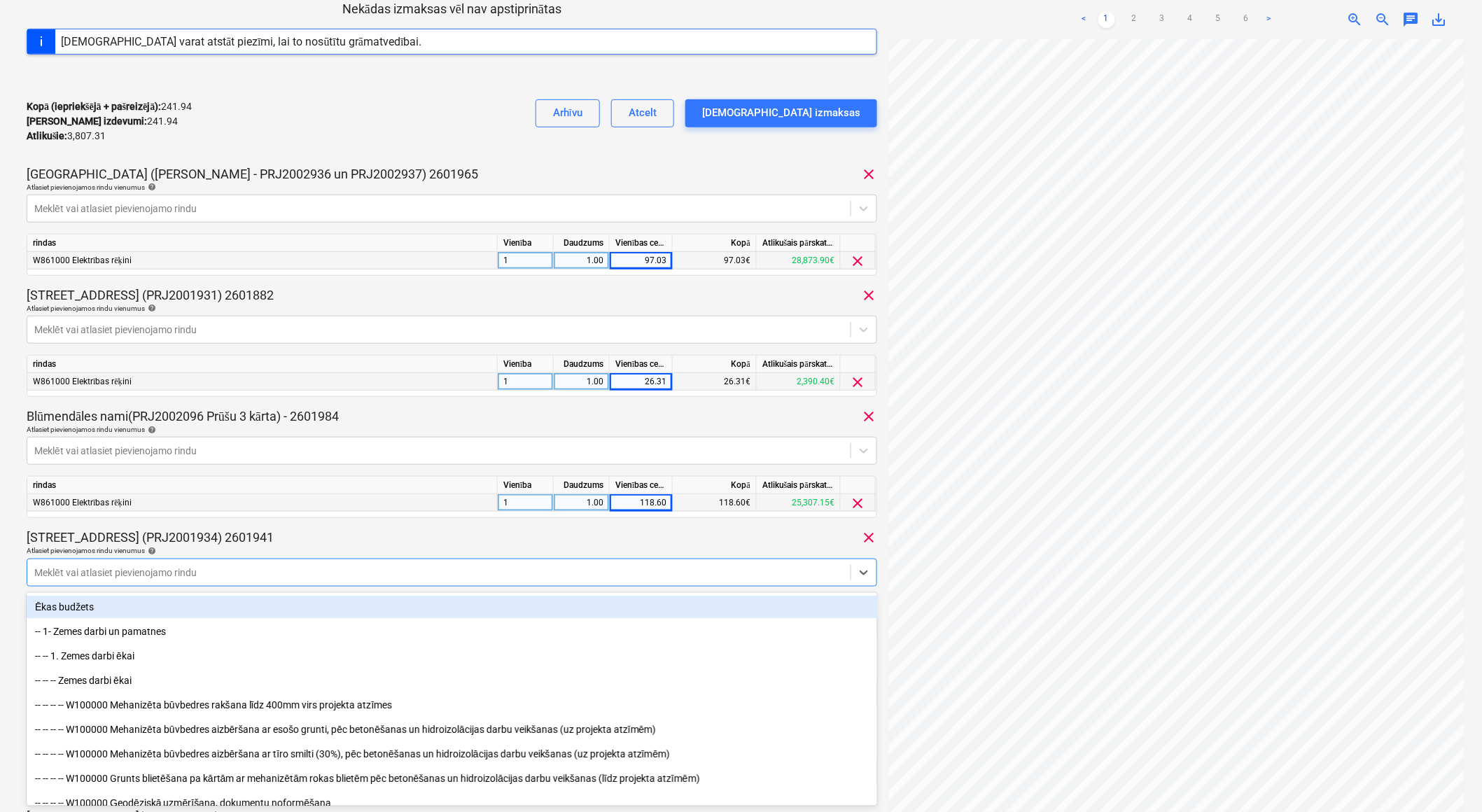
click at [461, 136] on div "Kopā (iepriekšējā + pašreizējā) : 241.94 Kārtējie izdevumi : 241.94 Atlikušie :…" at bounding box center [452, 122] width 851 height 66
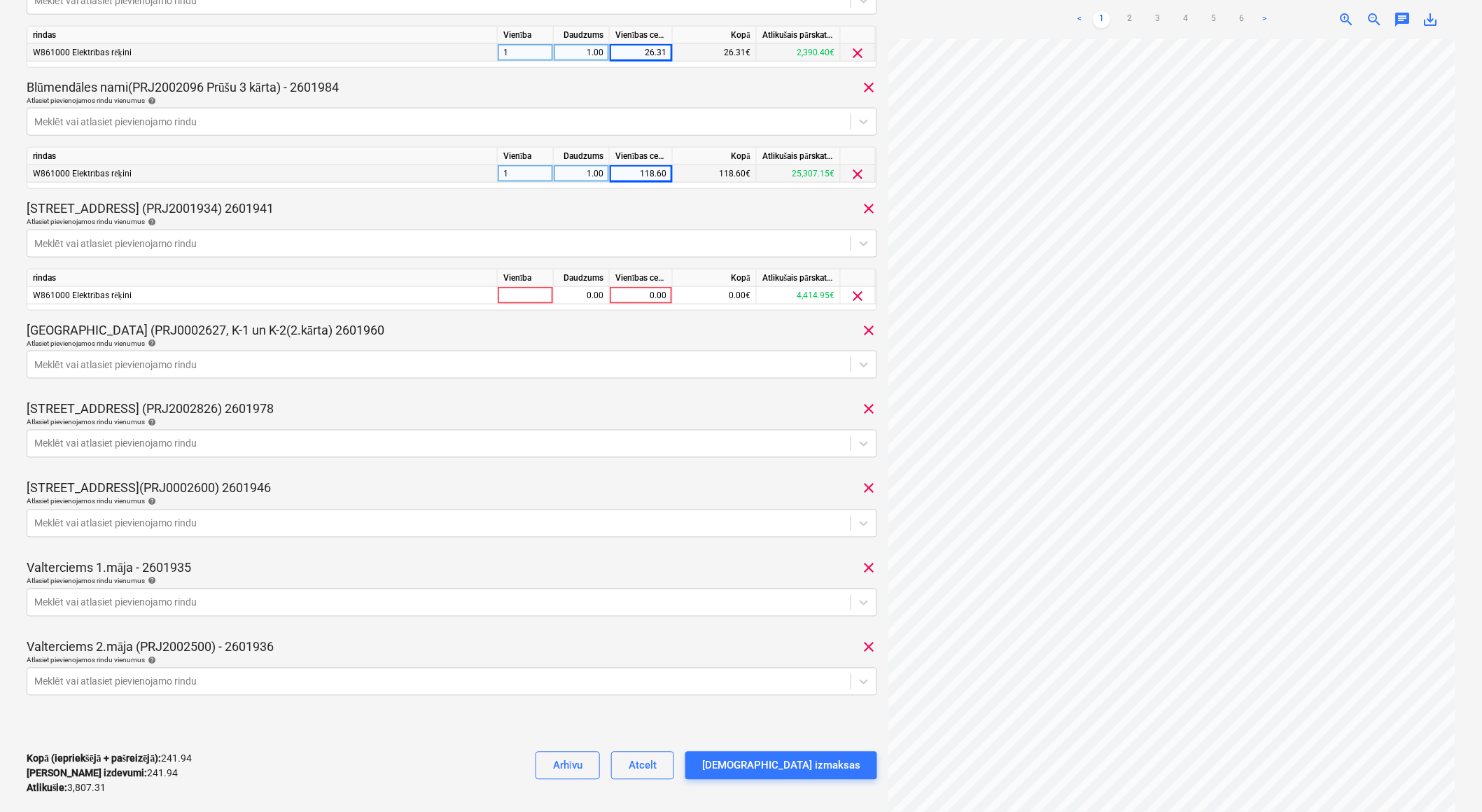
scroll to position [700, 0]
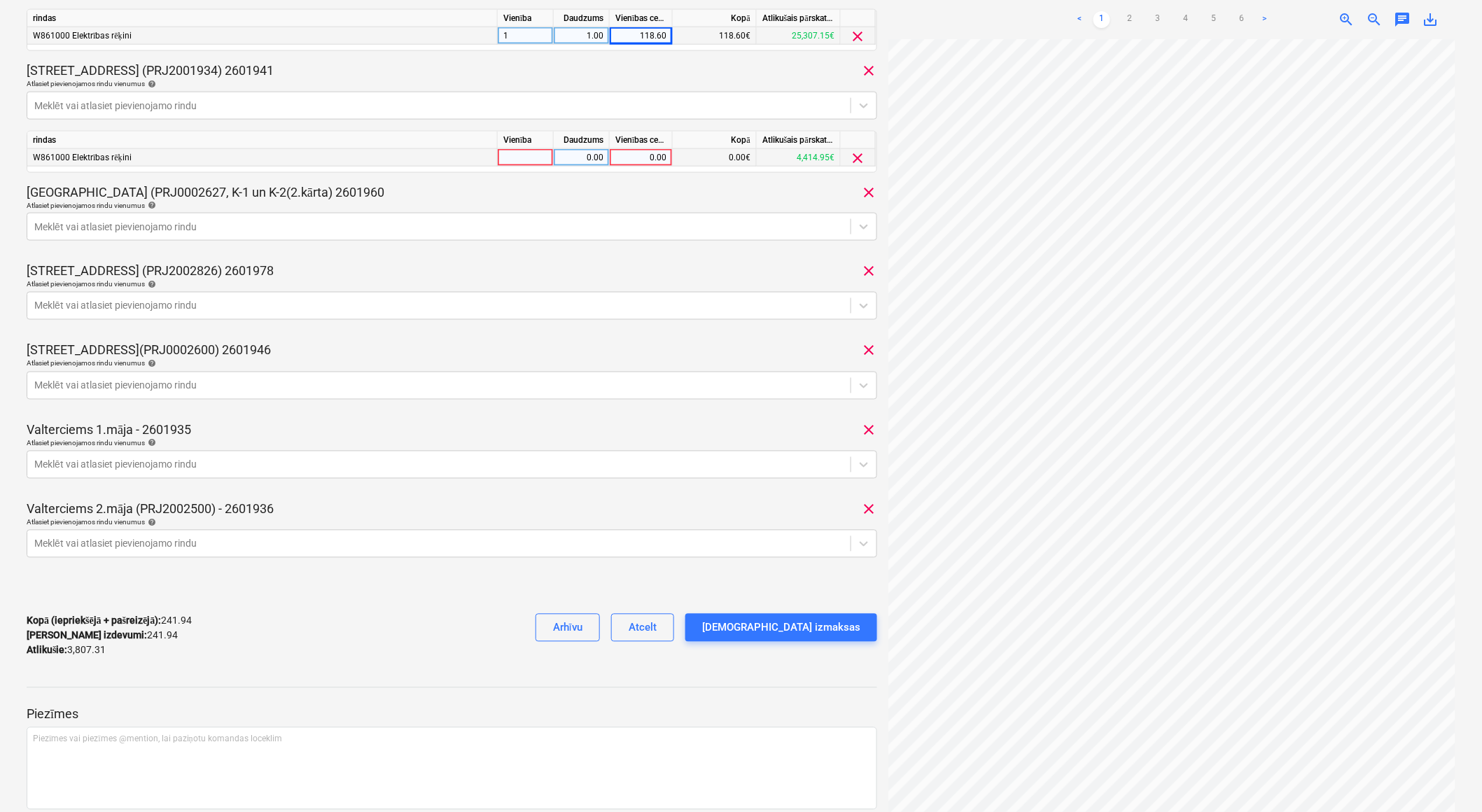
click at [520, 156] on div at bounding box center [525, 158] width 56 height 18
type input "1"
click at [578, 161] on div "0.00" at bounding box center [581, 158] width 44 height 18
type input "1"
click at [611, 165] on div "0.00" at bounding box center [641, 158] width 63 height 18
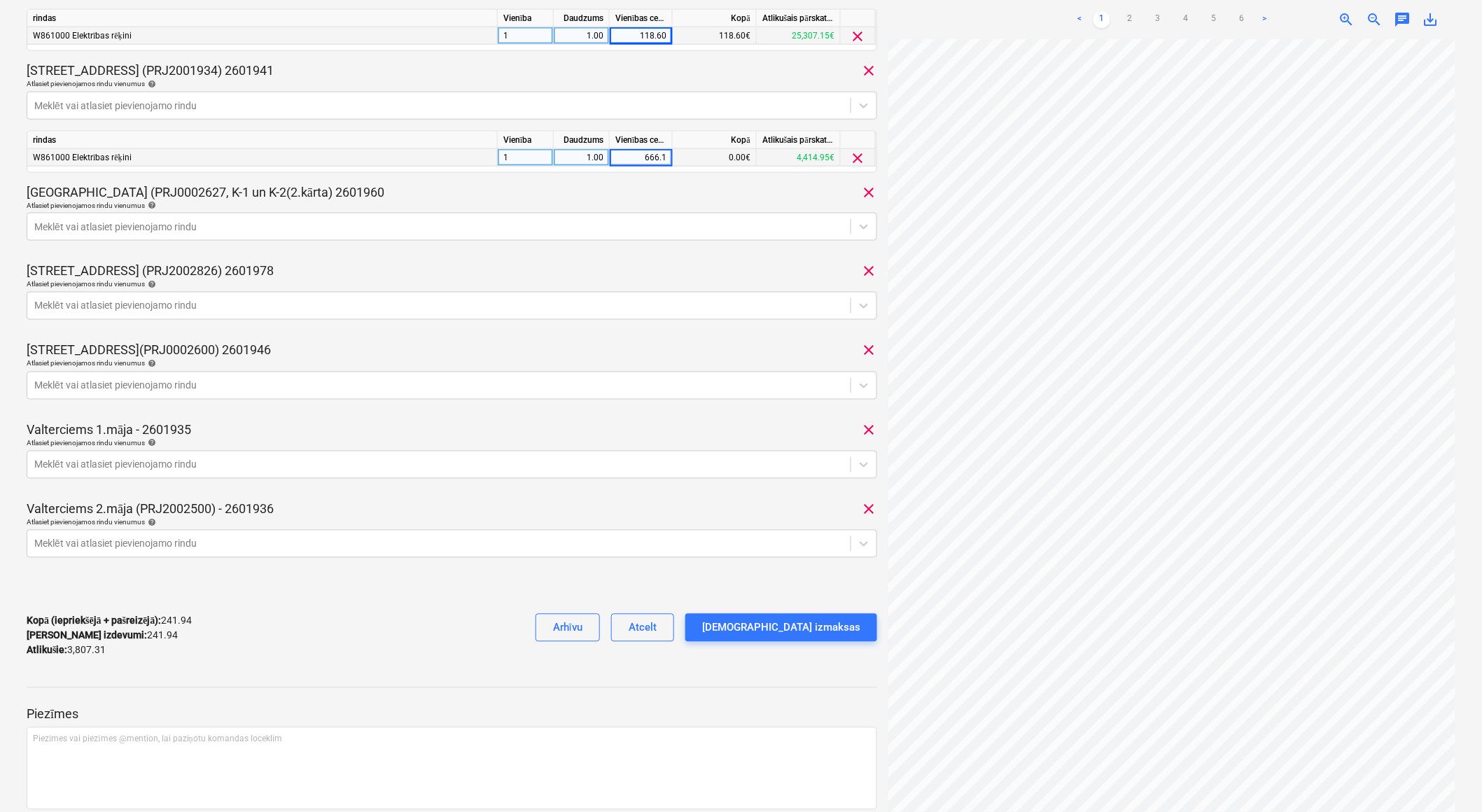
type input "666.12"
click at [427, 259] on div "371259519610 Konsolidētā rēķina kopējā summa 4,049.25 Apakšuzņēmējs Latvenergo …" at bounding box center [452, 11] width 851 height 1317
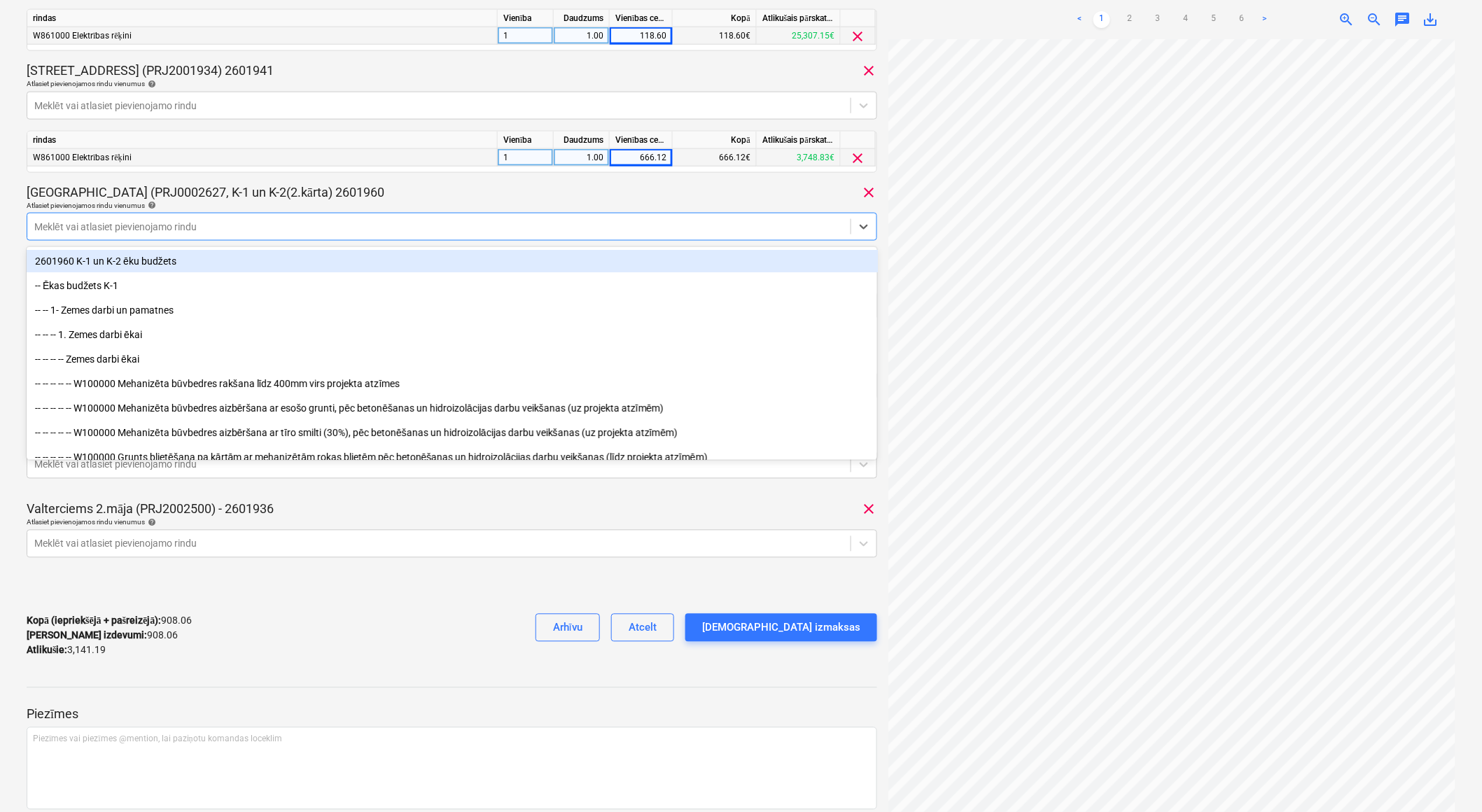
click at [410, 228] on div at bounding box center [439, 227] width 810 height 14
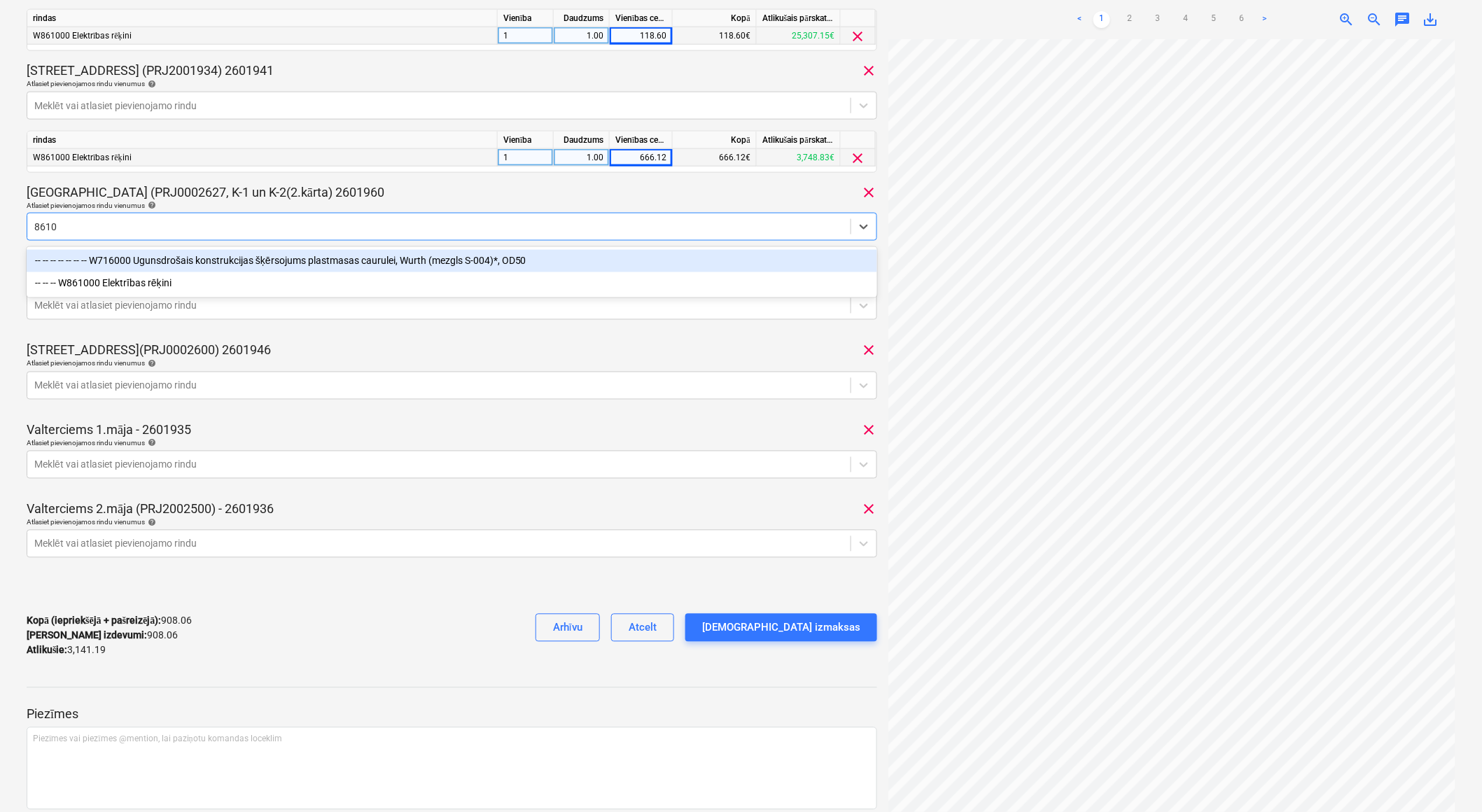
type input "86100"
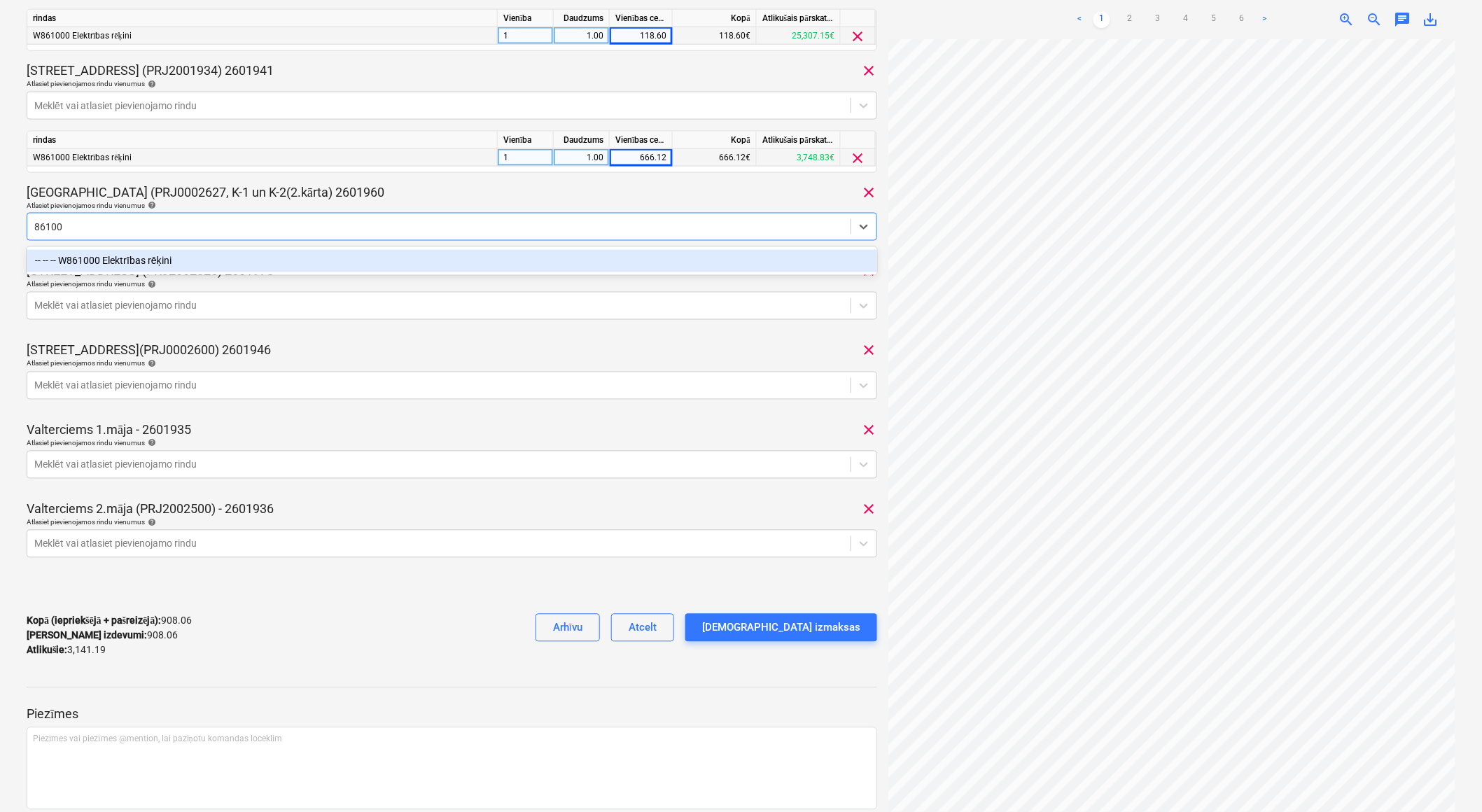
click at [314, 254] on div "-- -- -- W861000 Elektrības rēķini" at bounding box center [453, 261] width 851 height 23
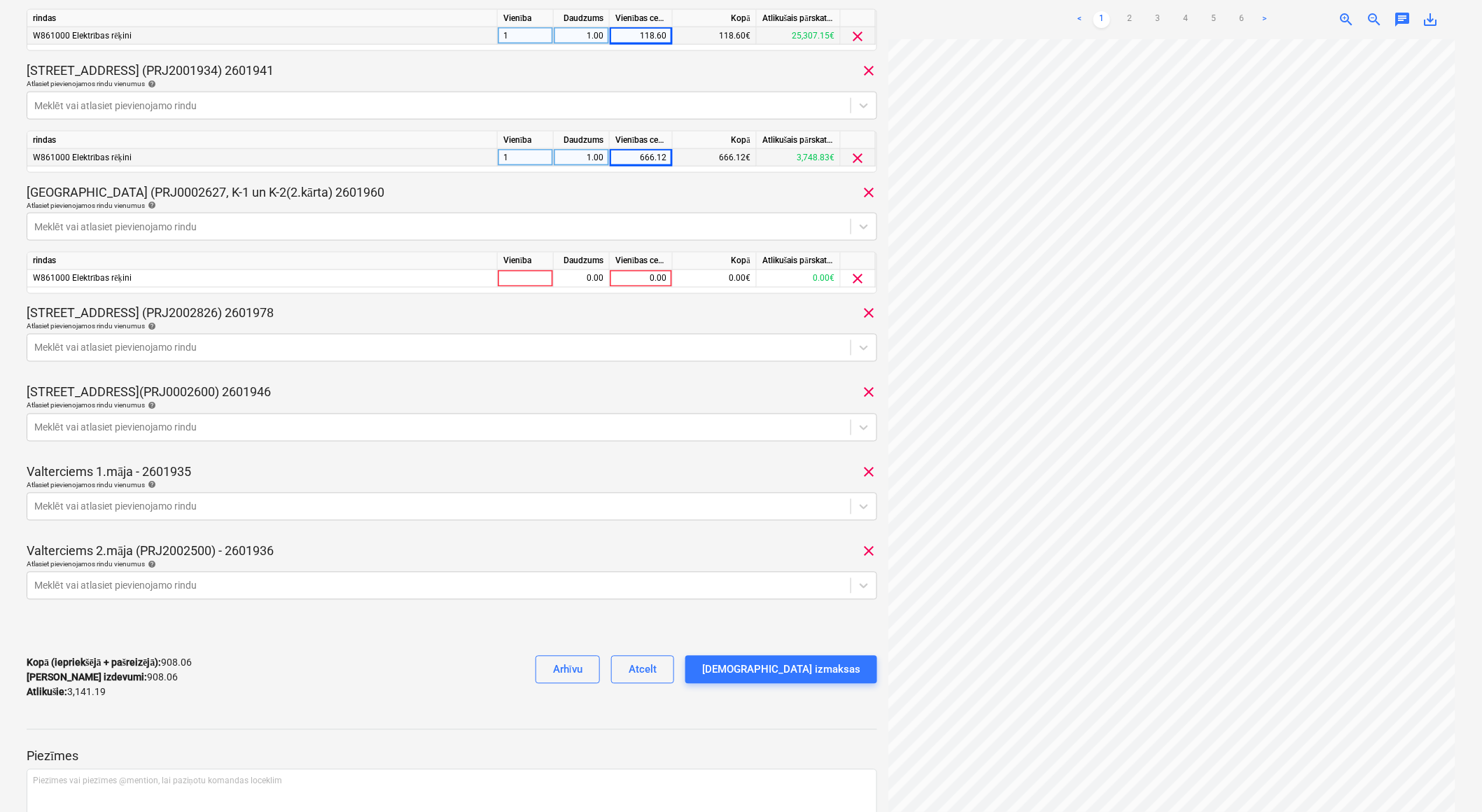
click at [443, 196] on div "[GEOGRAPHIC_DATA] (PRJ0002627, K-1 un K-2(2.kārta) 2601960 clear" at bounding box center [452, 192] width 851 height 17
click at [530, 280] on div at bounding box center [525, 278] width 56 height 18
type input "1"
click at [561, 277] on div "0.00" at bounding box center [581, 278] width 44 height 18
type input "1"
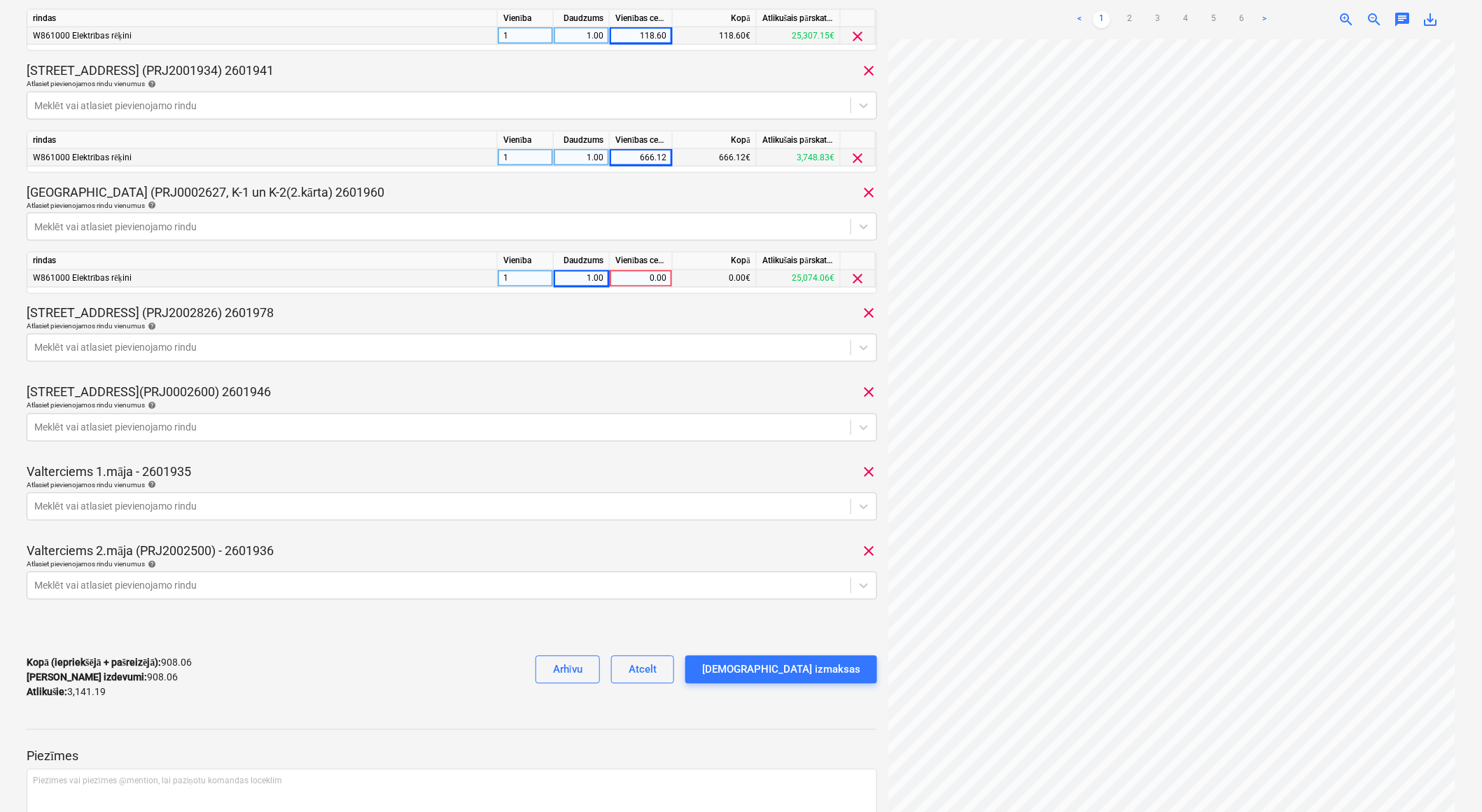
click at [620, 282] on div "0.00" at bounding box center [641, 278] width 51 height 18
type input "1342.73"
click at [509, 318] on div "[STREET_ADDRESS] (PRJ2002826) 2601978 clear" at bounding box center [452, 314] width 851 height 17
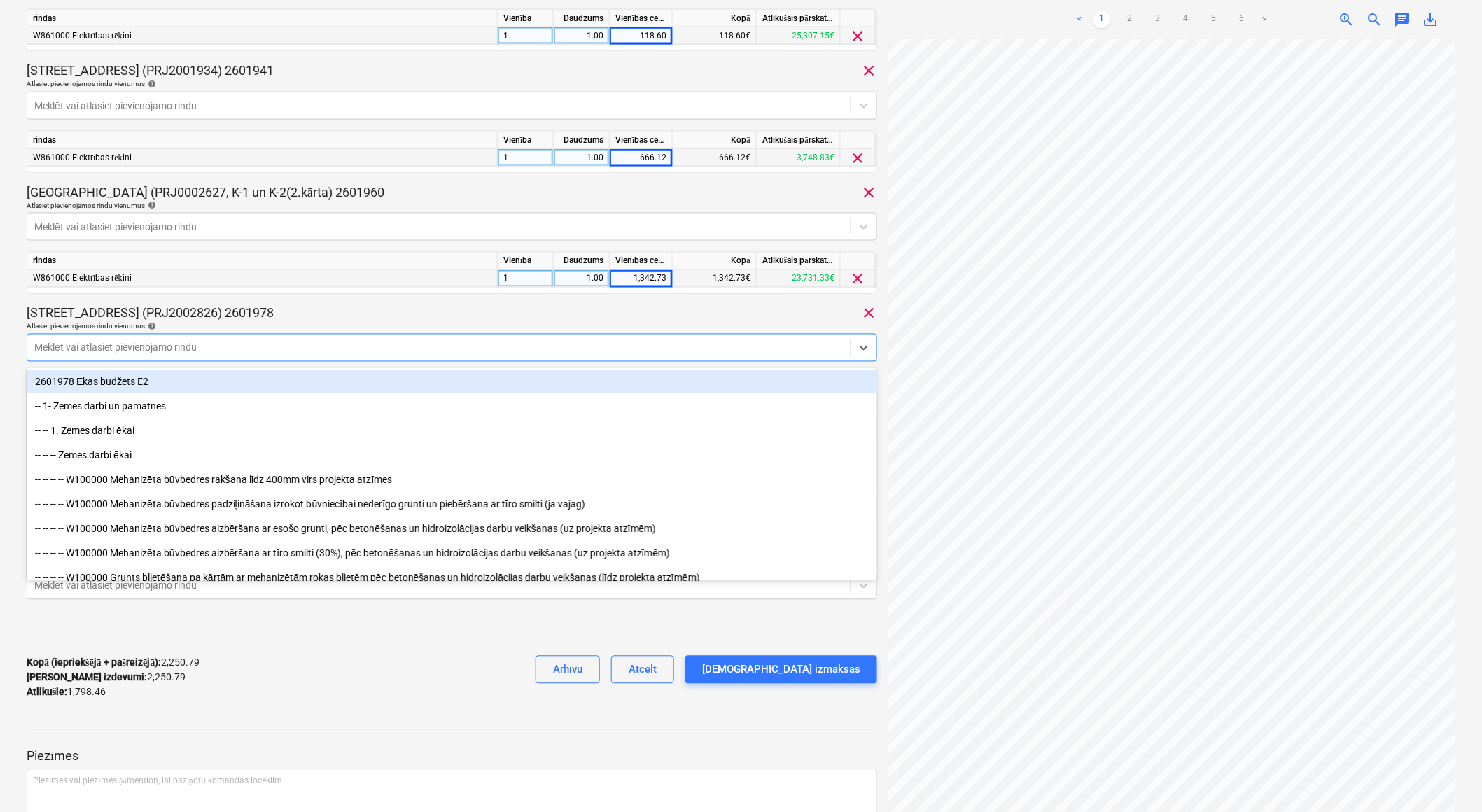
click at [375, 353] on div at bounding box center [439, 348] width 810 height 14
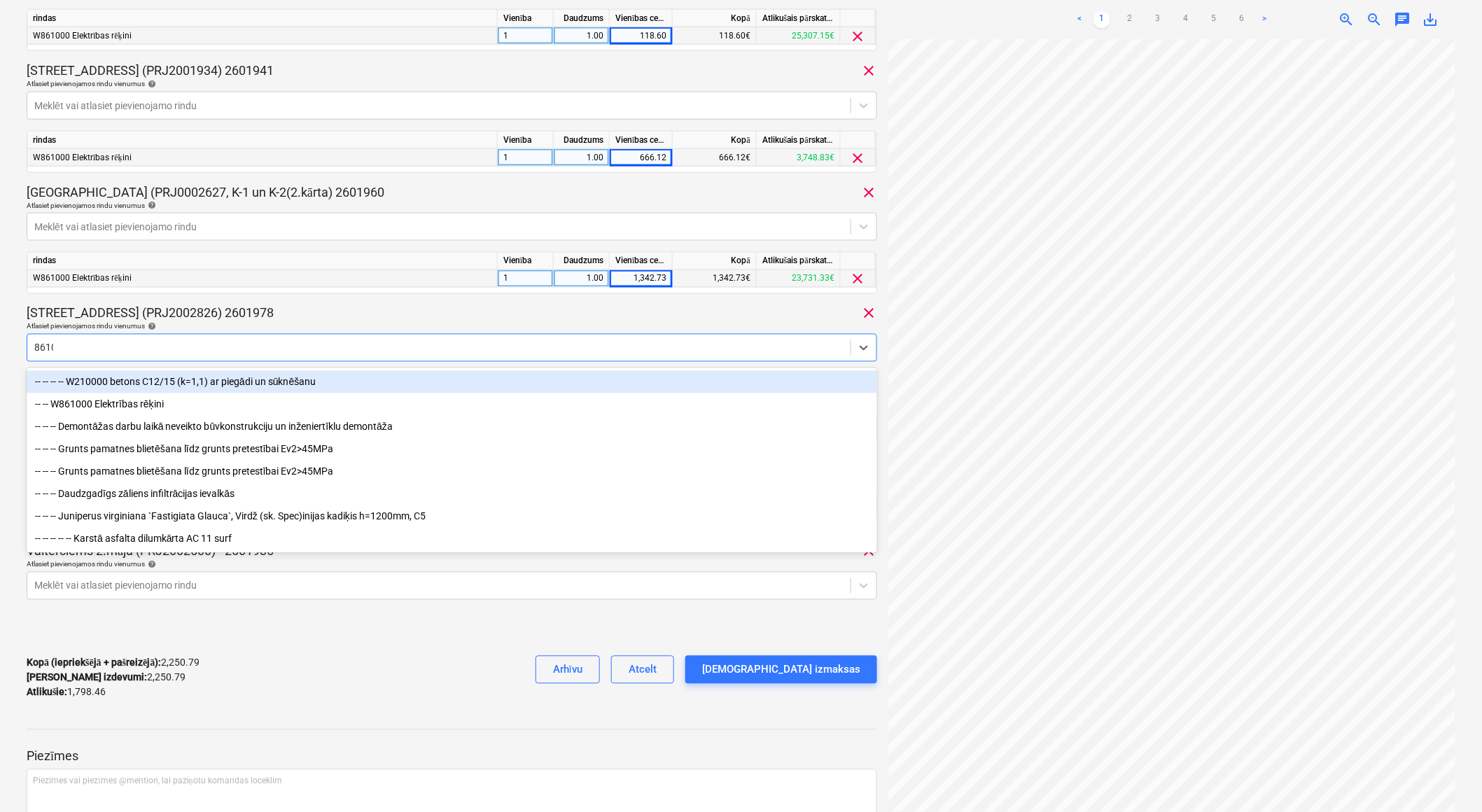
type input "86100"
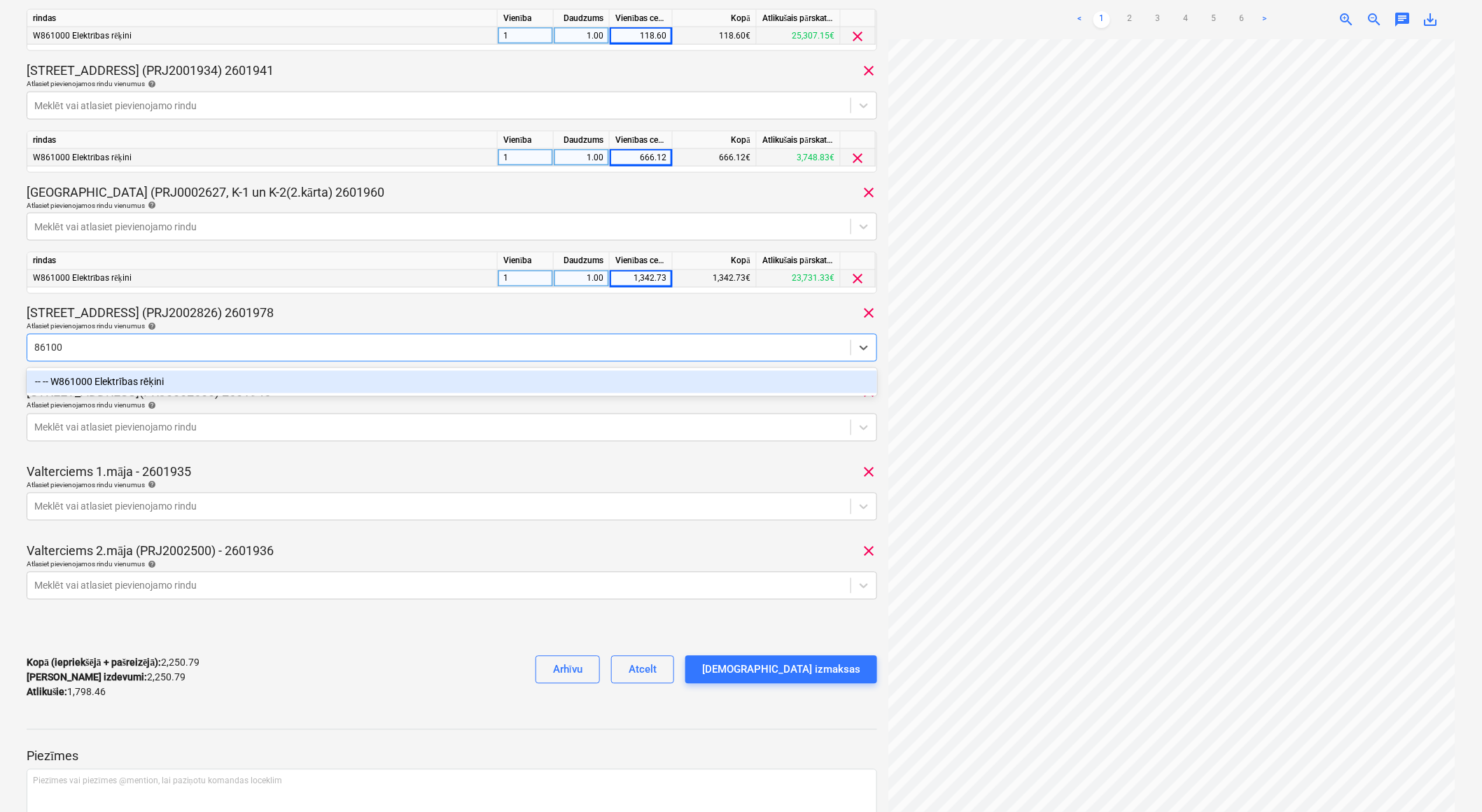
click at [288, 379] on div "-- -- W861000 Elektrības rēķini" at bounding box center [453, 382] width 851 height 23
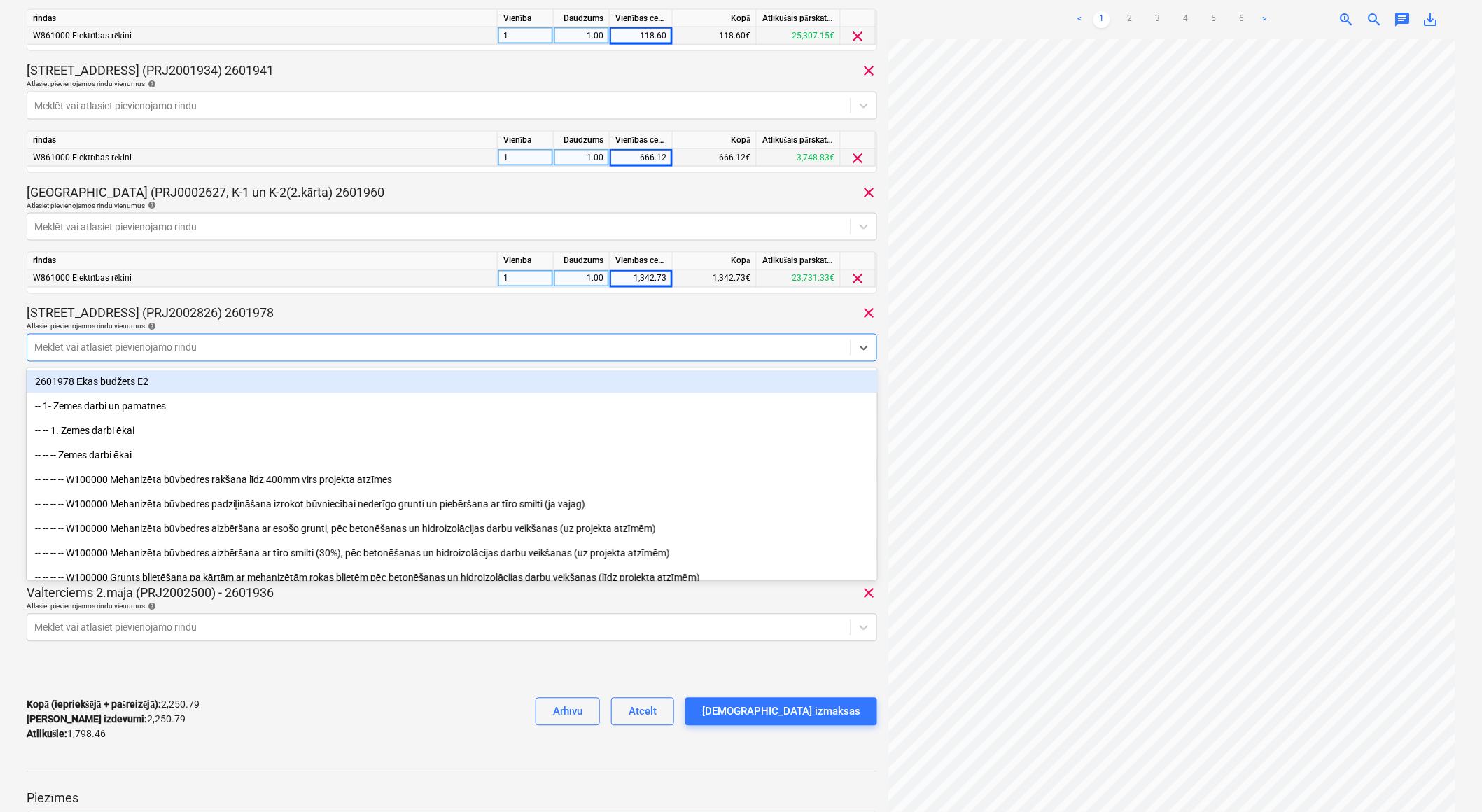
click at [323, 310] on div "[STREET_ADDRESS] (PRJ2002826) 2601978 clear" at bounding box center [452, 314] width 851 height 17
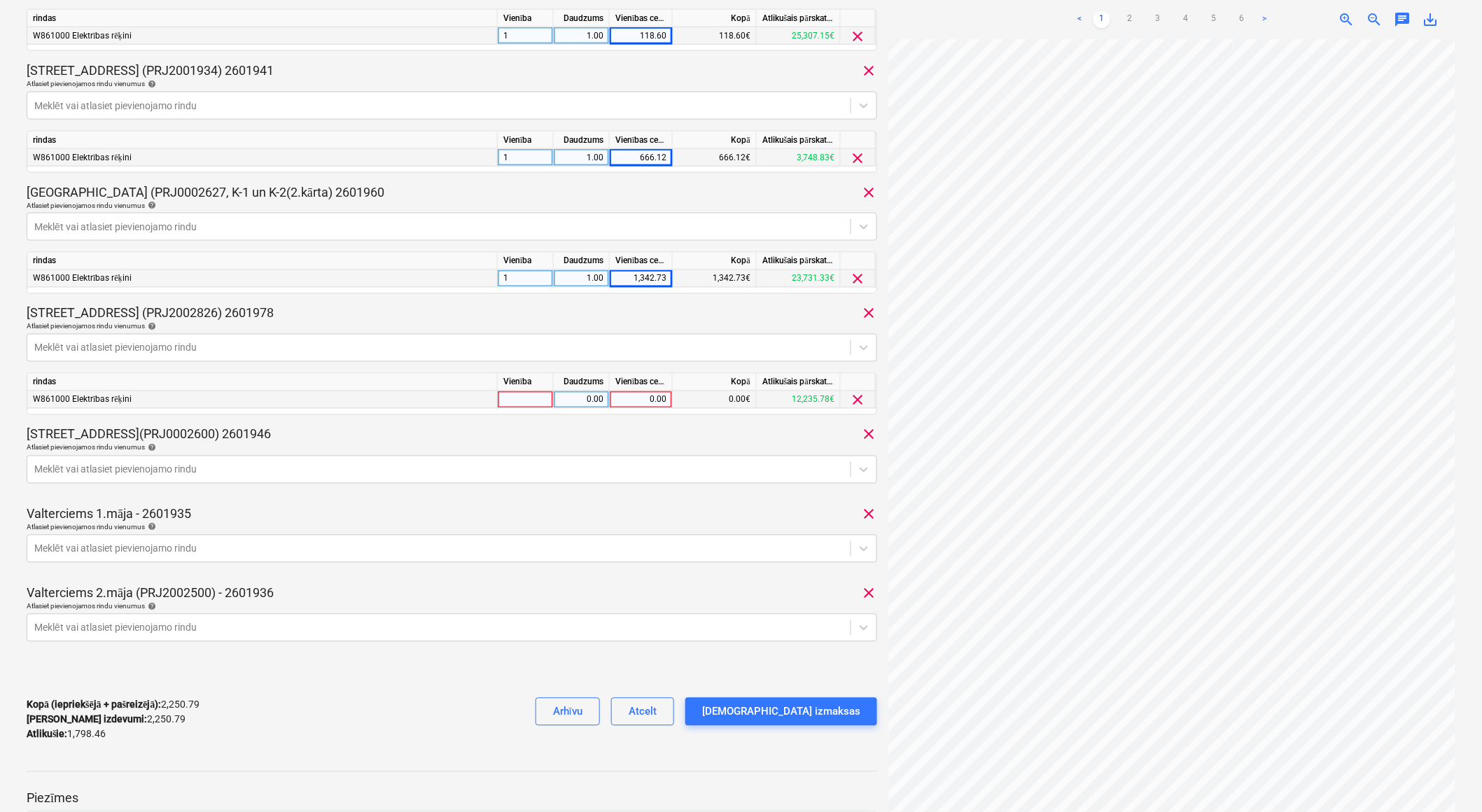
click at [534, 399] on div at bounding box center [525, 400] width 56 height 18
type input "1"
click at [569, 401] on div "0.00" at bounding box center [581, 400] width 44 height 18
type input "1"
click at [634, 401] on div "0.00" at bounding box center [641, 400] width 51 height 18
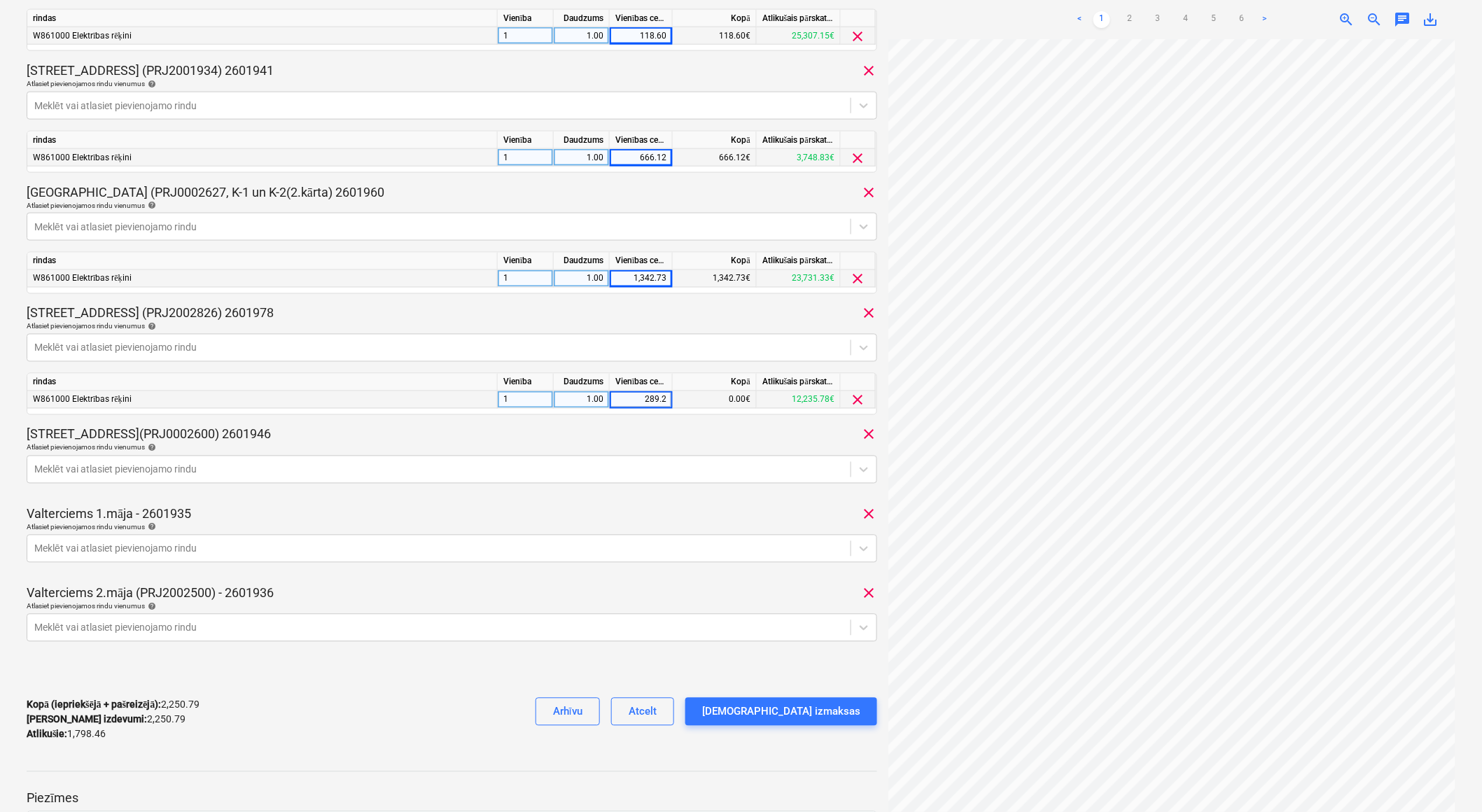
type input "289.29"
click at [489, 434] on div "[STREET_ADDRESS](PRJ0002600) 2601946 clear" at bounding box center [452, 435] width 851 height 17
click at [410, 473] on div at bounding box center [439, 470] width 810 height 14
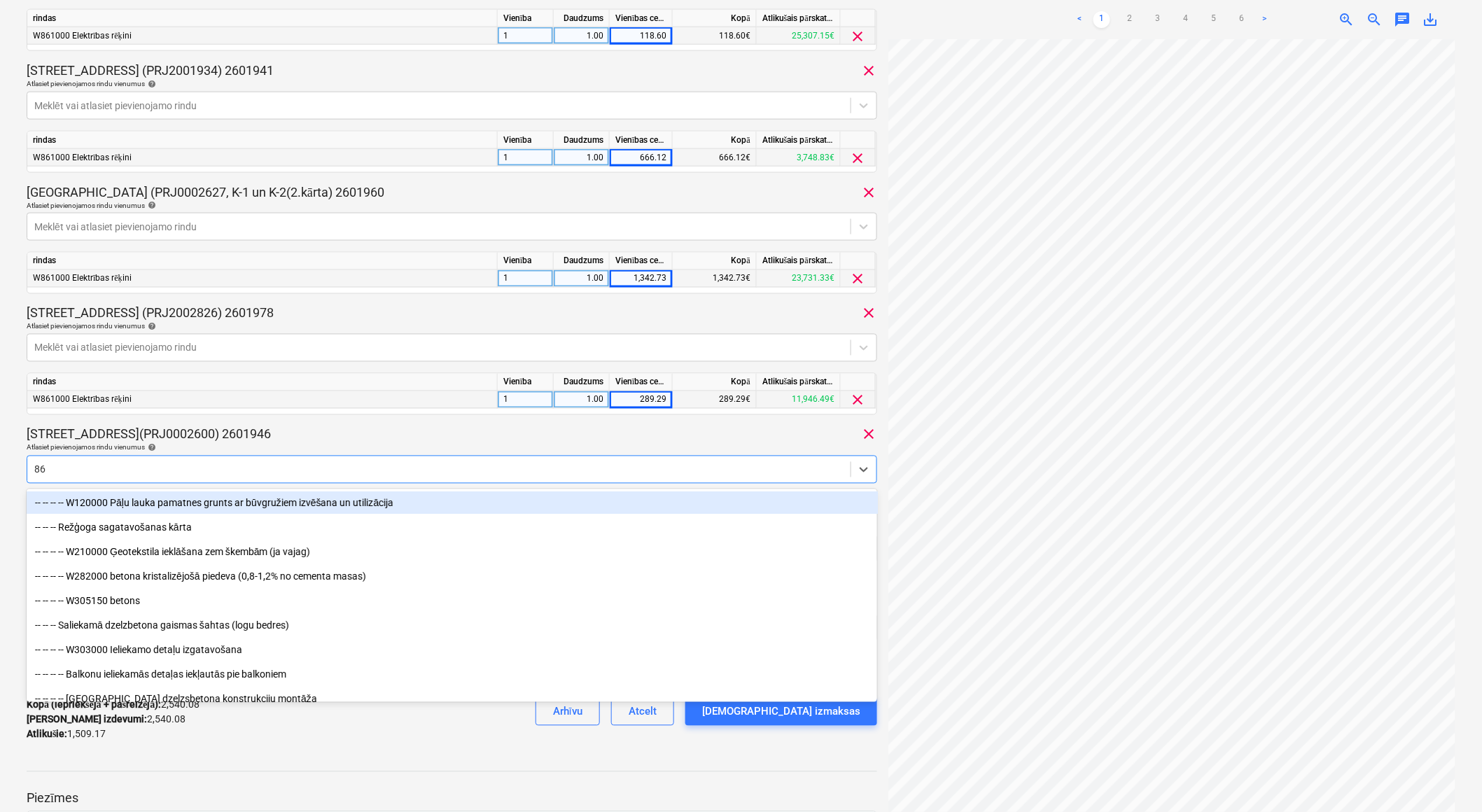
type input "861"
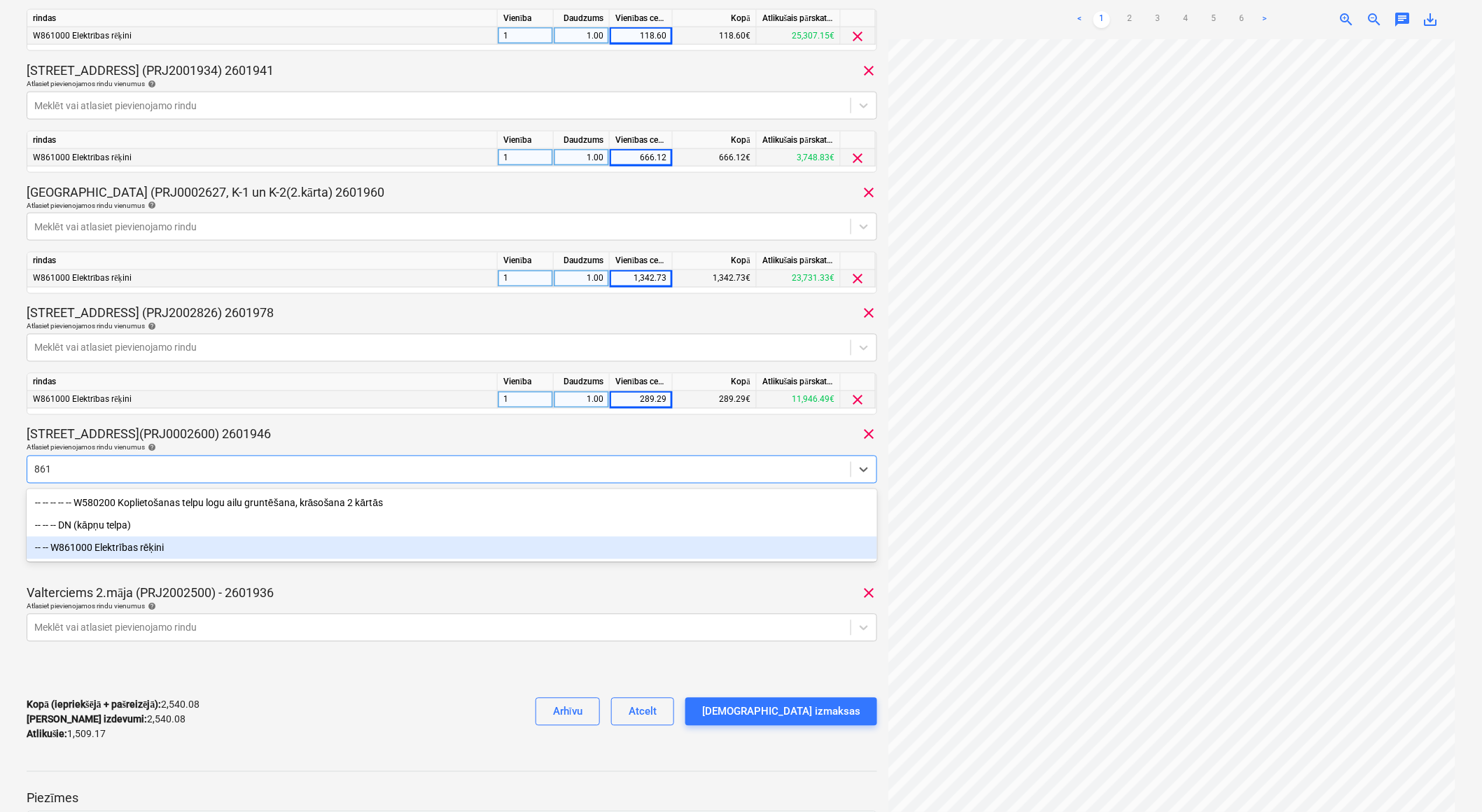
click at [229, 551] on div "-- -- W861000 Elektrības rēķini" at bounding box center [453, 548] width 851 height 23
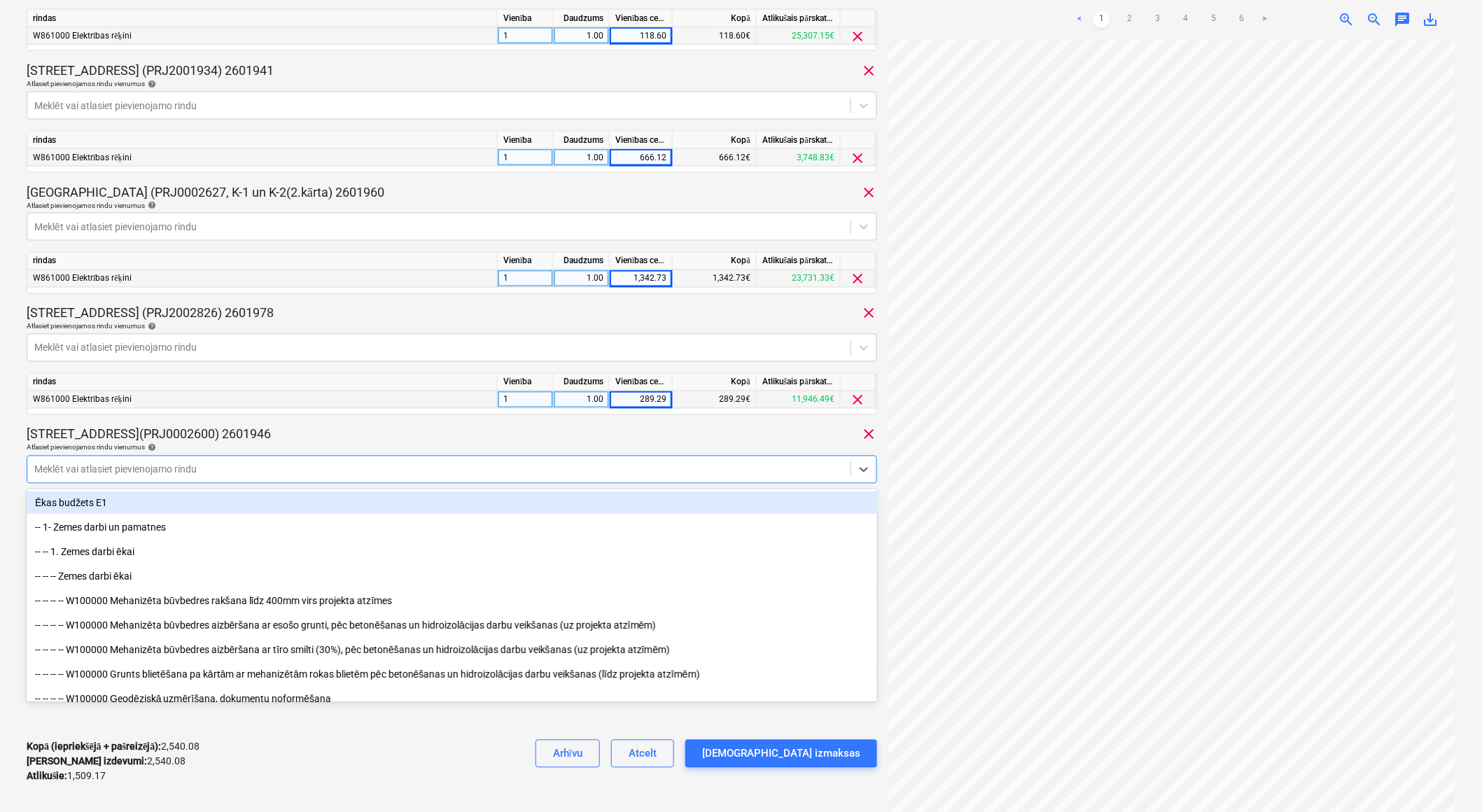
click at [397, 437] on div "[STREET_ADDRESS](PRJ0002600) 2601946 clear" at bounding box center [452, 435] width 851 height 17
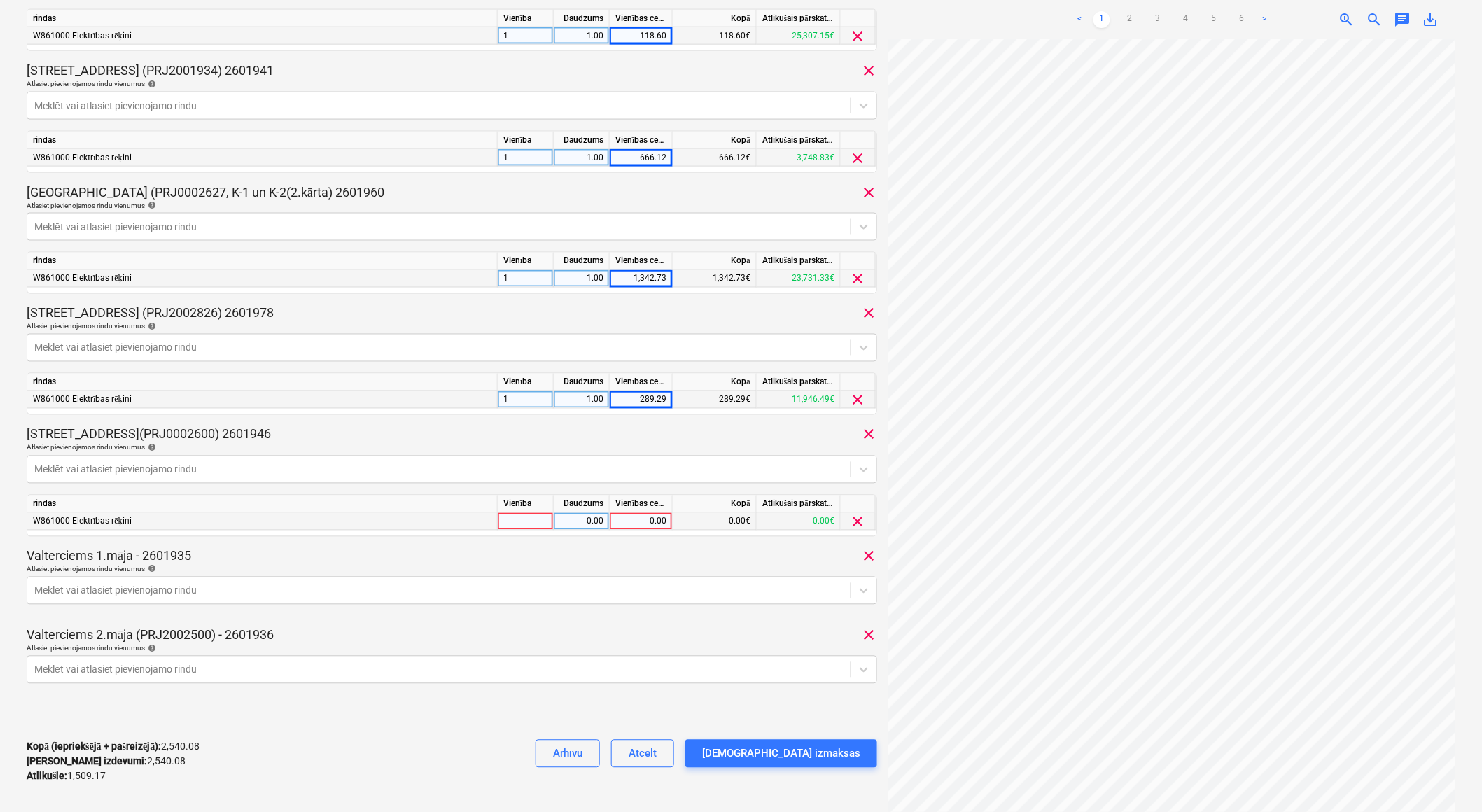
click at [514, 519] on div at bounding box center [525, 522] width 56 height 18
type input "1"
click at [576, 522] on div "0.00" at bounding box center [581, 522] width 44 height 18
type input "1"
click at [625, 524] on div "0.00" at bounding box center [641, 522] width 51 height 18
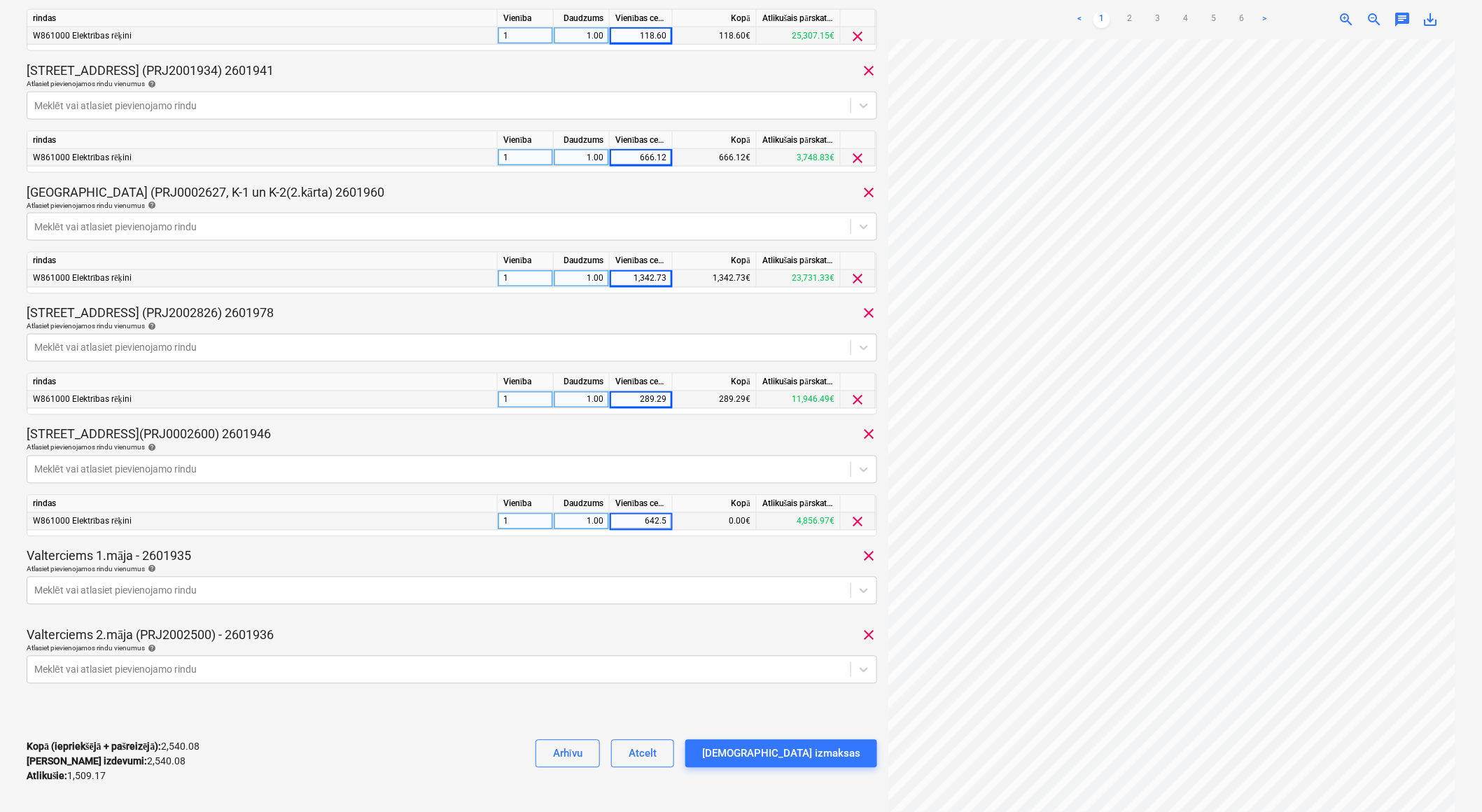
type input "642.57"
click at [609, 544] on div "371259519610 Konsolidētā rēķina kopējā summa 4,049.25 Apakšuzņēmējs Latvenergo …" at bounding box center [452, 73] width 851 height 1442
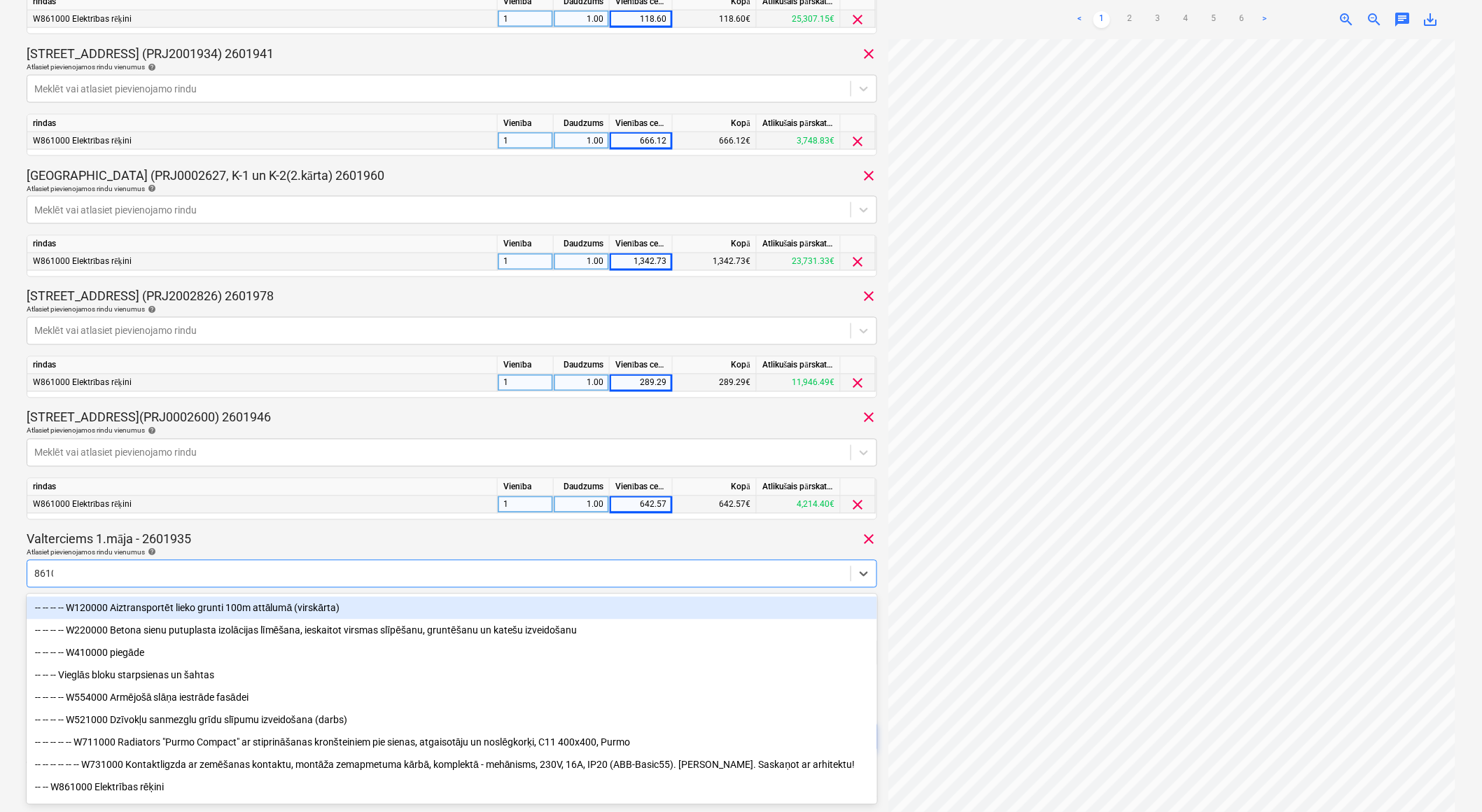
type input "86100"
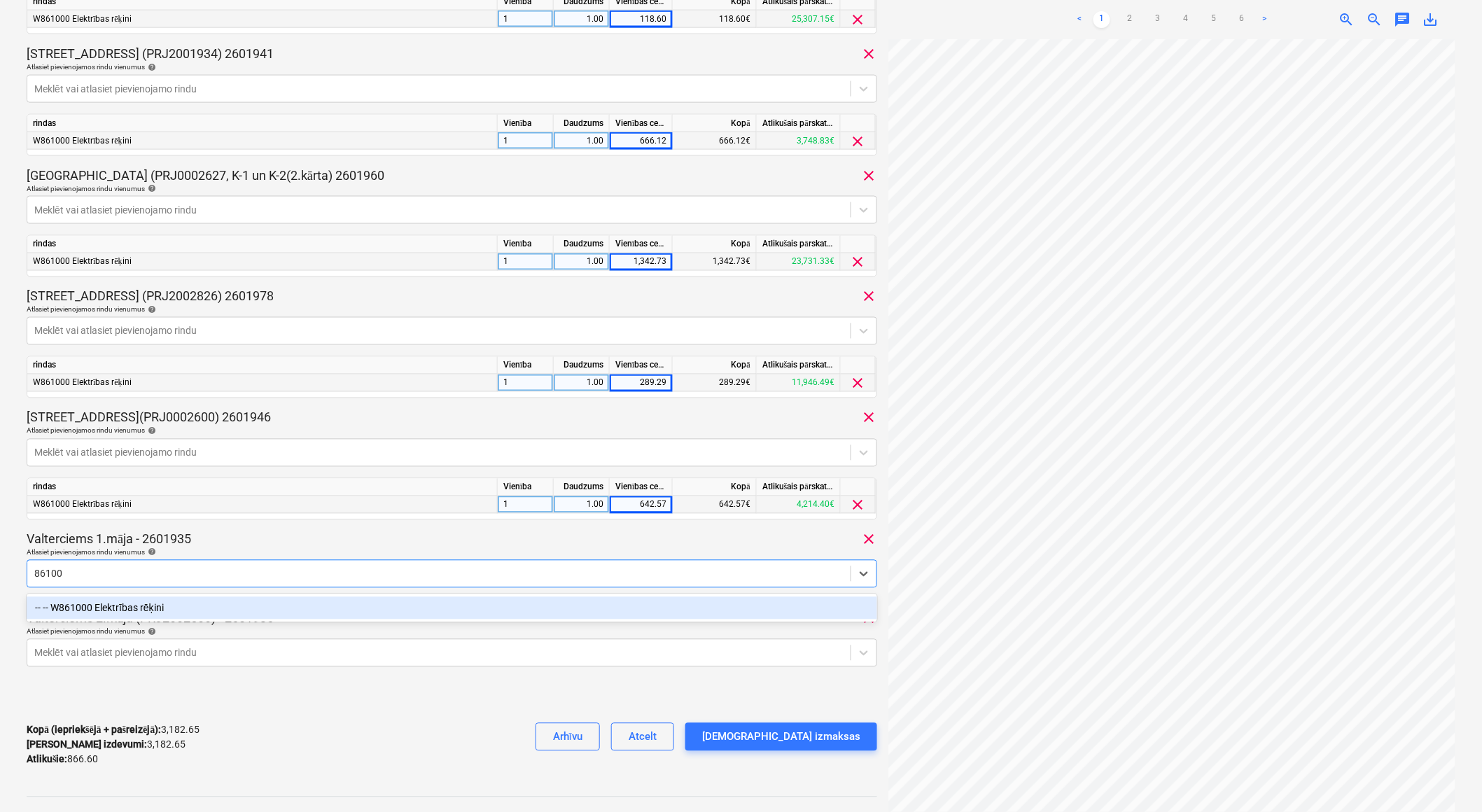
click at [238, 600] on div "-- -- W861000 Elektrības rēķini" at bounding box center [453, 608] width 851 height 23
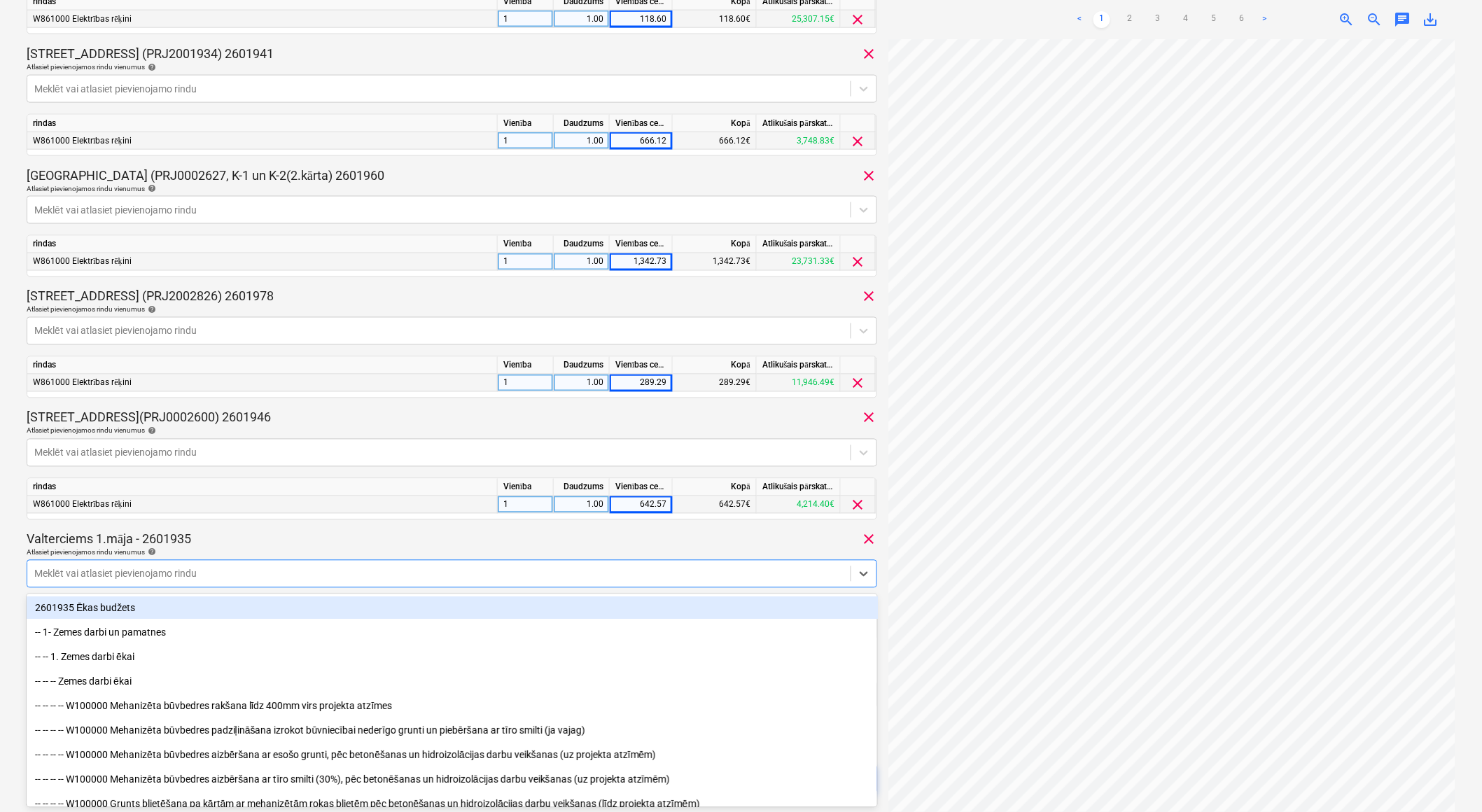
click at [263, 539] on div "Valterciems 1.māja - 2601935 clear" at bounding box center [452, 540] width 851 height 17
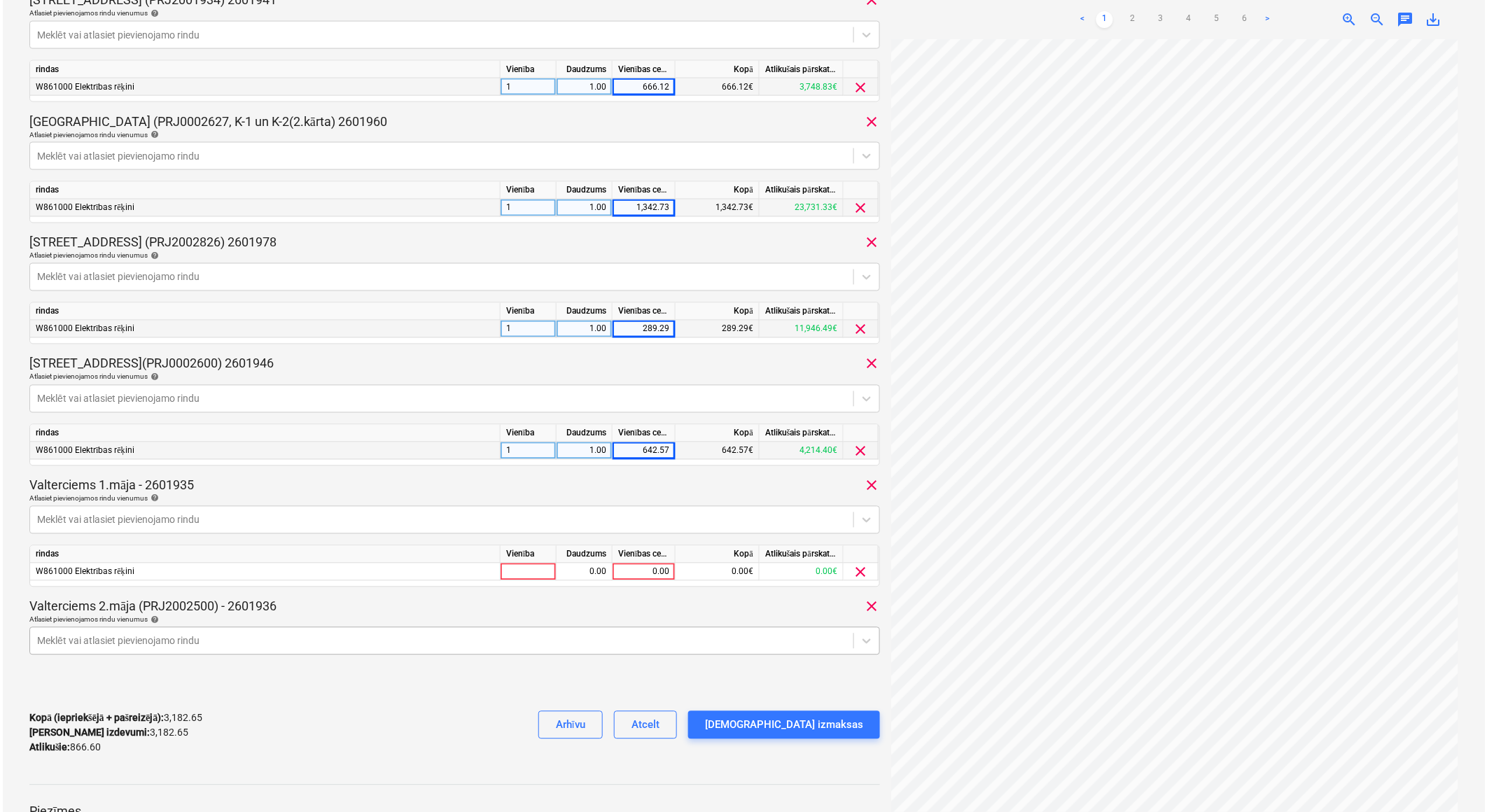
scroll to position [872, 0]
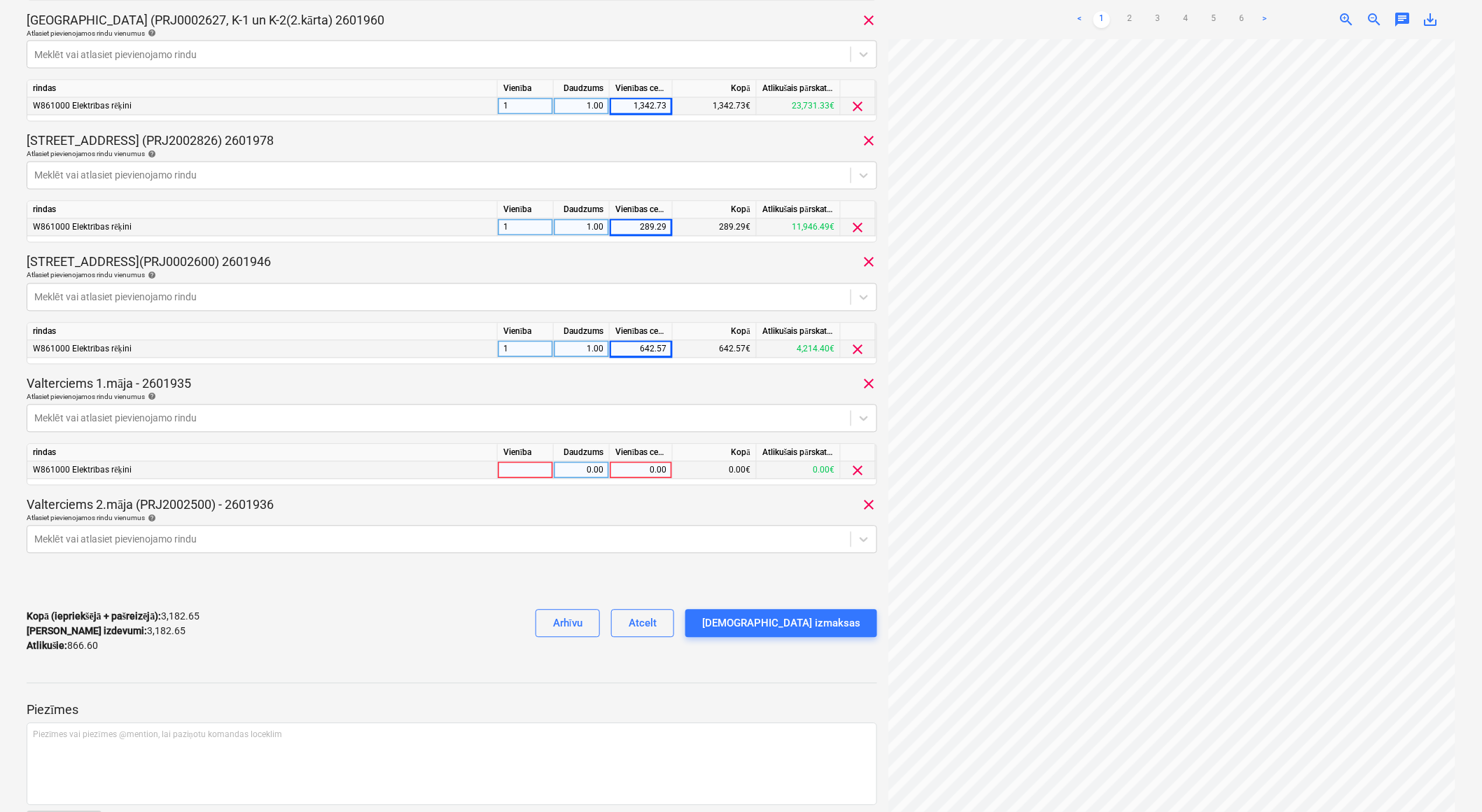
click at [515, 478] on div at bounding box center [525, 471] width 56 height 18
type input "1"
click at [568, 471] on div "0.00" at bounding box center [581, 471] width 44 height 18
type input "1"
click at [638, 470] on div "0.00" at bounding box center [641, 471] width 51 height 18
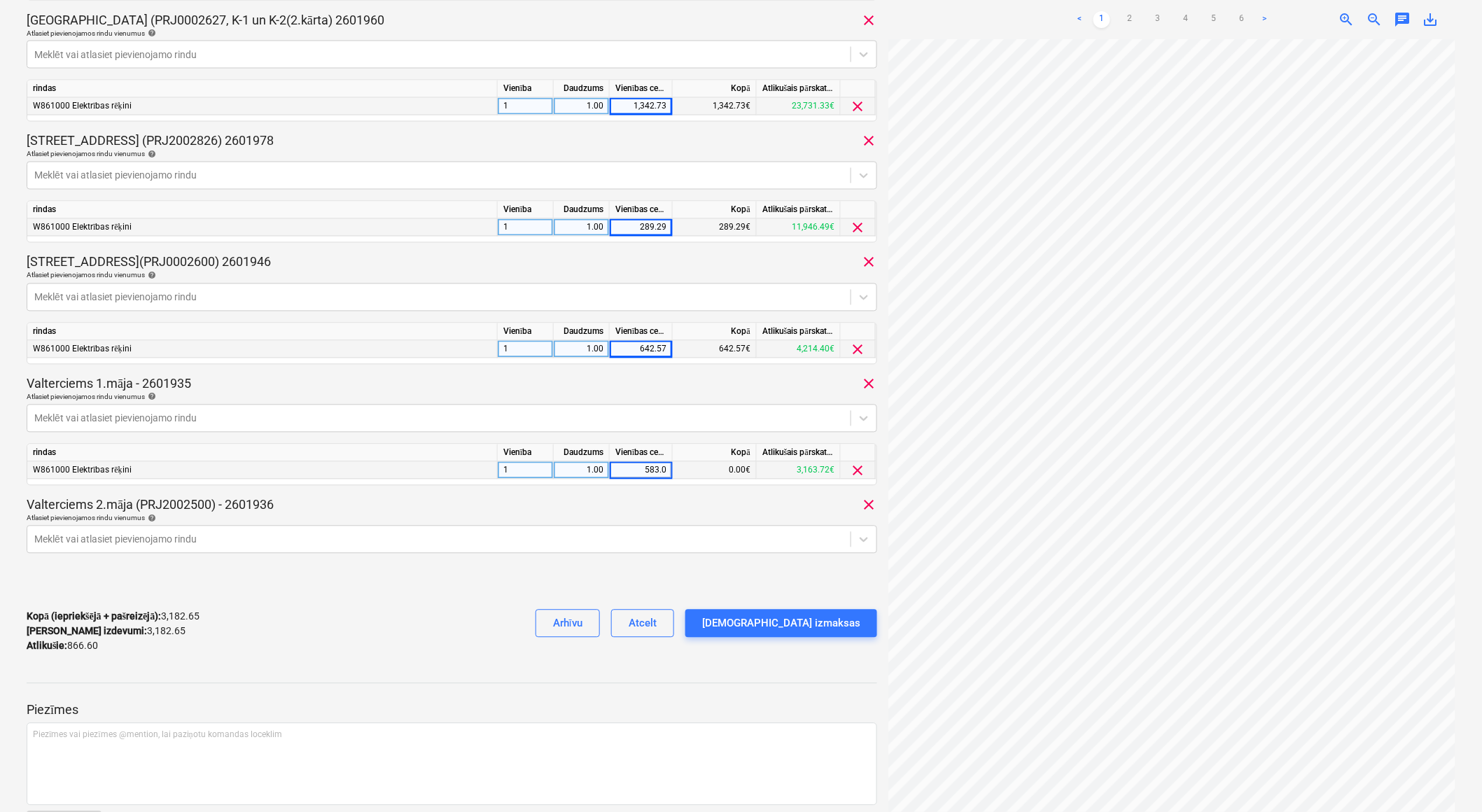
type input "583.07"
click at [488, 382] on div "Valterciems 1.māja - 2601935 clear" at bounding box center [452, 384] width 851 height 17
click at [273, 539] on div at bounding box center [439, 540] width 810 height 14
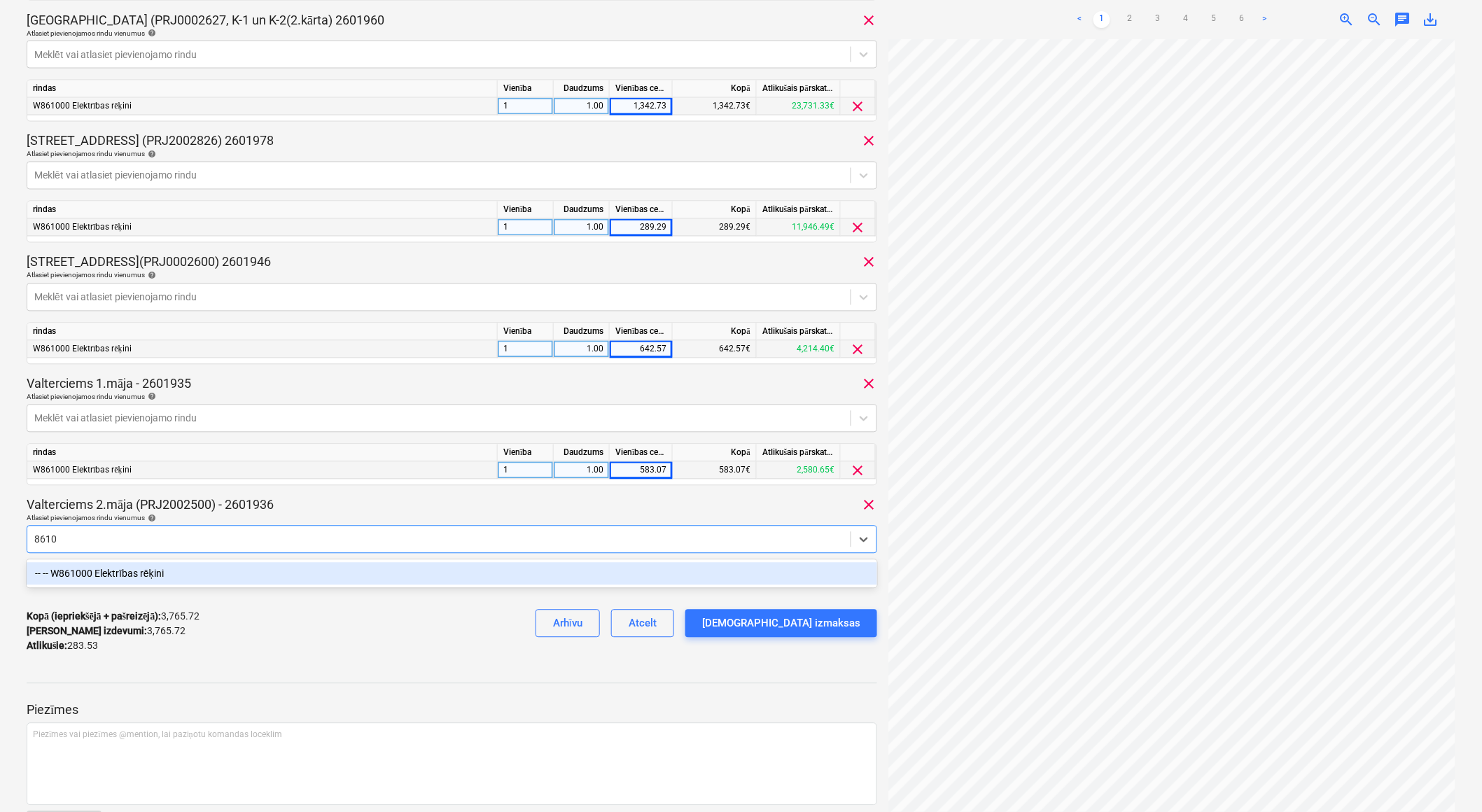
type input "86100"
click at [270, 575] on div "-- -- W861000 Elektrības rēķini" at bounding box center [453, 574] width 851 height 23
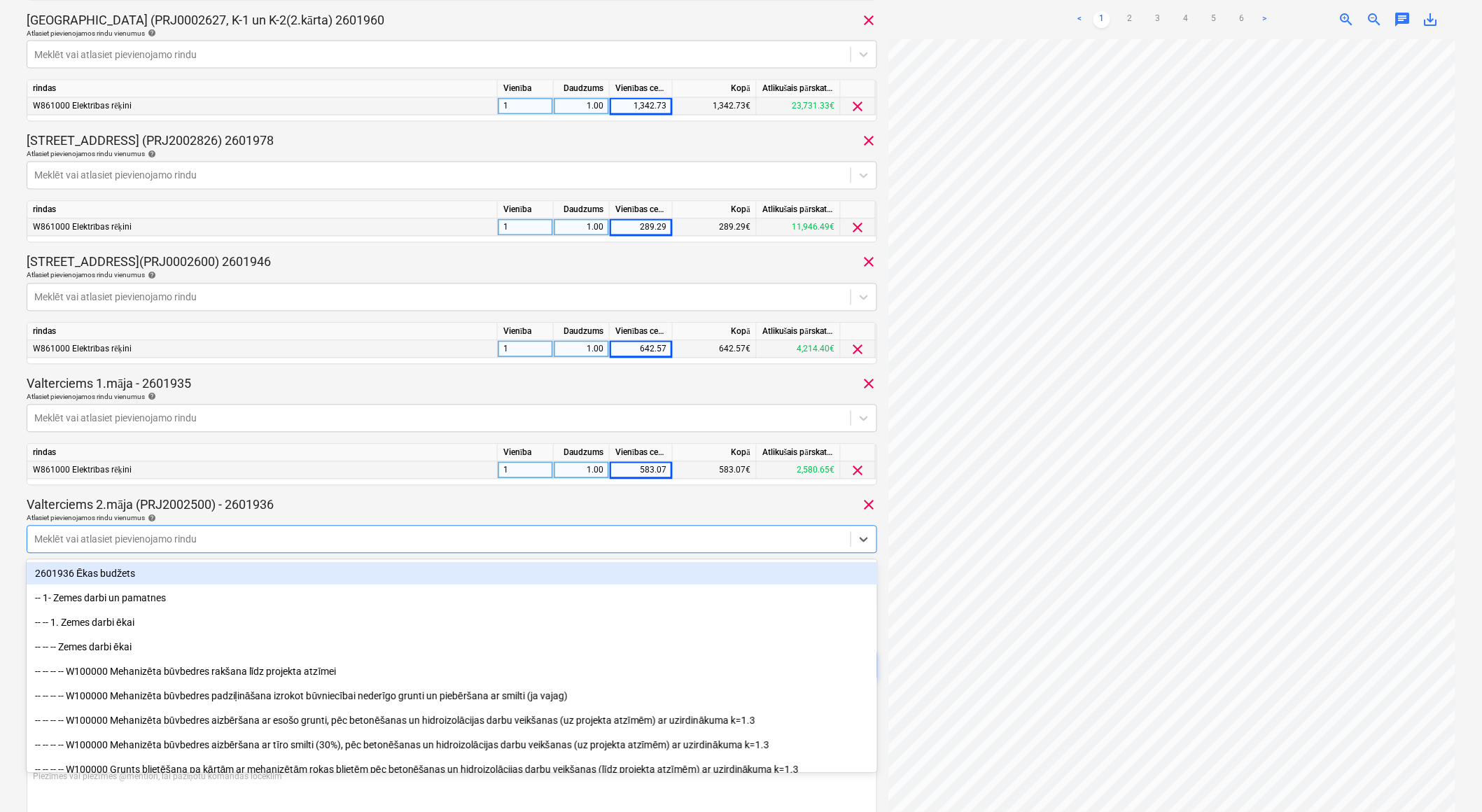
click at [348, 506] on div "Valterciems 2.māja (PRJ2002500) - 2601936 clear" at bounding box center [452, 505] width 851 height 17
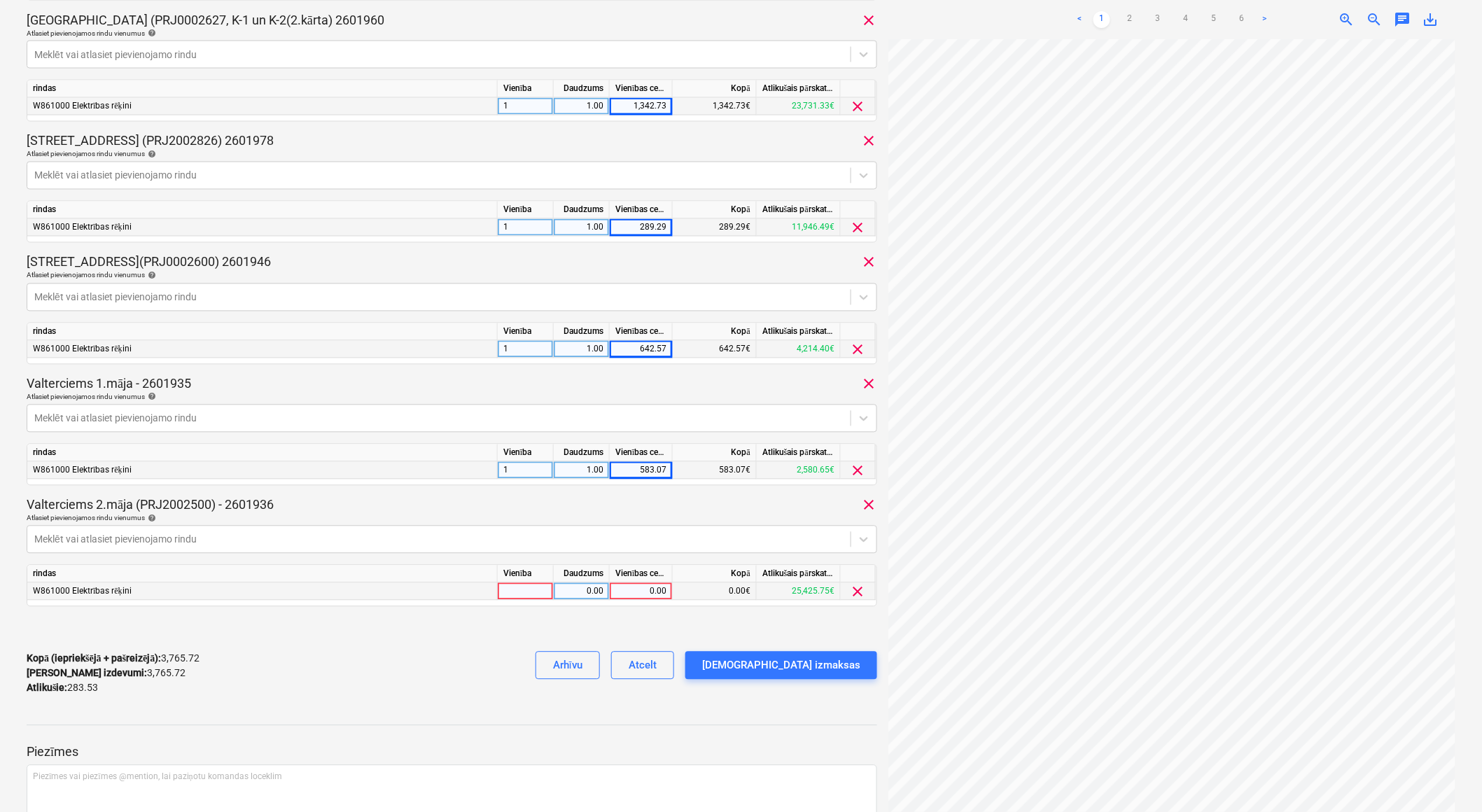
click at [506, 597] on div at bounding box center [525, 592] width 56 height 18
type input "1"
click at [566, 599] on div "0.00" at bounding box center [581, 592] width 44 height 18
type input "1"
click at [448, 641] on div "Kopā (iepriekšējā + pašreizējā) : 3,765.72 Kārtējie izdevumi : 3,765.72 Atlikuš…" at bounding box center [452, 673] width 851 height 66
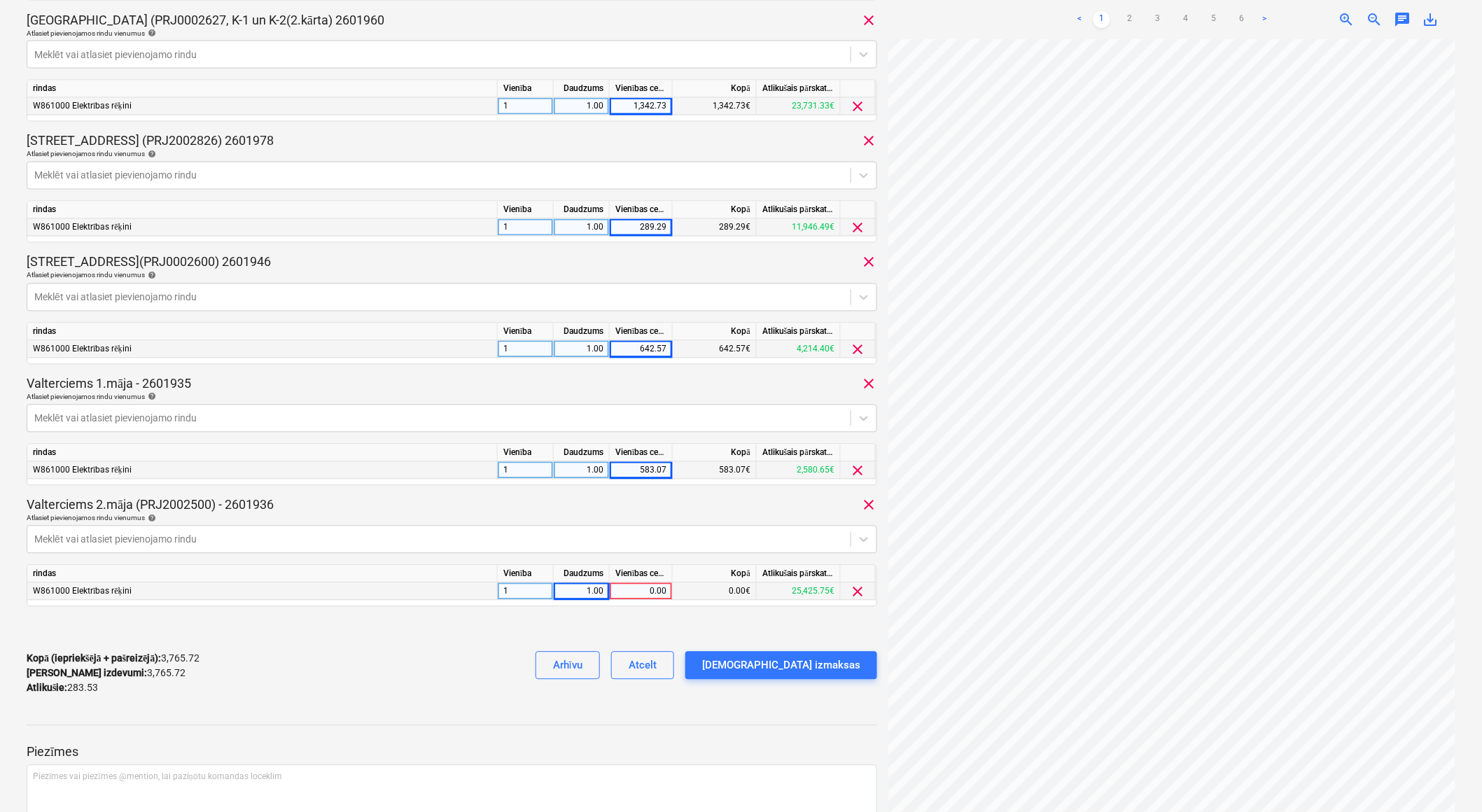
click at [638, 590] on div "0.00" at bounding box center [641, 592] width 51 height 18
type input "283.53"
click at [469, 659] on div "Kopā (iepriekšējā + pašreizējā) : 3,765.72 Kārtējie izdevumi : 3,765.72 Atlikuš…" at bounding box center [452, 673] width 851 height 66
click at [795, 672] on div "[DEMOGRAPHIC_DATA] izmaksas" at bounding box center [781, 666] width 158 height 18
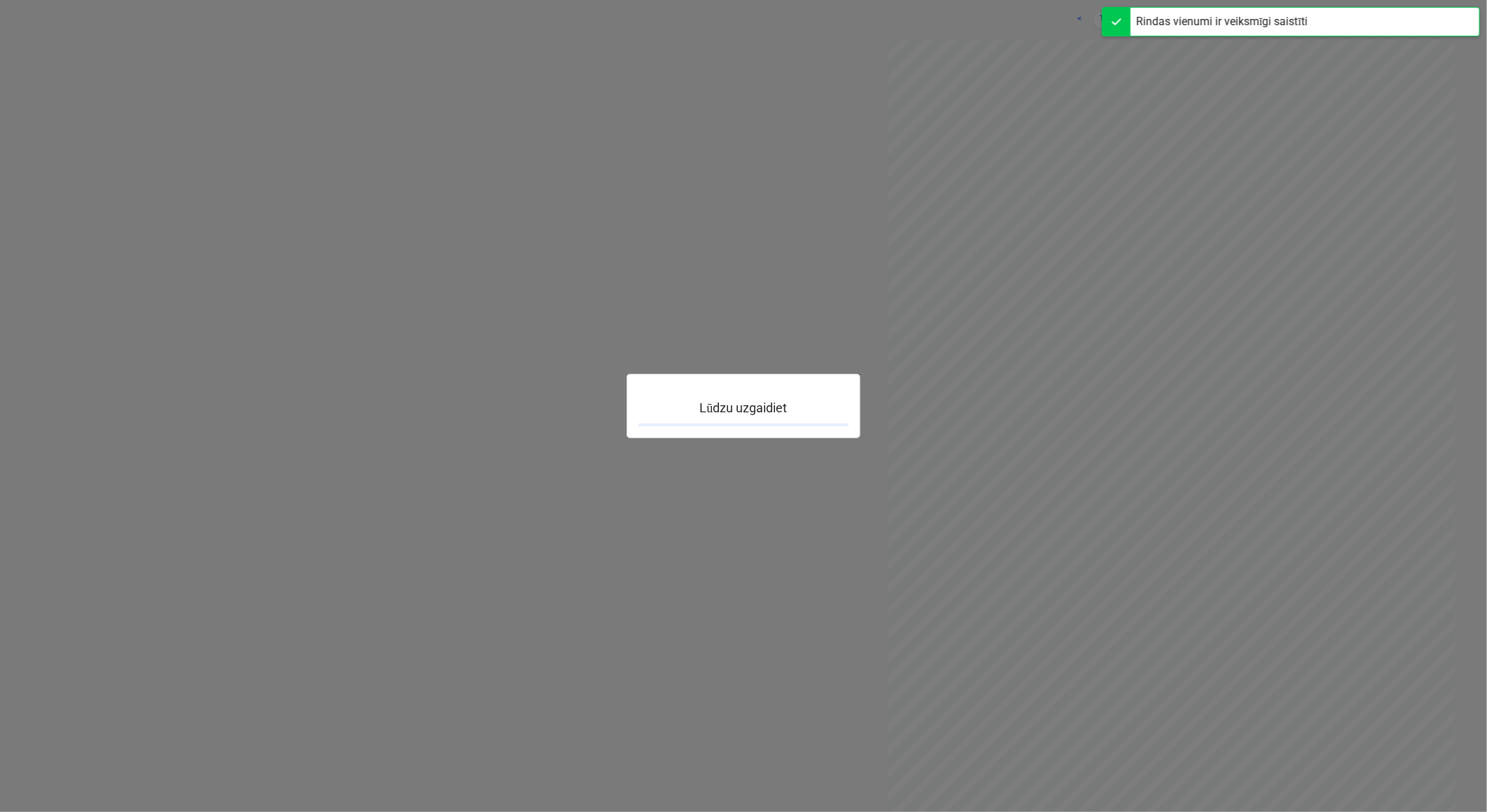
scroll to position [122, 0]
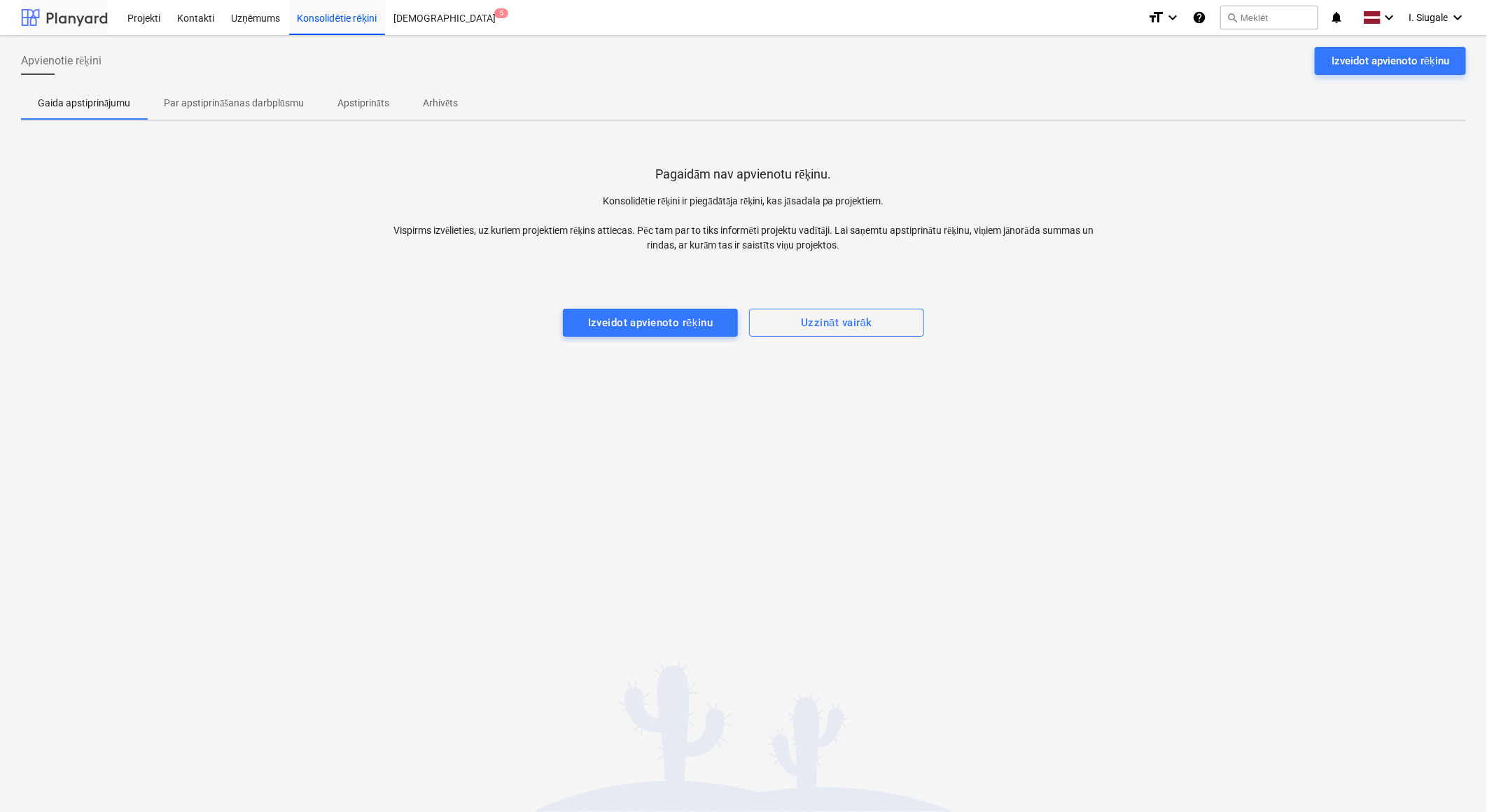
click at [53, 19] on div at bounding box center [64, 18] width 87 height 35
